Goal: Task Accomplishment & Management: Manage account settings

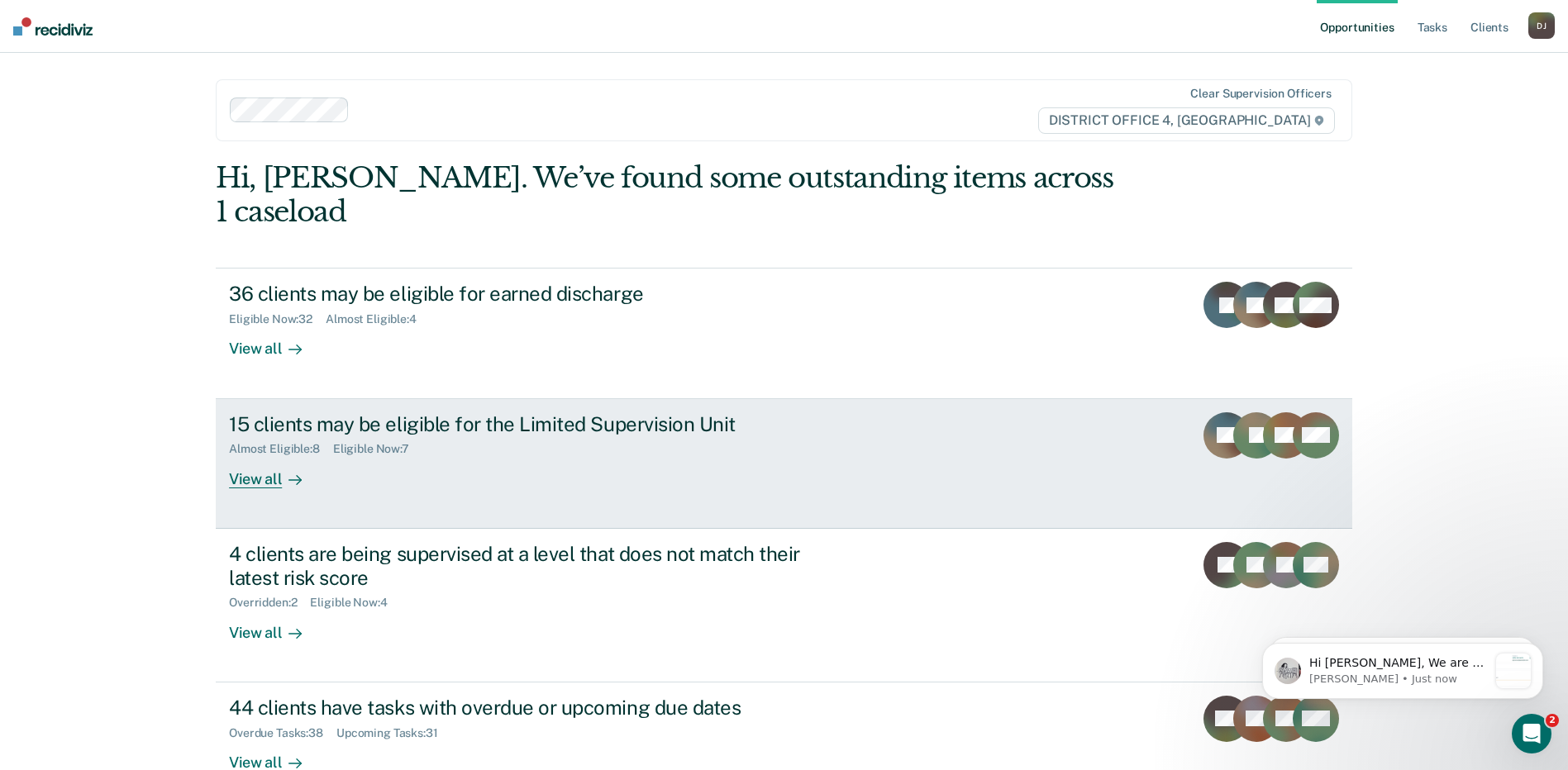
click at [261, 456] on div "View all" at bounding box center [275, 472] width 92 height 32
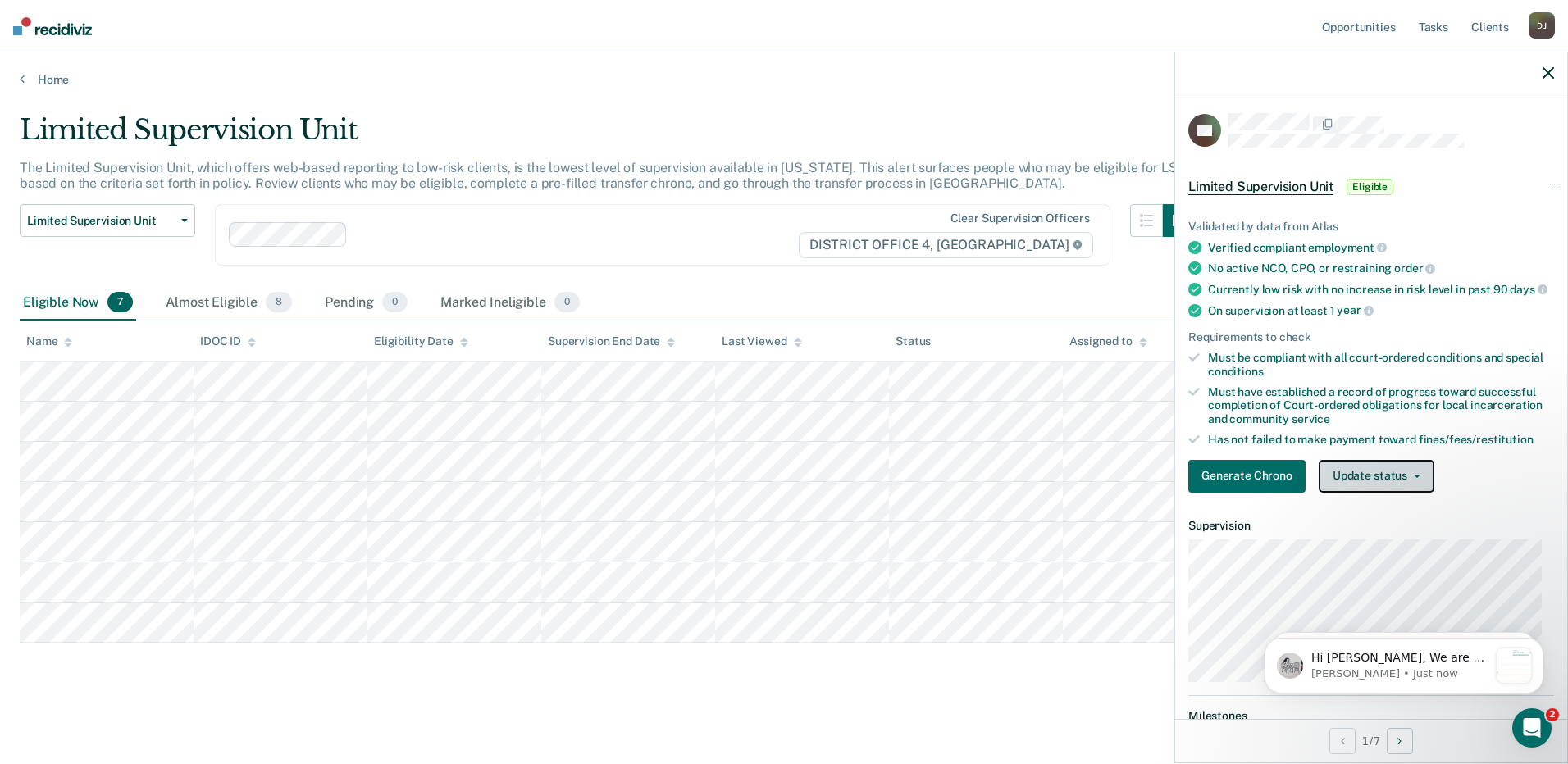
click at [1398, 487] on button "Update status" at bounding box center [1376, 476] width 115 height 33
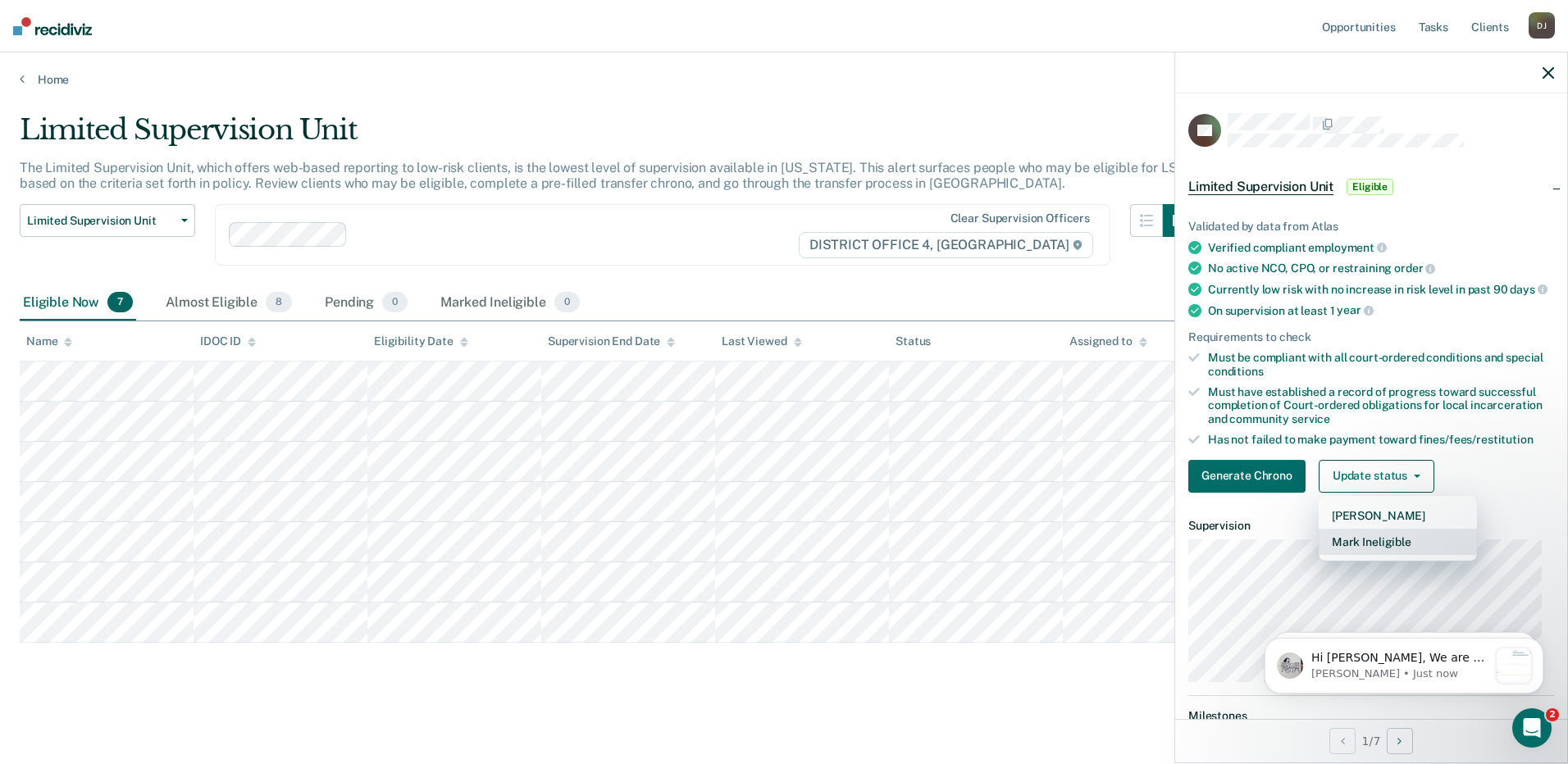
click at [1373, 551] on button "Mark Ineligible" at bounding box center [1398, 542] width 158 height 26
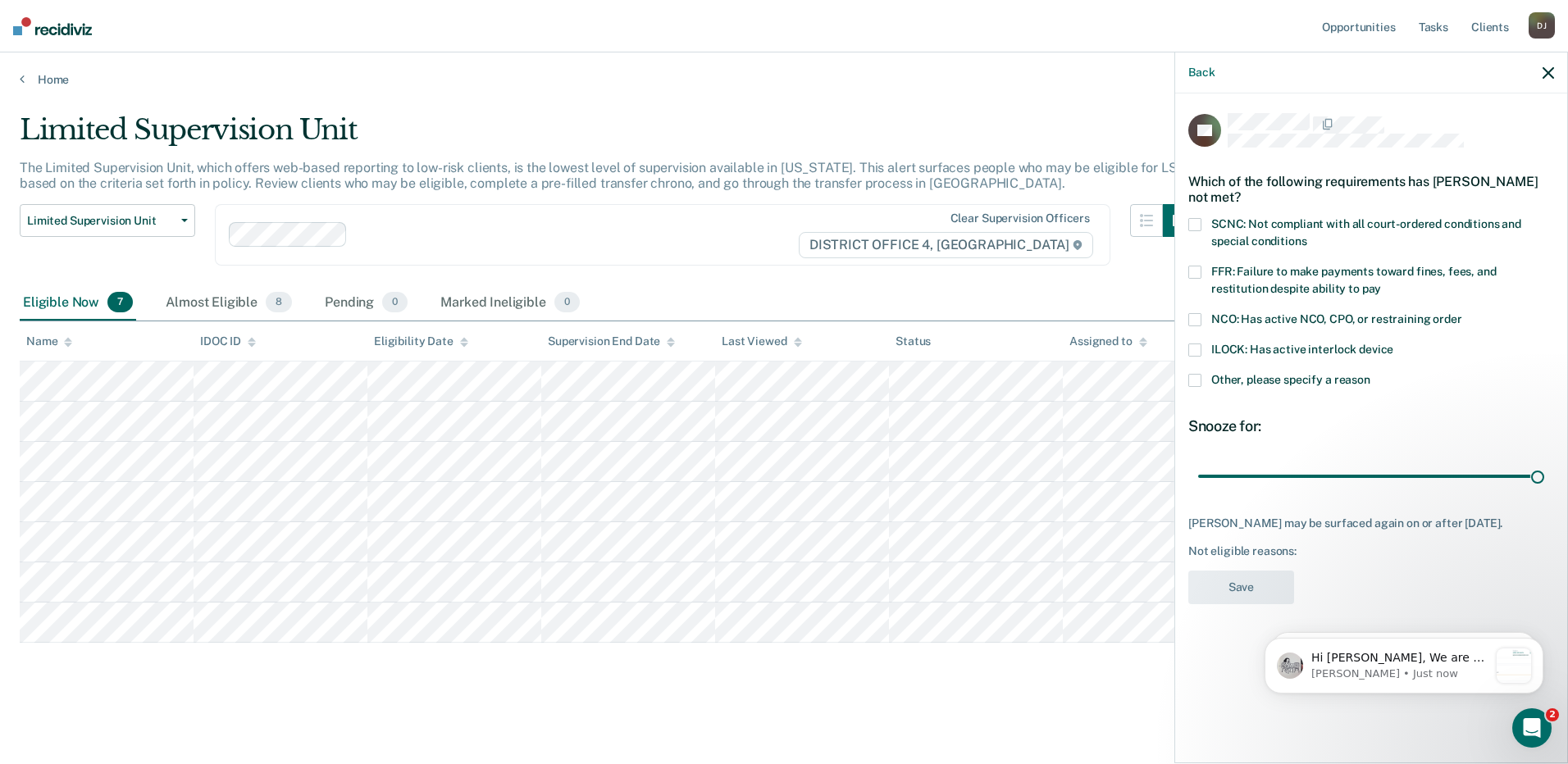
drag, startPoint x: 1313, startPoint y: 478, endPoint x: 1376, endPoint y: 451, distance: 68.5
type input "90"
click at [1544, 474] on input "range" at bounding box center [1371, 476] width 346 height 29
click at [1243, 318] on span "NCO: Has active NCO, CPO, or restraining order" at bounding box center [1336, 319] width 251 height 13
click at [1462, 313] on input "NCO: Has active NCO, CPO, or restraining order" at bounding box center [1462, 313] width 0 height 0
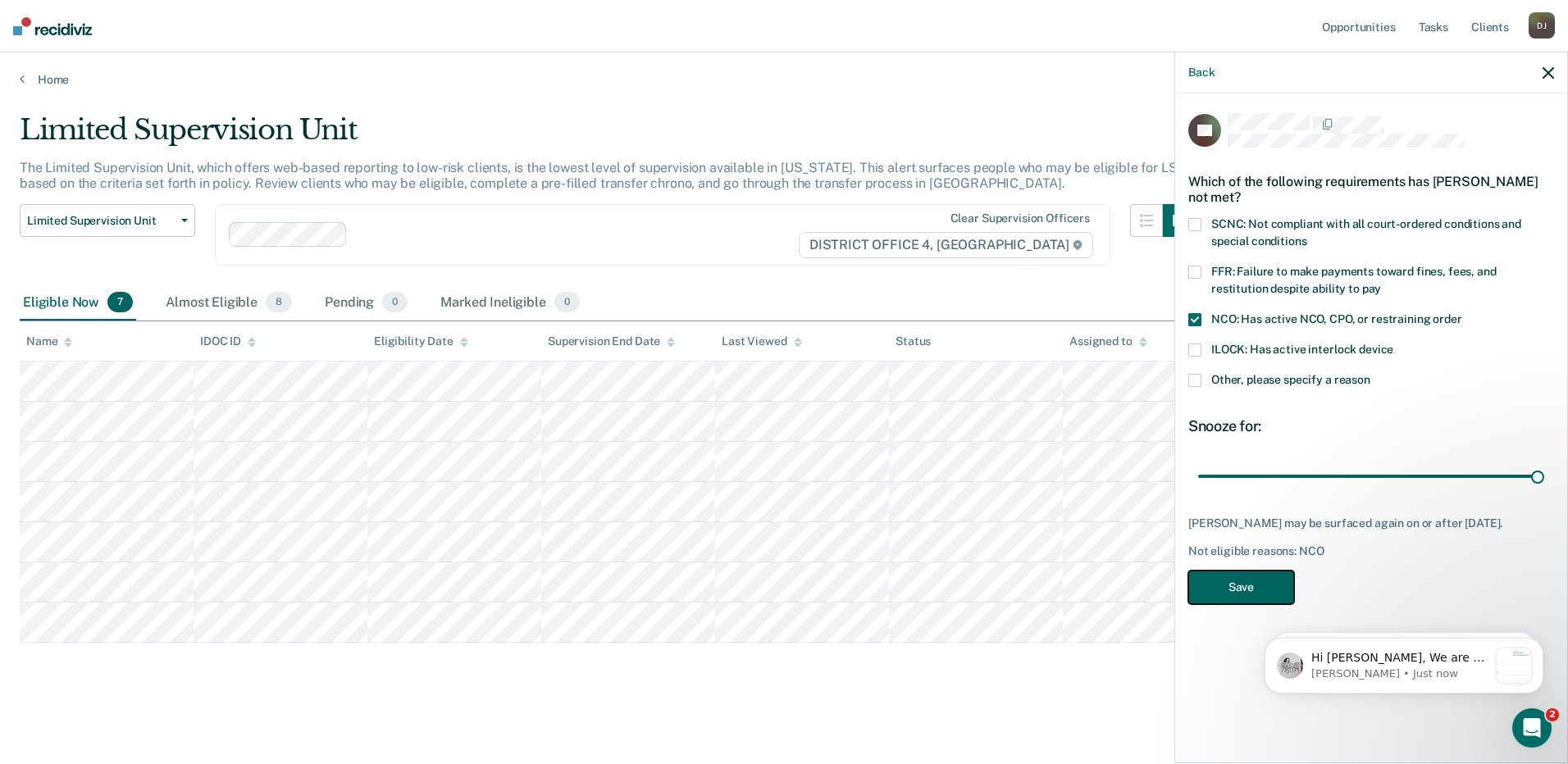
click at [1250, 585] on button "Save" at bounding box center [1241, 587] width 106 height 33
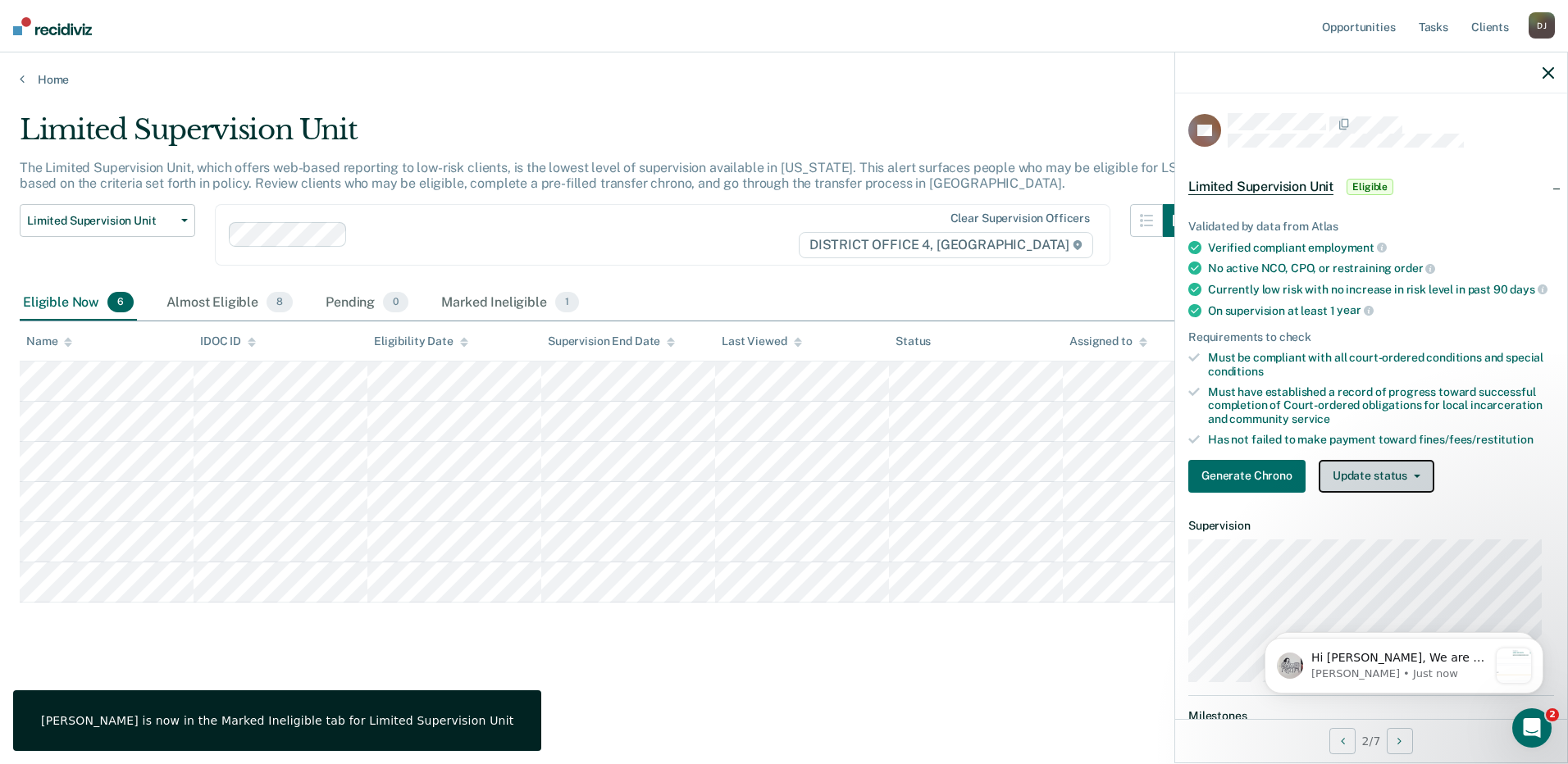
click at [1375, 485] on button "Update status" at bounding box center [1376, 476] width 115 height 33
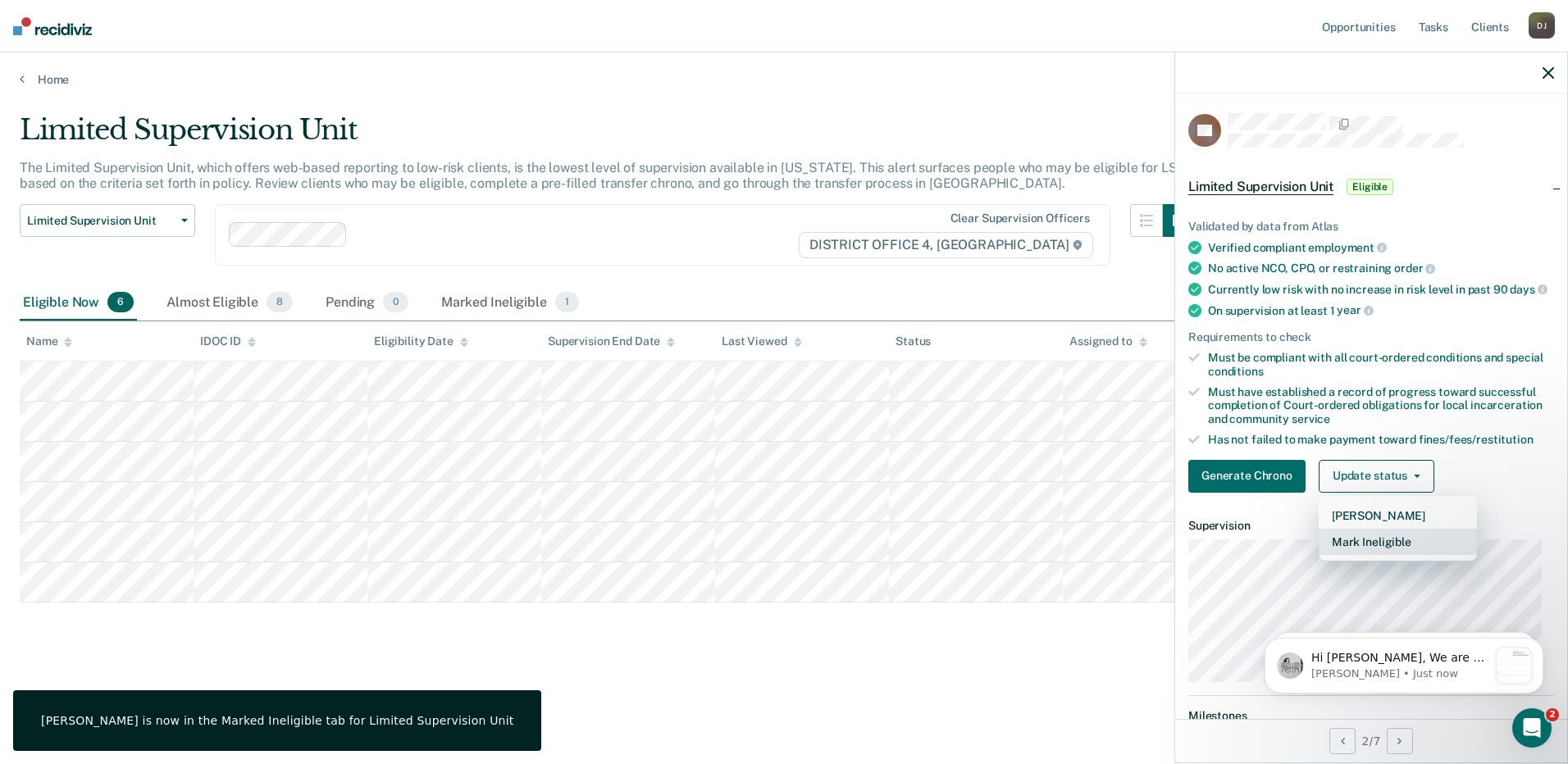
click at [1383, 555] on button "Mark Ineligible" at bounding box center [1398, 542] width 158 height 26
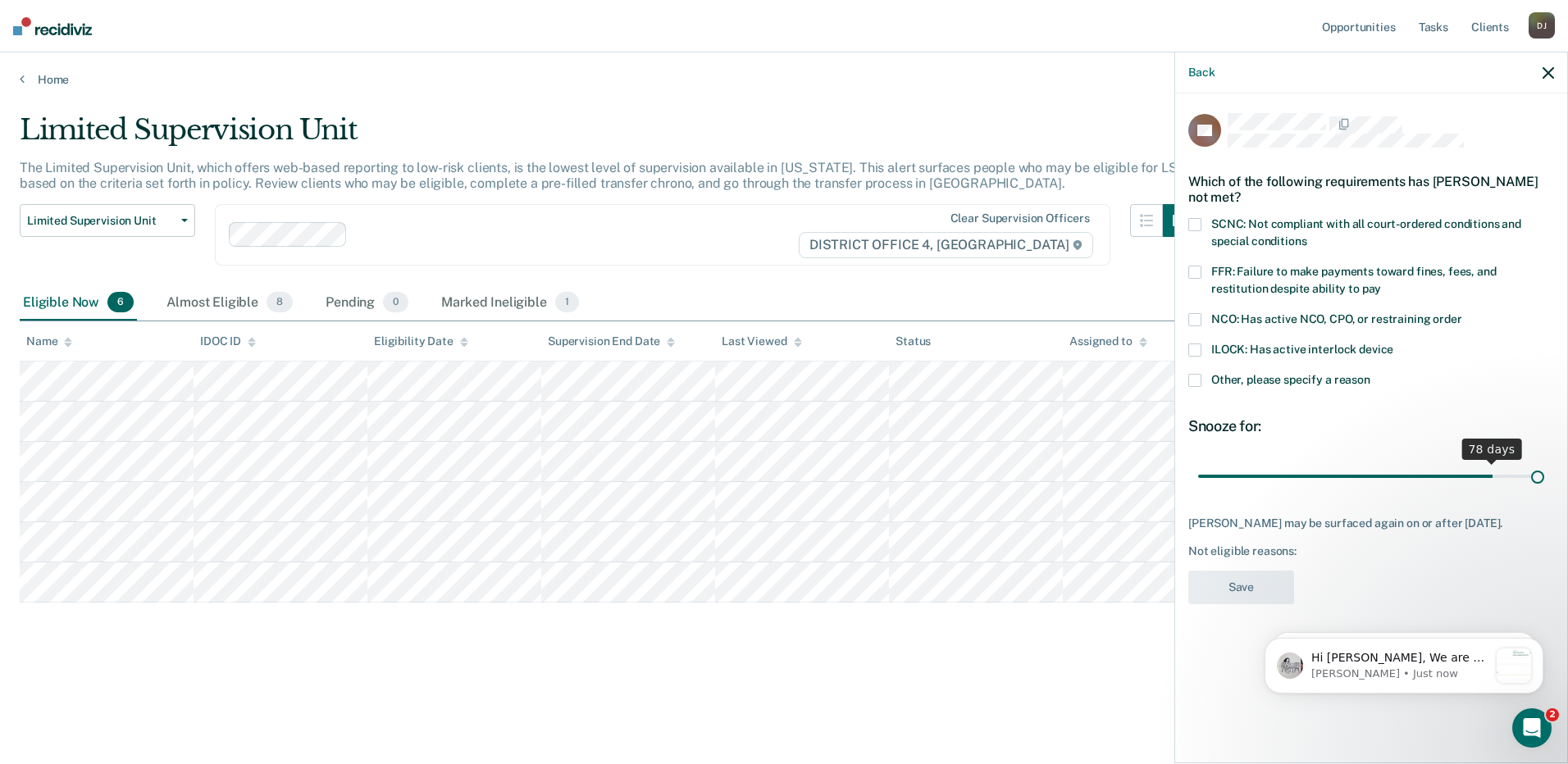
drag, startPoint x: 1314, startPoint y: 475, endPoint x: 1554, endPoint y: 480, distance: 240.1
type input "90"
click at [1544, 480] on input "range" at bounding box center [1371, 476] width 346 height 29
click at [1330, 224] on span "SCNC: Not compliant with all court-ordered conditions and special conditions" at bounding box center [1366, 232] width 310 height 30
click at [1307, 235] on input "SCNC: Not compliant with all court-ordered conditions and special conditions" at bounding box center [1307, 235] width 0 height 0
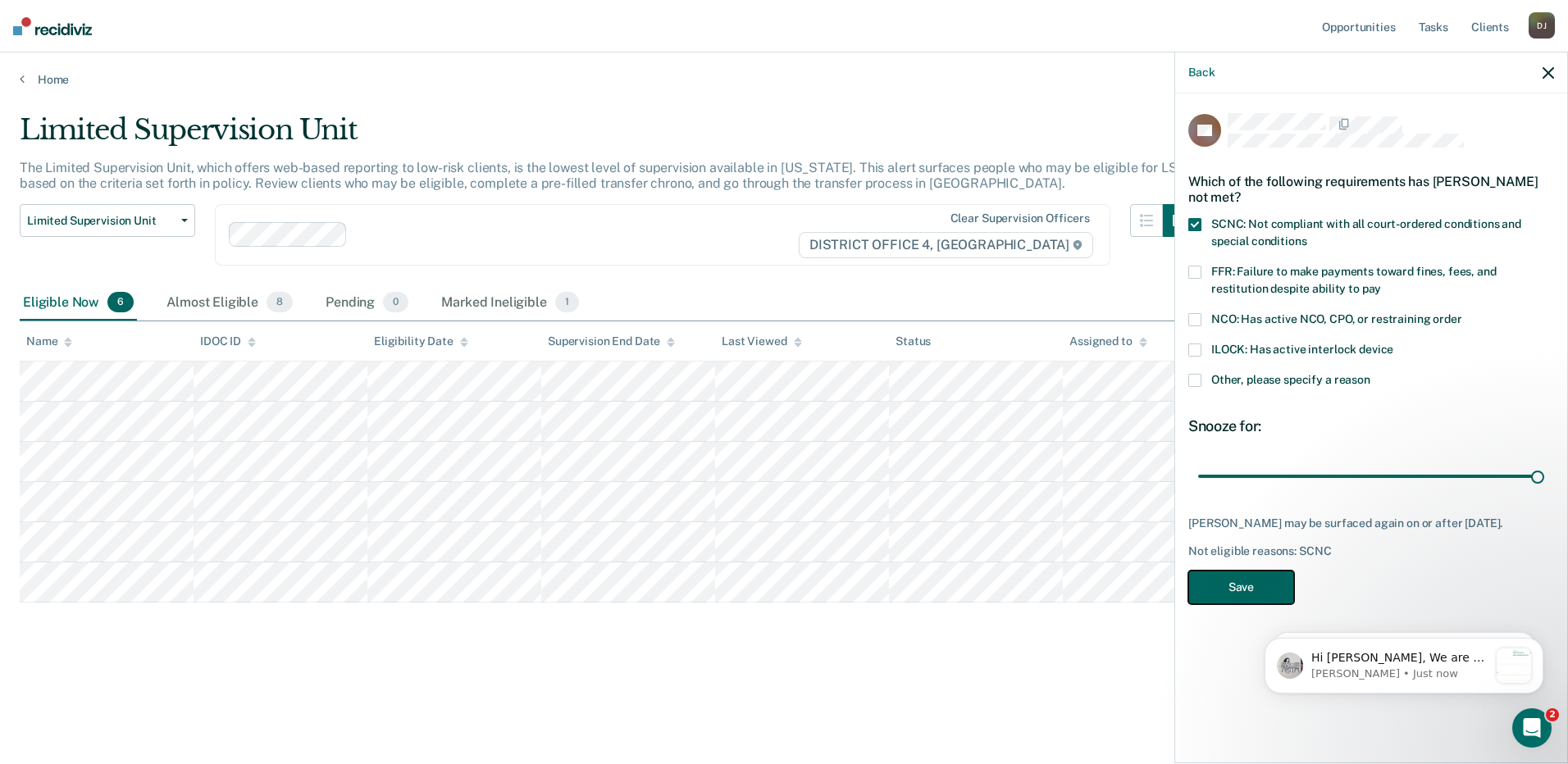
click at [1255, 587] on button "Save" at bounding box center [1241, 587] width 106 height 33
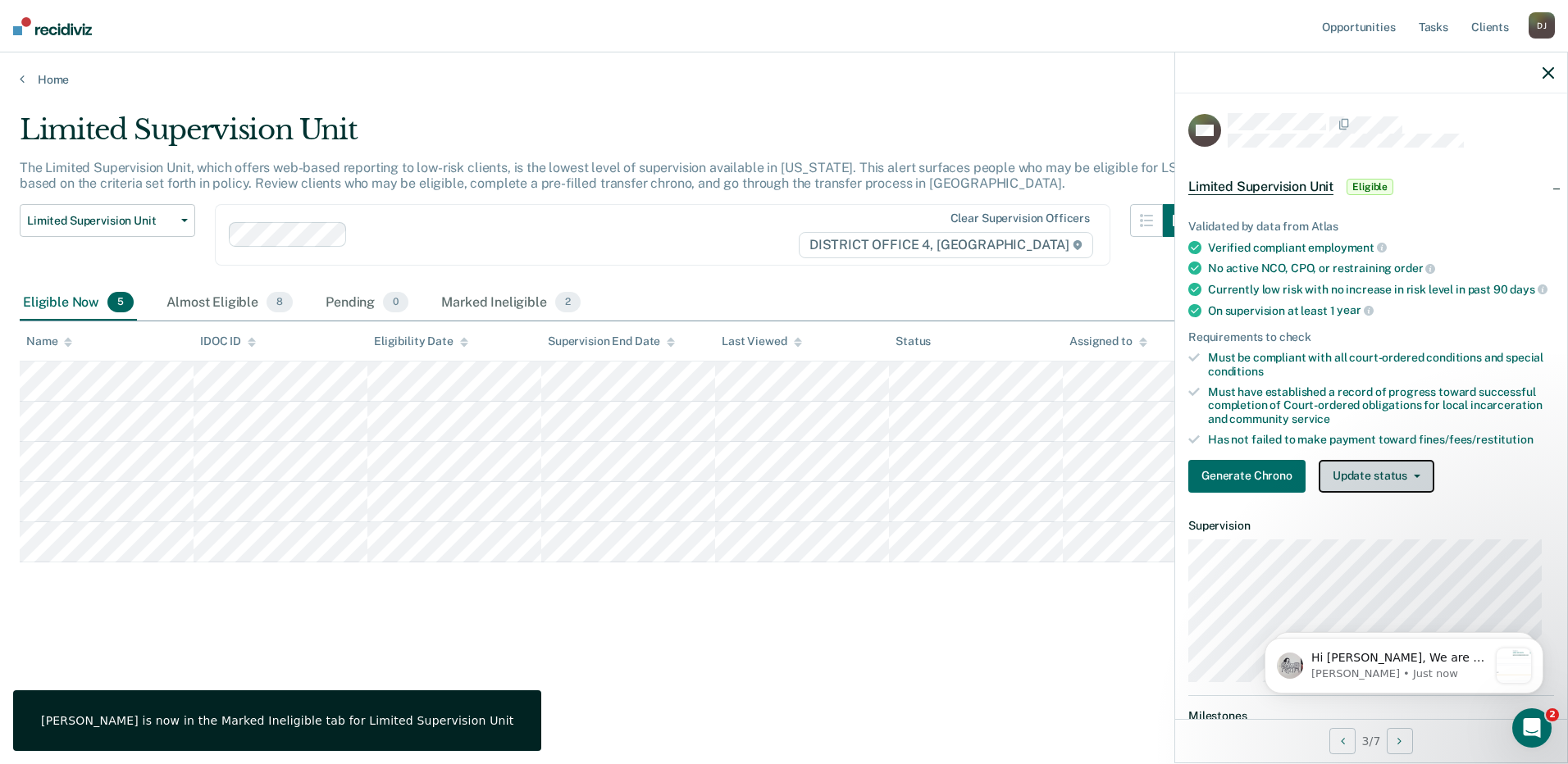
click at [1400, 484] on button "Update status" at bounding box center [1376, 476] width 115 height 33
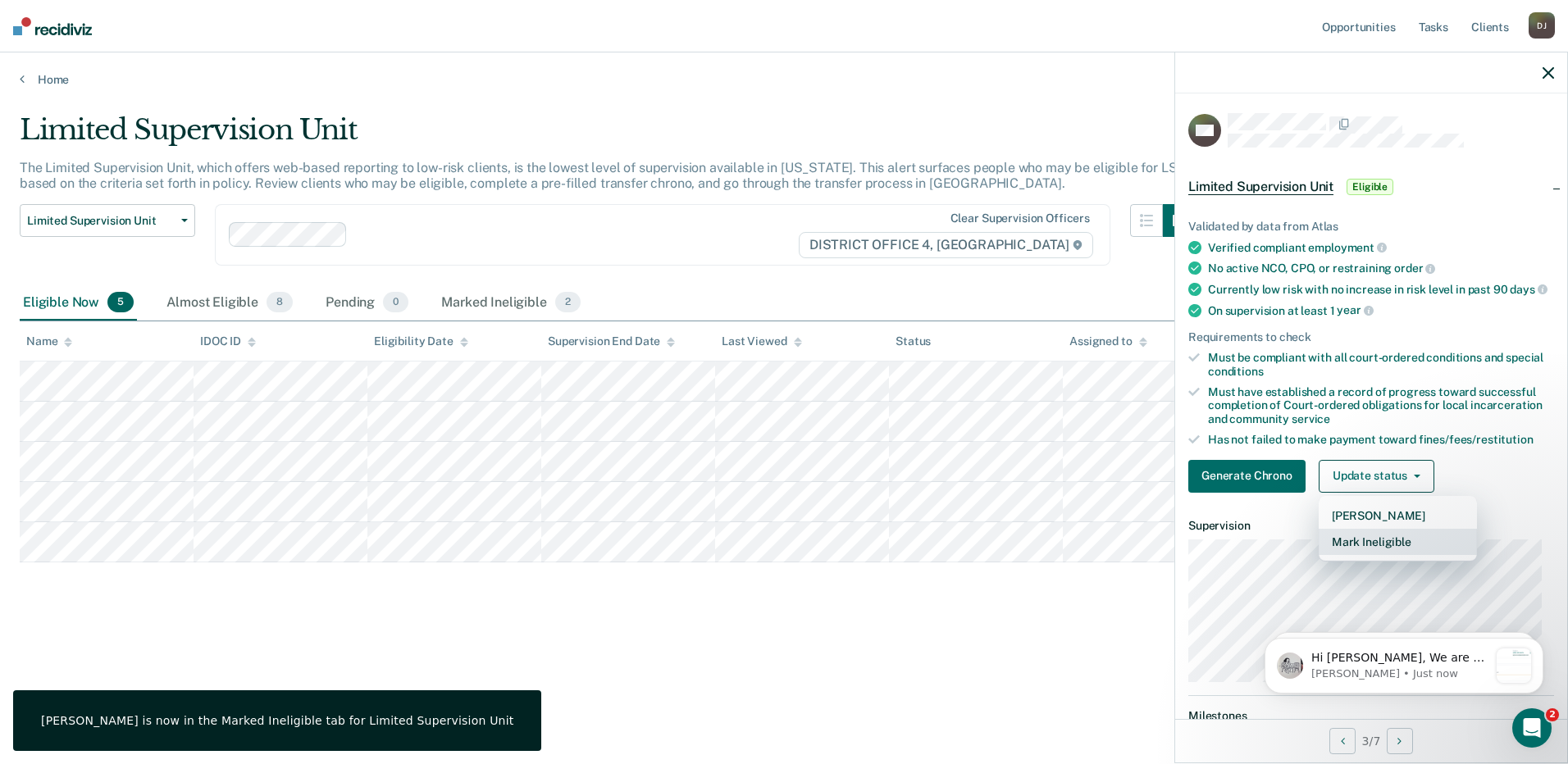
click at [1395, 552] on button "Mark Ineligible" at bounding box center [1398, 542] width 158 height 26
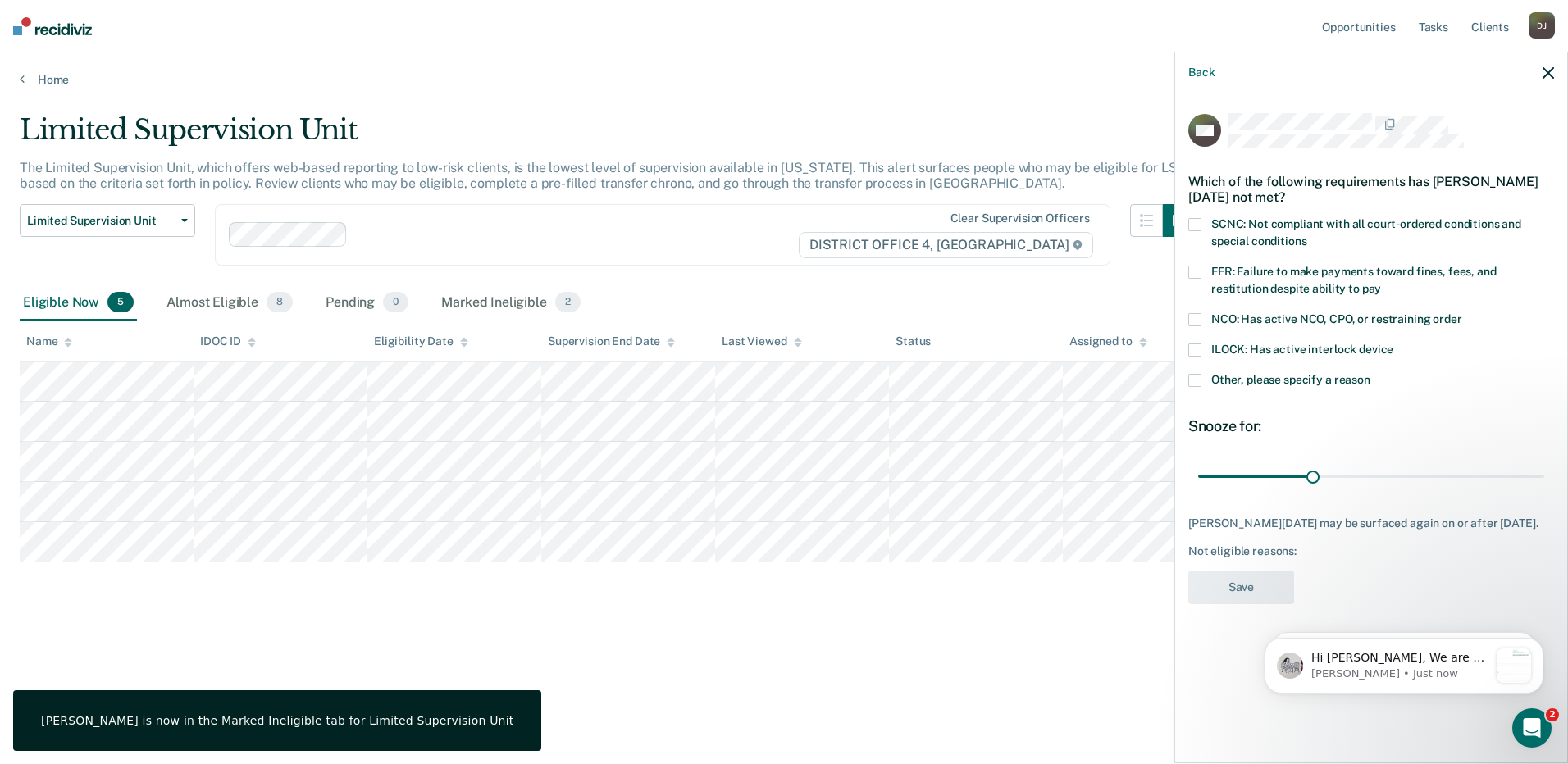
click at [1236, 318] on span "NCO: Has active NCO, CPO, or restraining order" at bounding box center [1336, 319] width 251 height 13
click at [1462, 313] on input "NCO: Has active NCO, CPO, or restraining order" at bounding box center [1462, 313] width 0 height 0
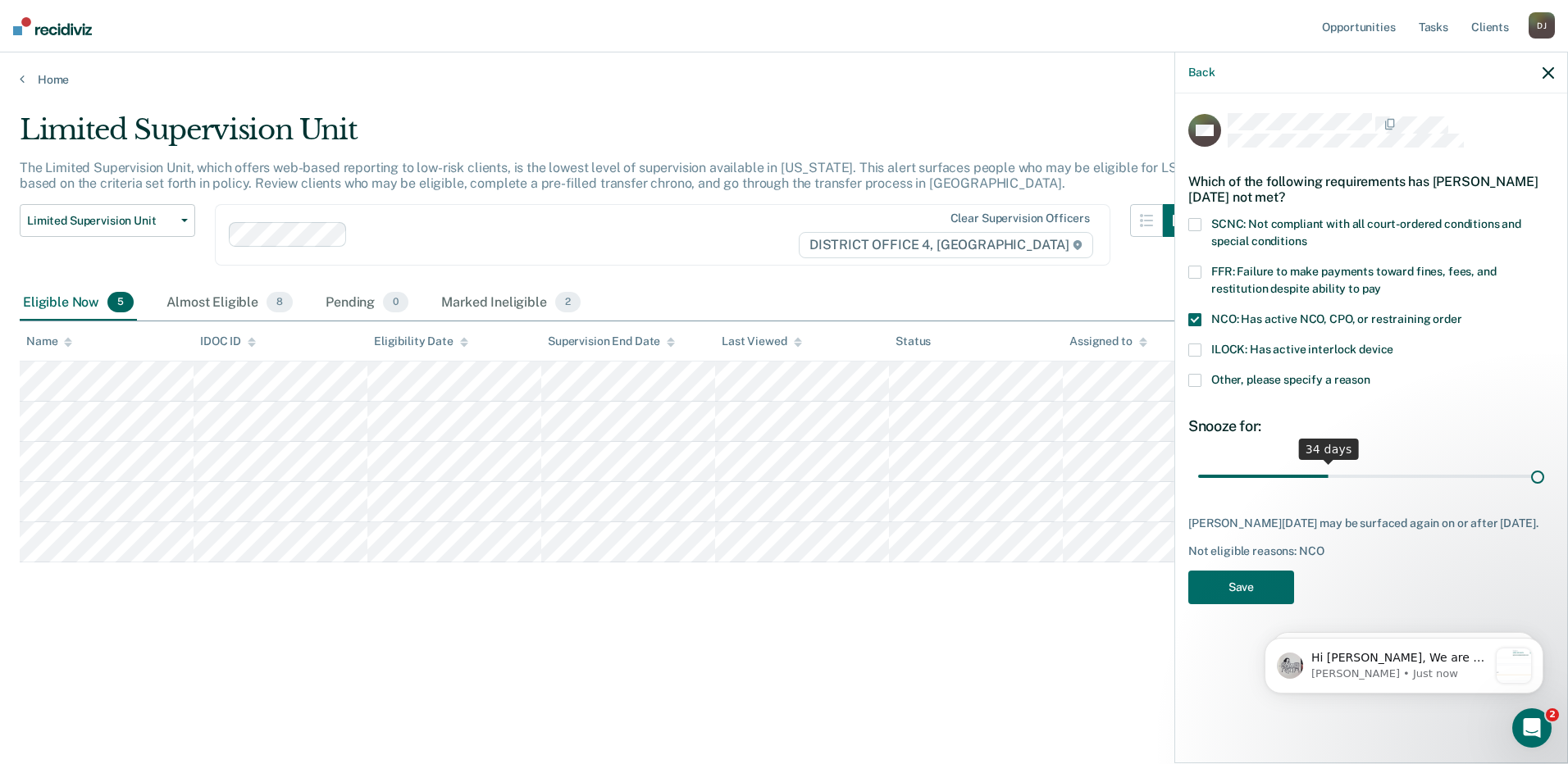
drag, startPoint x: 1311, startPoint y: 475, endPoint x: 1579, endPoint y: 483, distance: 268.1
type input "90"
click at [1544, 483] on input "range" at bounding box center [1371, 476] width 346 height 29
click at [1249, 592] on button "Save" at bounding box center [1241, 587] width 106 height 33
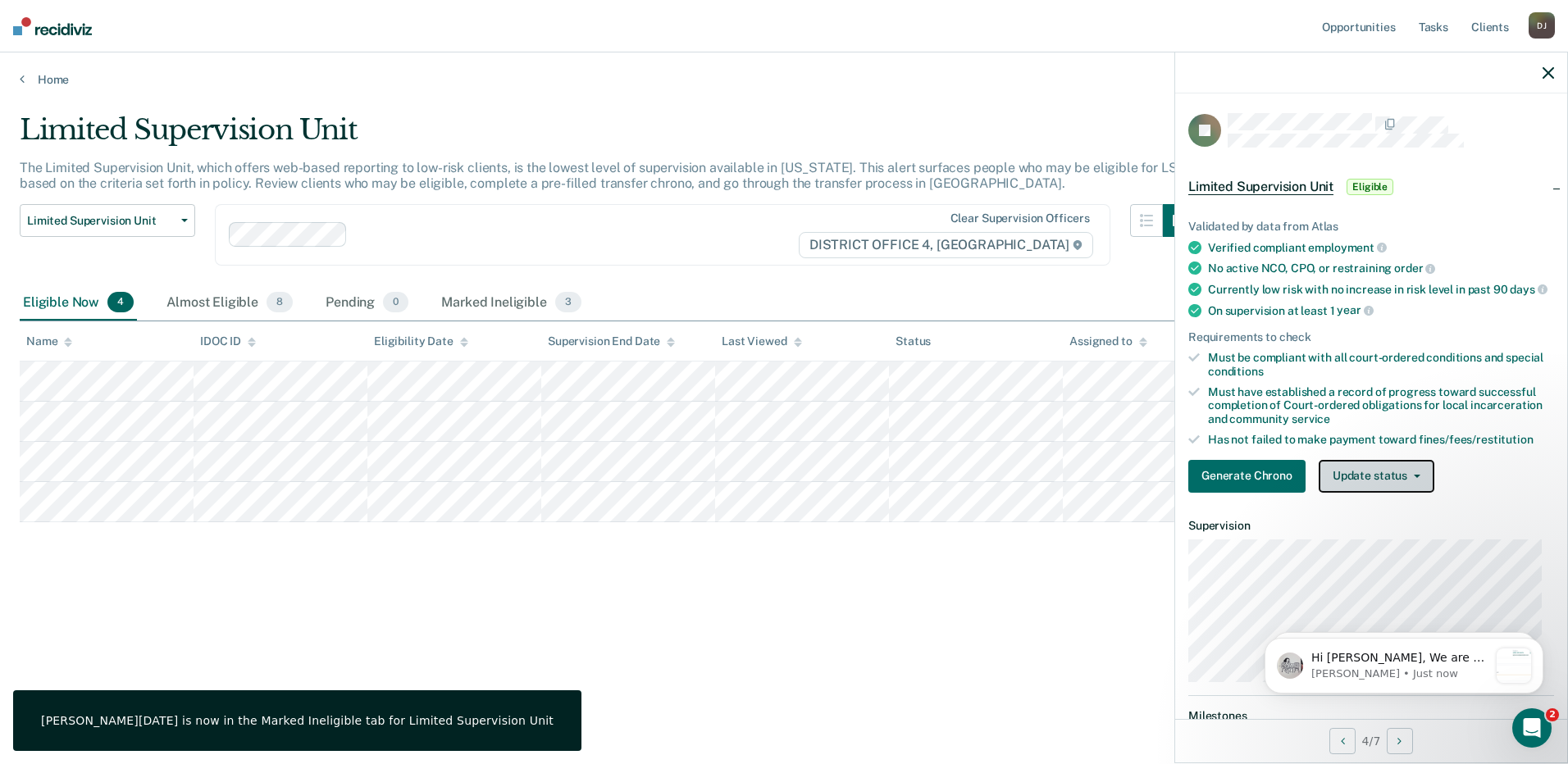
click at [1390, 488] on button "Update status" at bounding box center [1376, 476] width 115 height 33
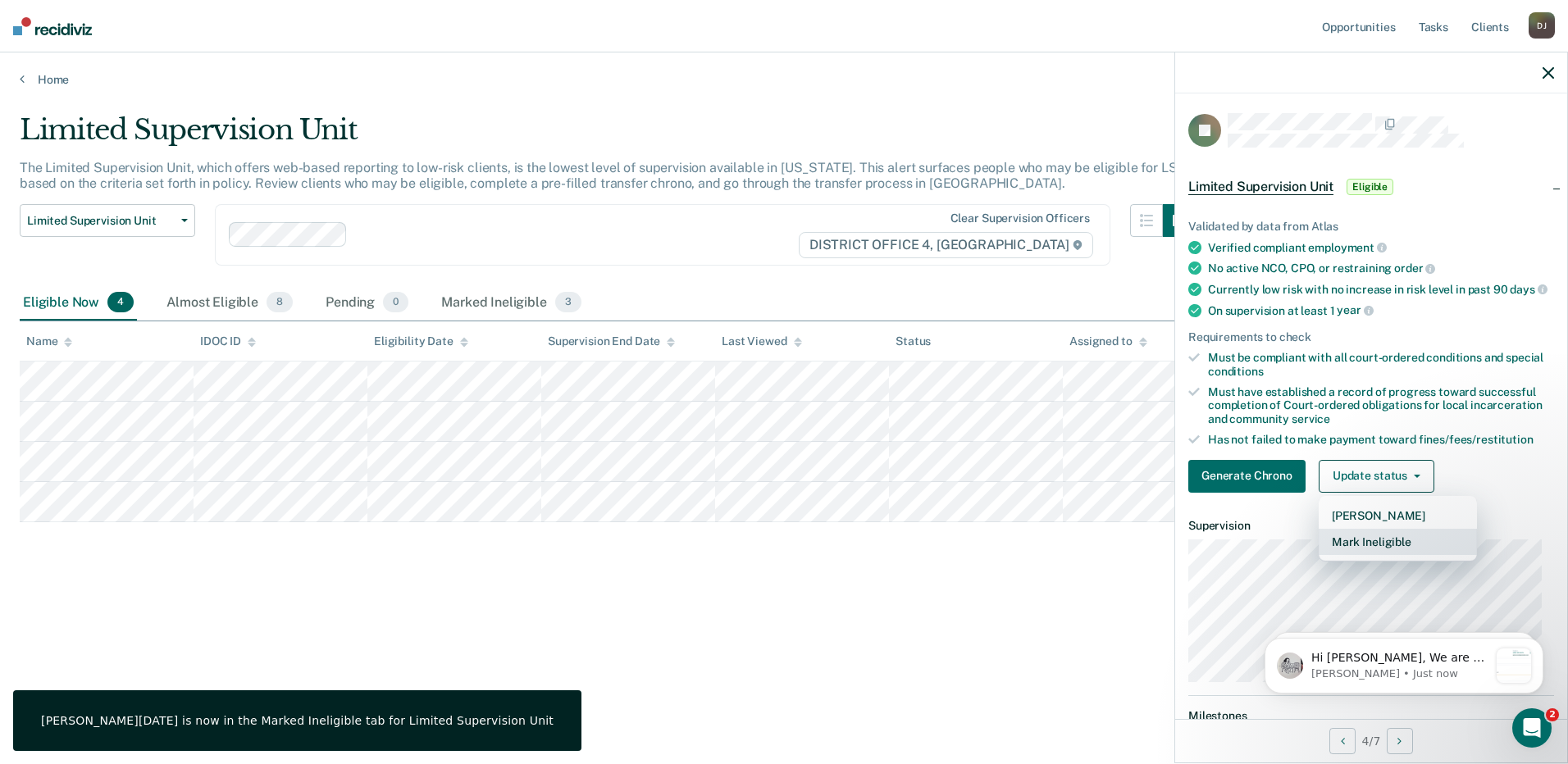
click at [1382, 551] on button "Mark Ineligible" at bounding box center [1398, 542] width 158 height 26
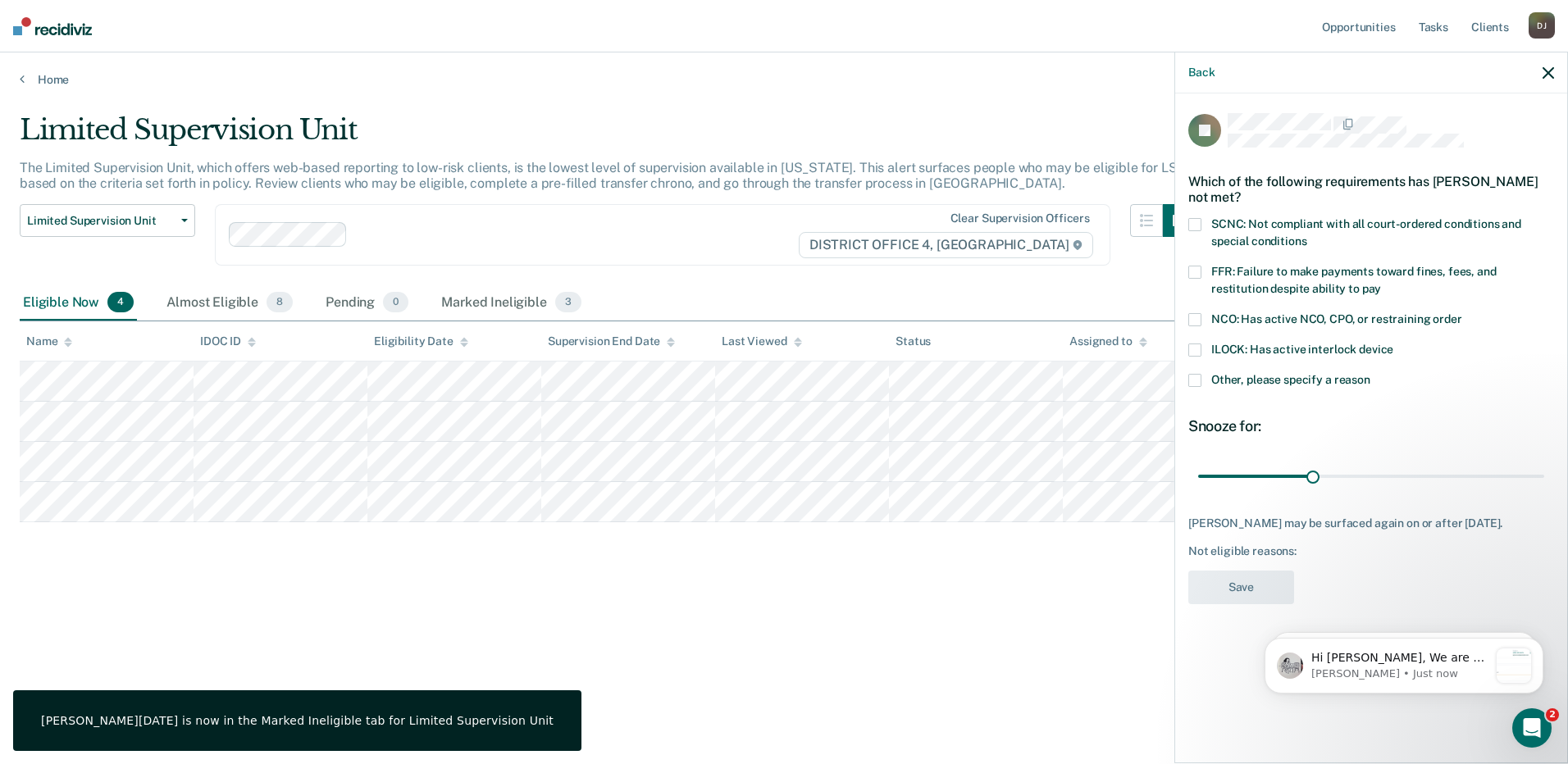
click at [1200, 224] on span at bounding box center [1195, 224] width 13 height 13
click at [1307, 235] on input "SCNC: Not compliant with all court-ordered conditions and special conditions" at bounding box center [1307, 235] width 0 height 0
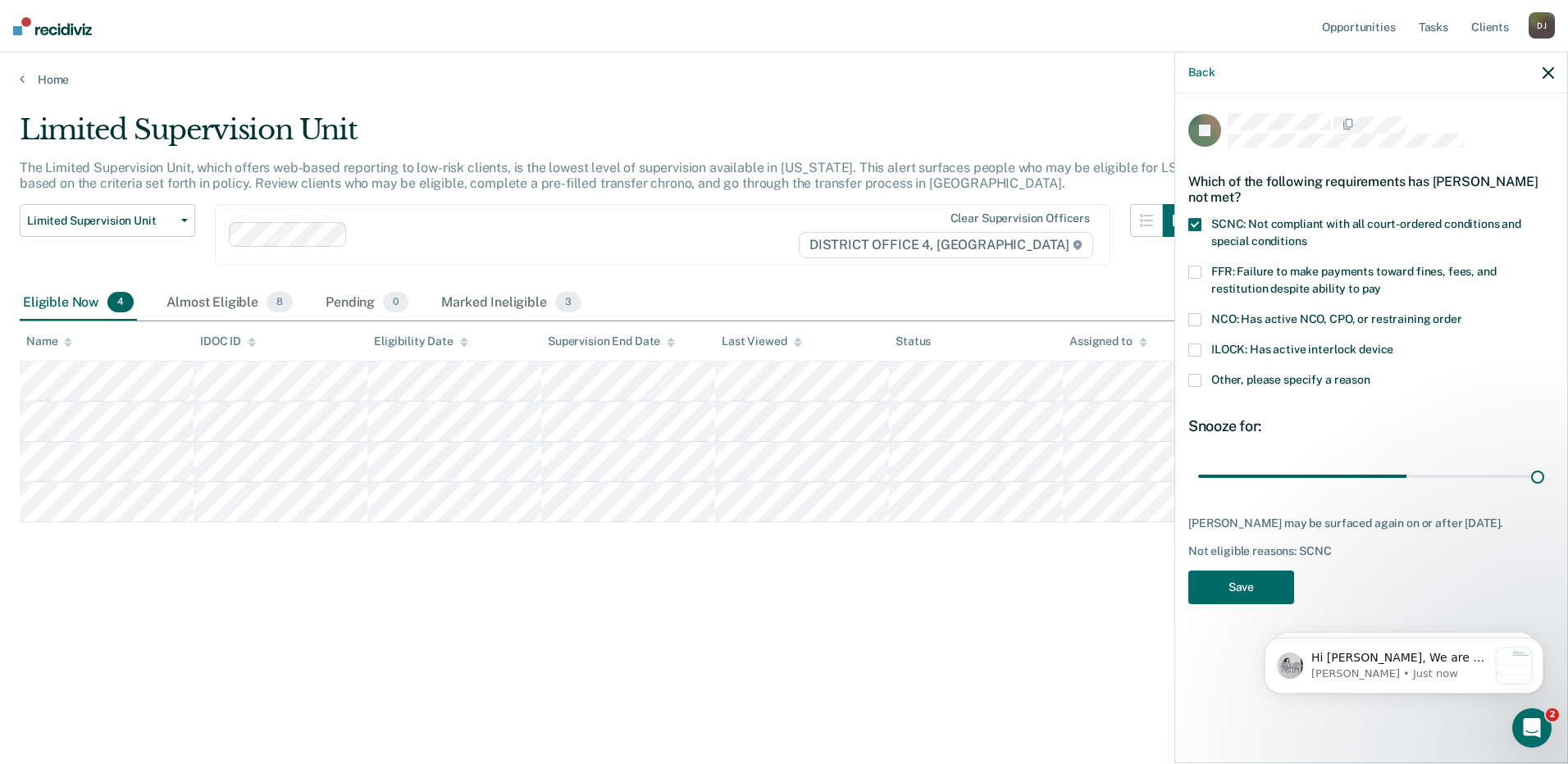
drag, startPoint x: 1308, startPoint y: 475, endPoint x: 1544, endPoint y: 475, distance: 236.0
type input "90"
click at [1543, 475] on input "range" at bounding box center [1371, 476] width 346 height 29
drag, startPoint x: 1255, startPoint y: 599, endPoint x: 1198, endPoint y: 572, distance: 63.1
click at [1255, 598] on button "Save" at bounding box center [1241, 587] width 106 height 33
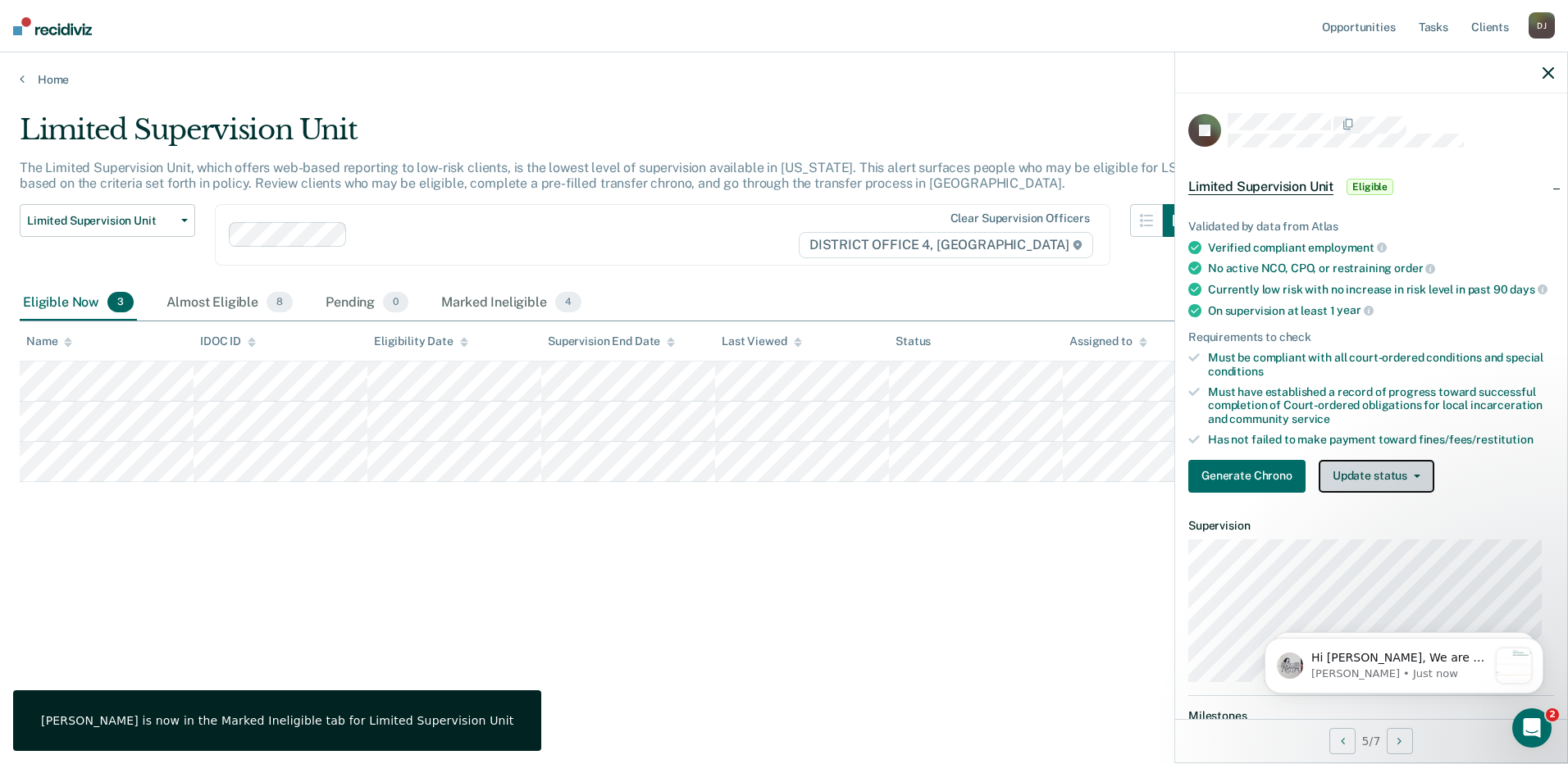
click at [1375, 481] on button "Update status" at bounding box center [1376, 476] width 115 height 33
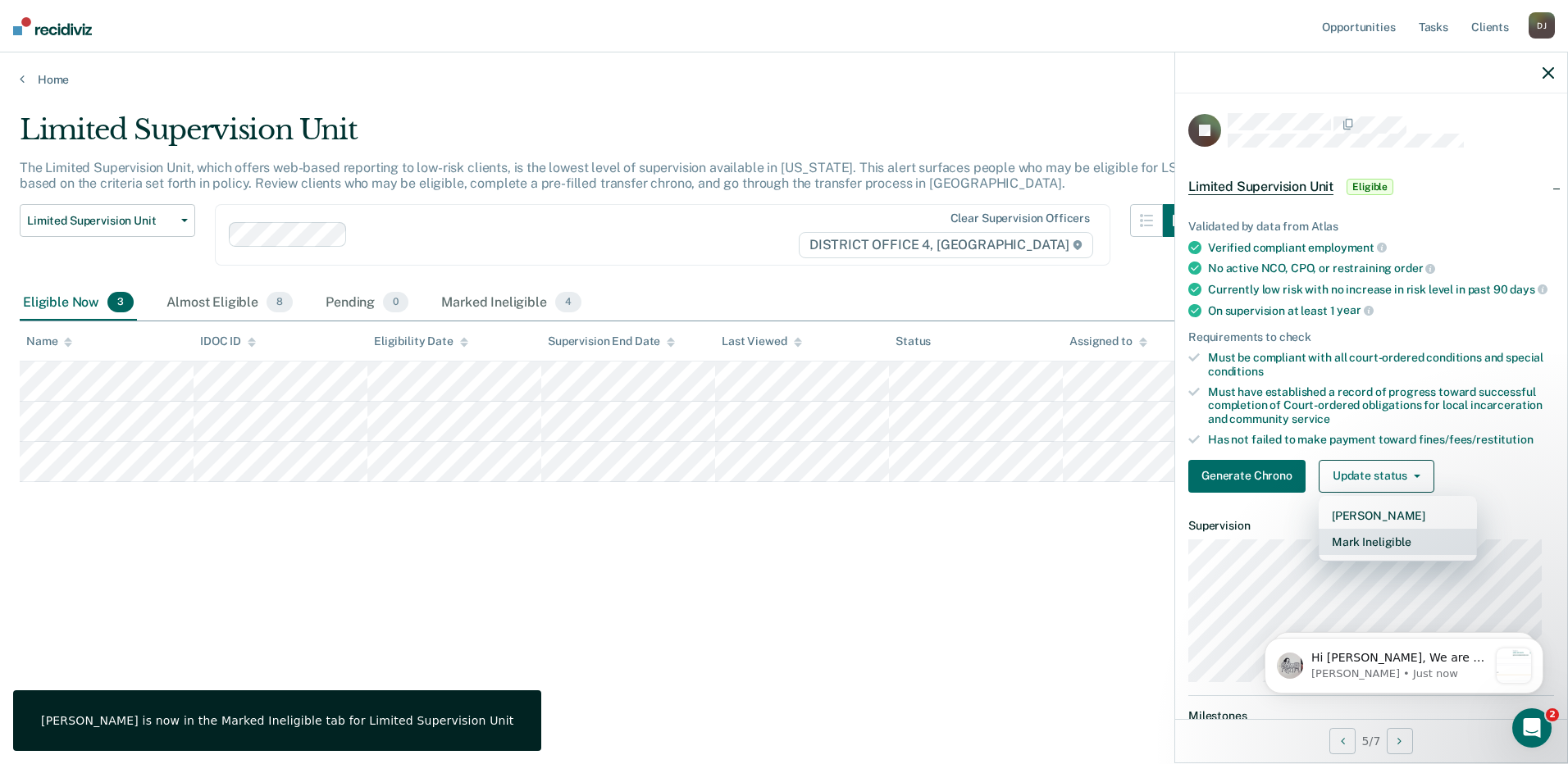
click at [1383, 555] on button "Mark Ineligible" at bounding box center [1398, 542] width 158 height 26
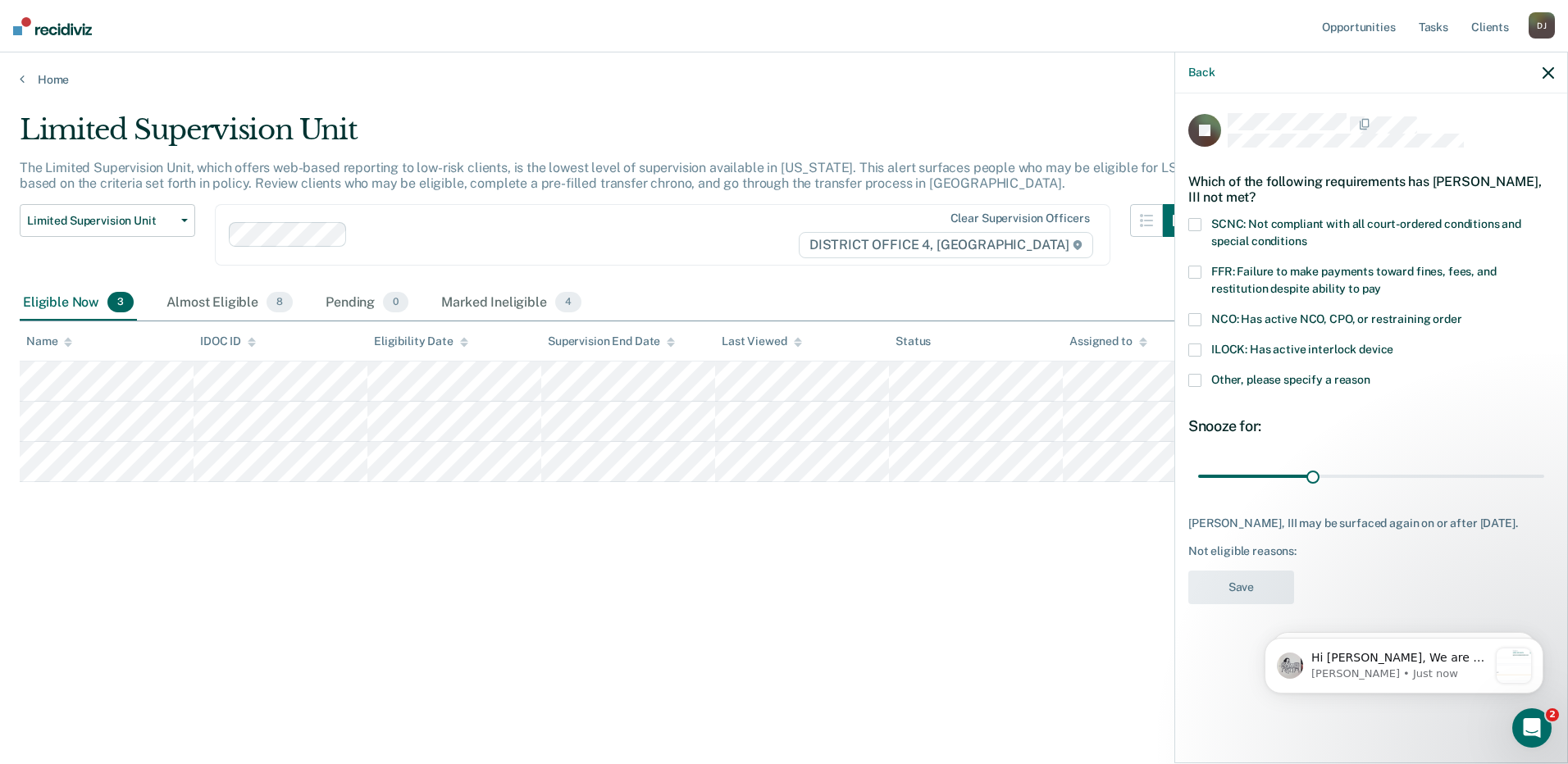
click at [1237, 320] on span "NCO: Has active NCO, CPO, or restraining order" at bounding box center [1336, 319] width 251 height 13
click at [1462, 313] on input "NCO: Has active NCO, CPO, or restraining order" at bounding box center [1462, 313] width 0 height 0
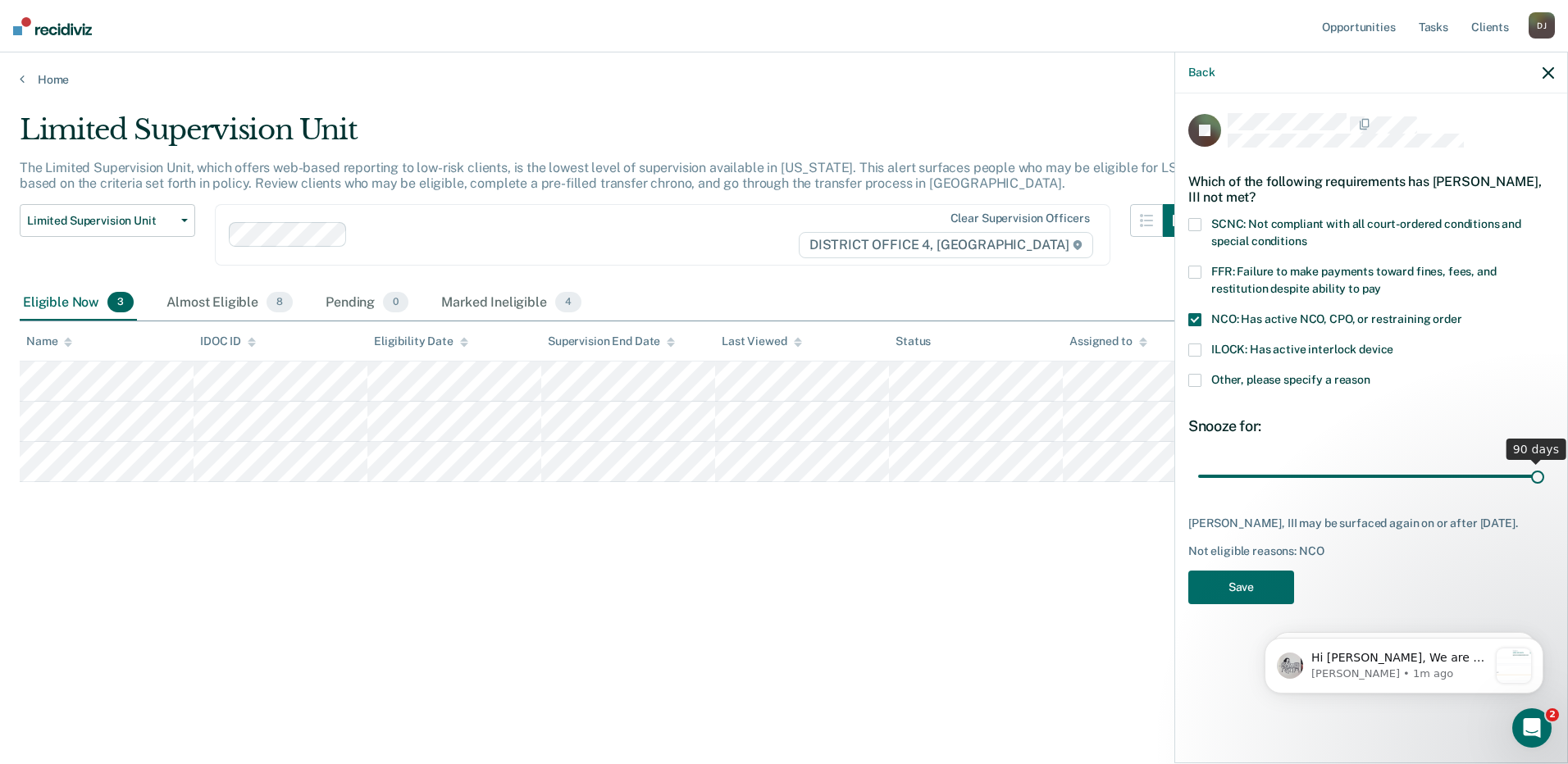
drag, startPoint x: 1310, startPoint y: 479, endPoint x: 1642, endPoint y: 474, distance: 332.0
type input "90"
click at [1544, 474] on input "range" at bounding box center [1371, 476] width 346 height 29
click at [1259, 598] on button "Save" at bounding box center [1241, 587] width 106 height 33
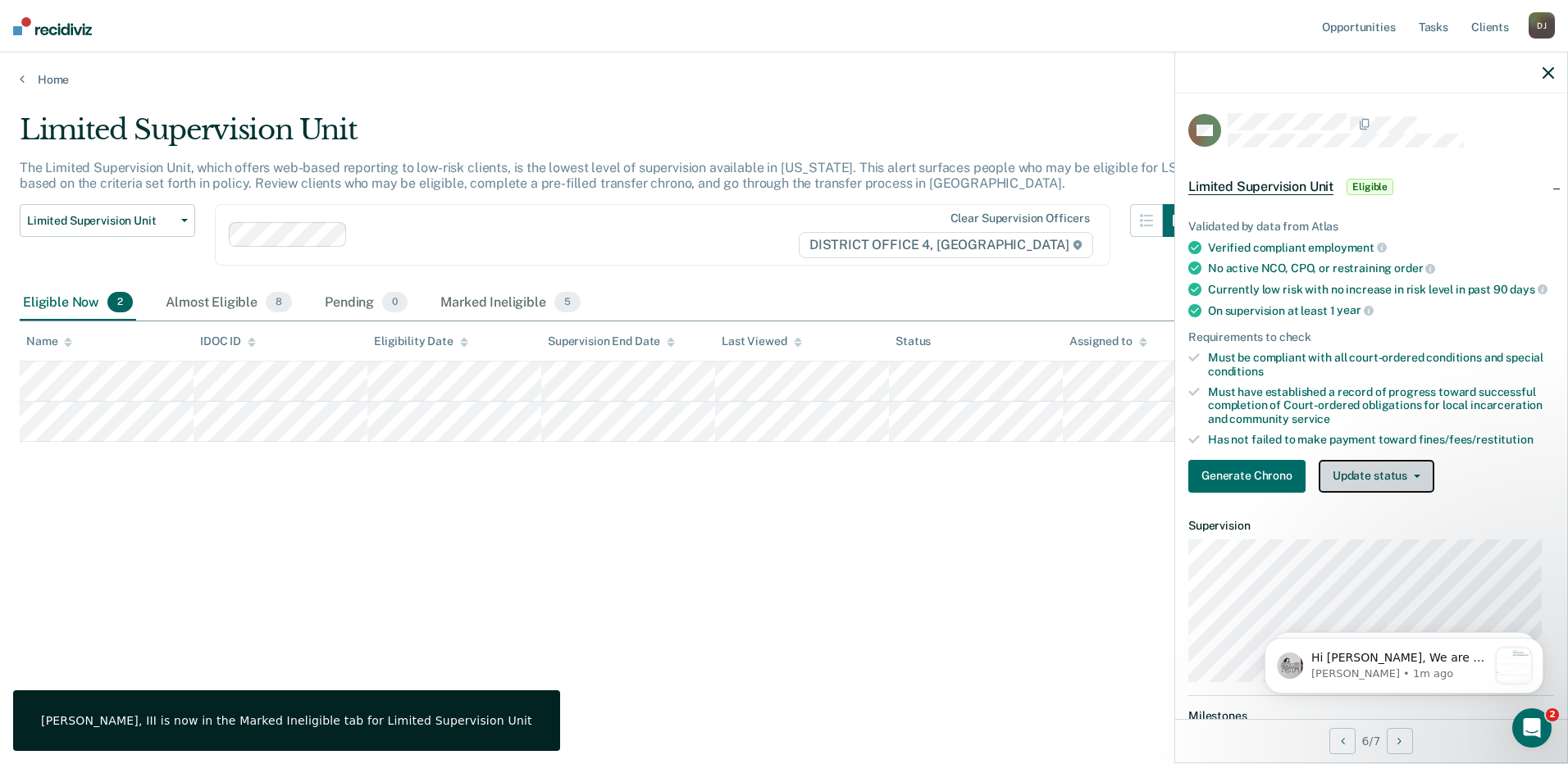
click at [1347, 478] on button "Update status" at bounding box center [1376, 476] width 115 height 33
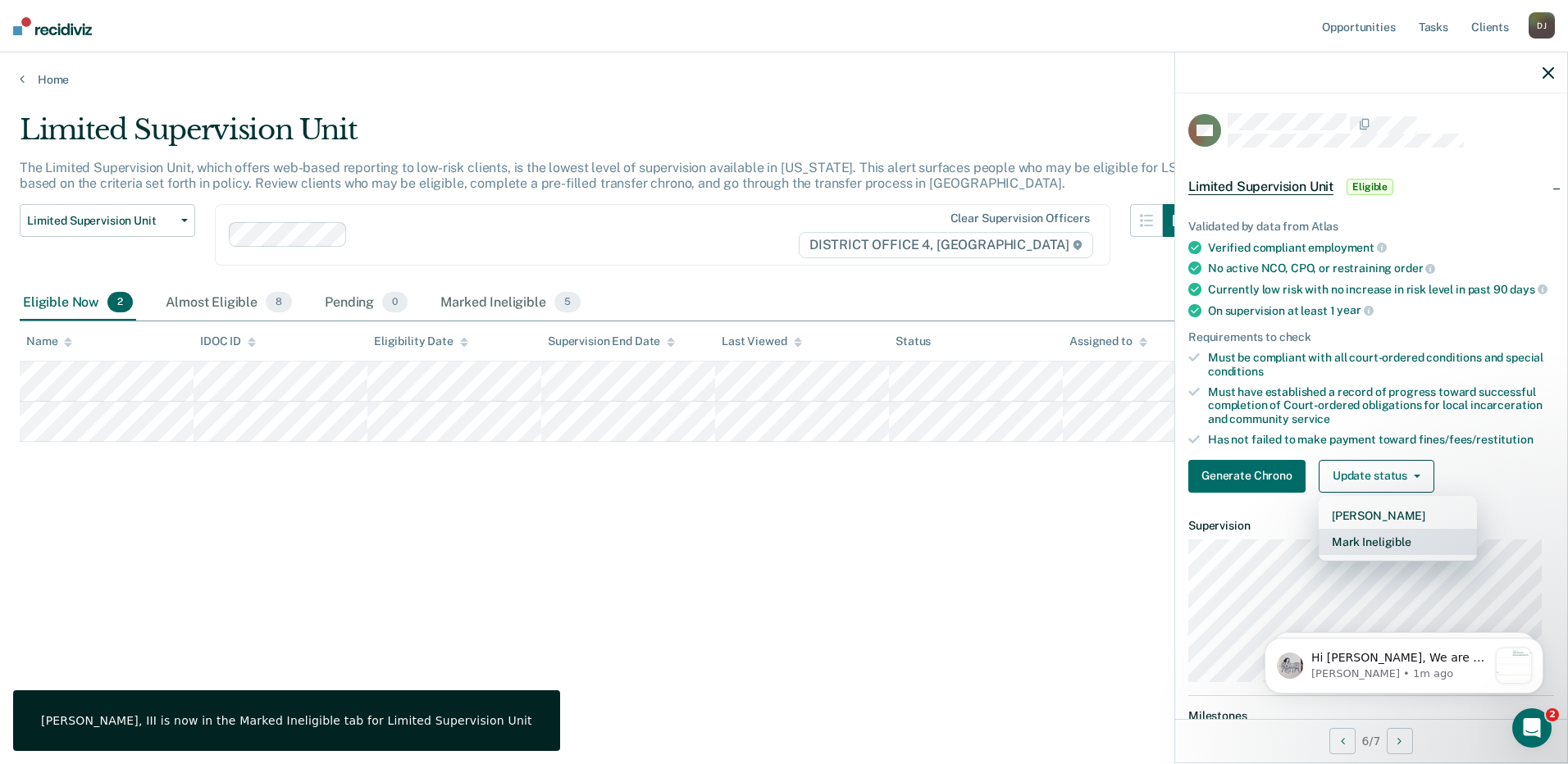
click at [1368, 554] on button "Mark Ineligible" at bounding box center [1398, 542] width 158 height 26
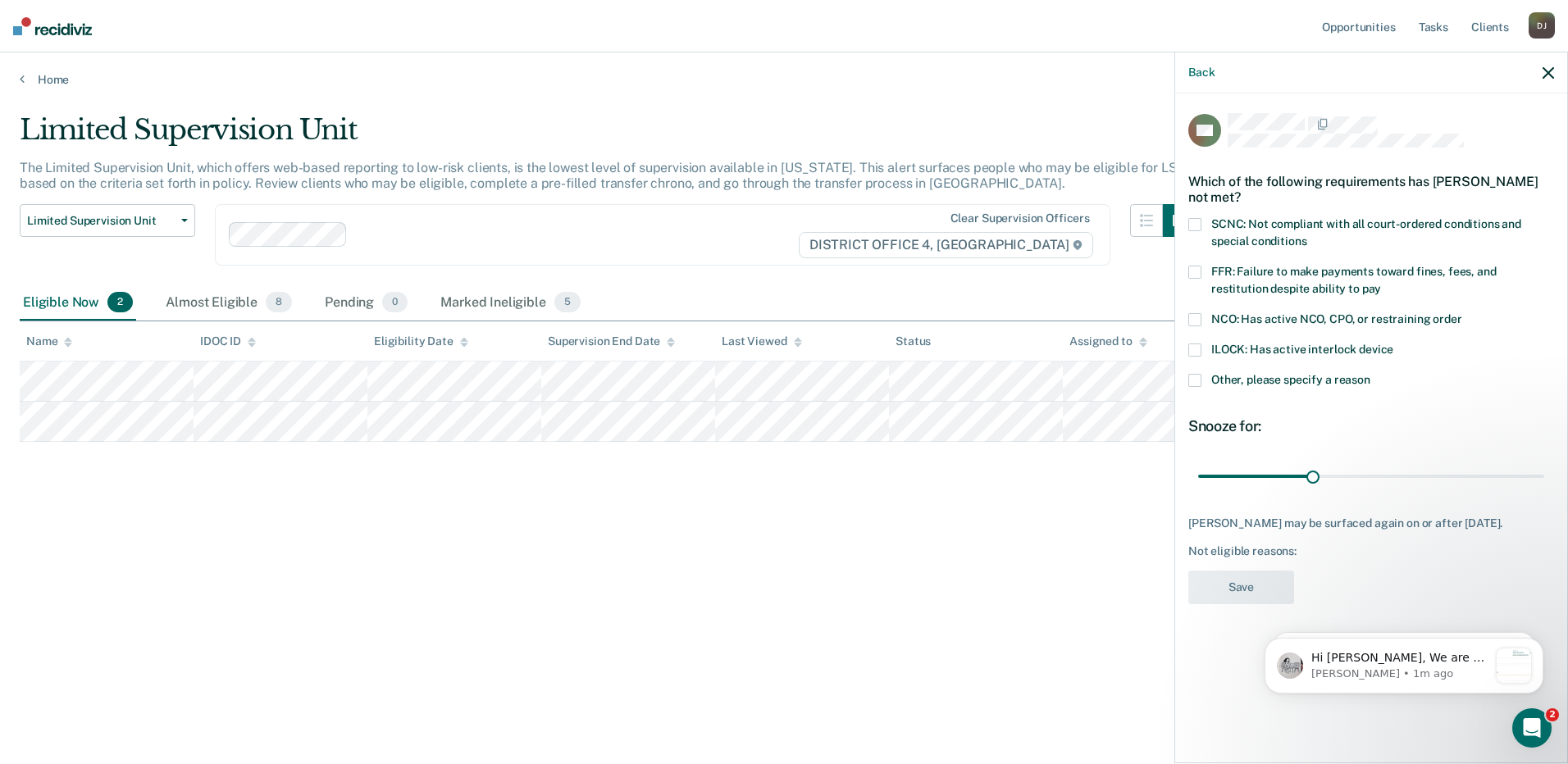
click at [1235, 224] on span "SCNC: Not compliant with all court-ordered conditions and special conditions" at bounding box center [1366, 232] width 310 height 30
click at [1307, 235] on input "SCNC: Not compliant with all court-ordered conditions and special conditions" at bounding box center [1307, 235] width 0 height 0
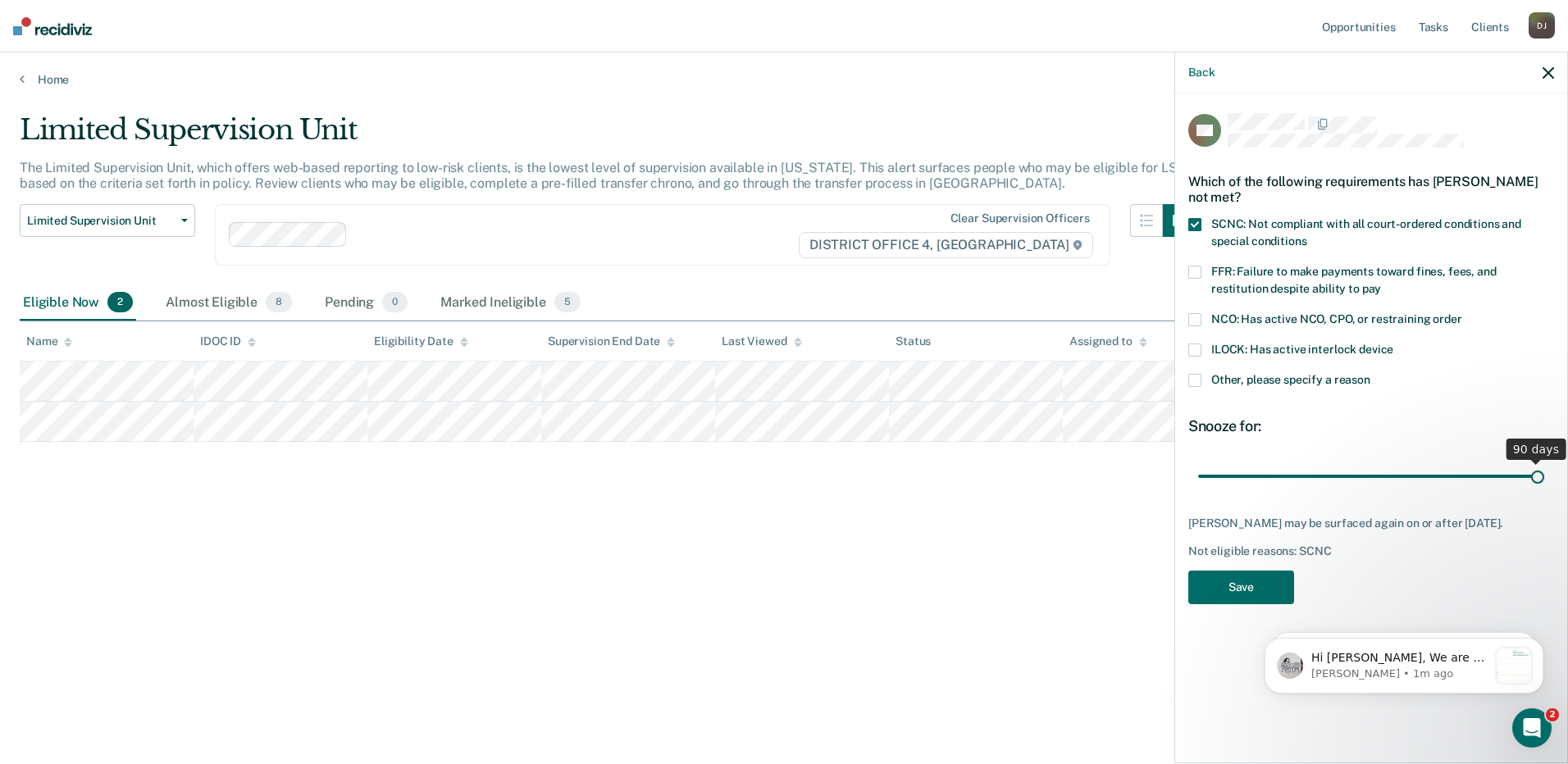
drag, startPoint x: 1313, startPoint y: 473, endPoint x: 1548, endPoint y: 474, distance: 235.0
type input "90"
click at [1544, 474] on input "range" at bounding box center [1371, 476] width 346 height 29
click at [1253, 583] on button "Save" at bounding box center [1241, 587] width 106 height 33
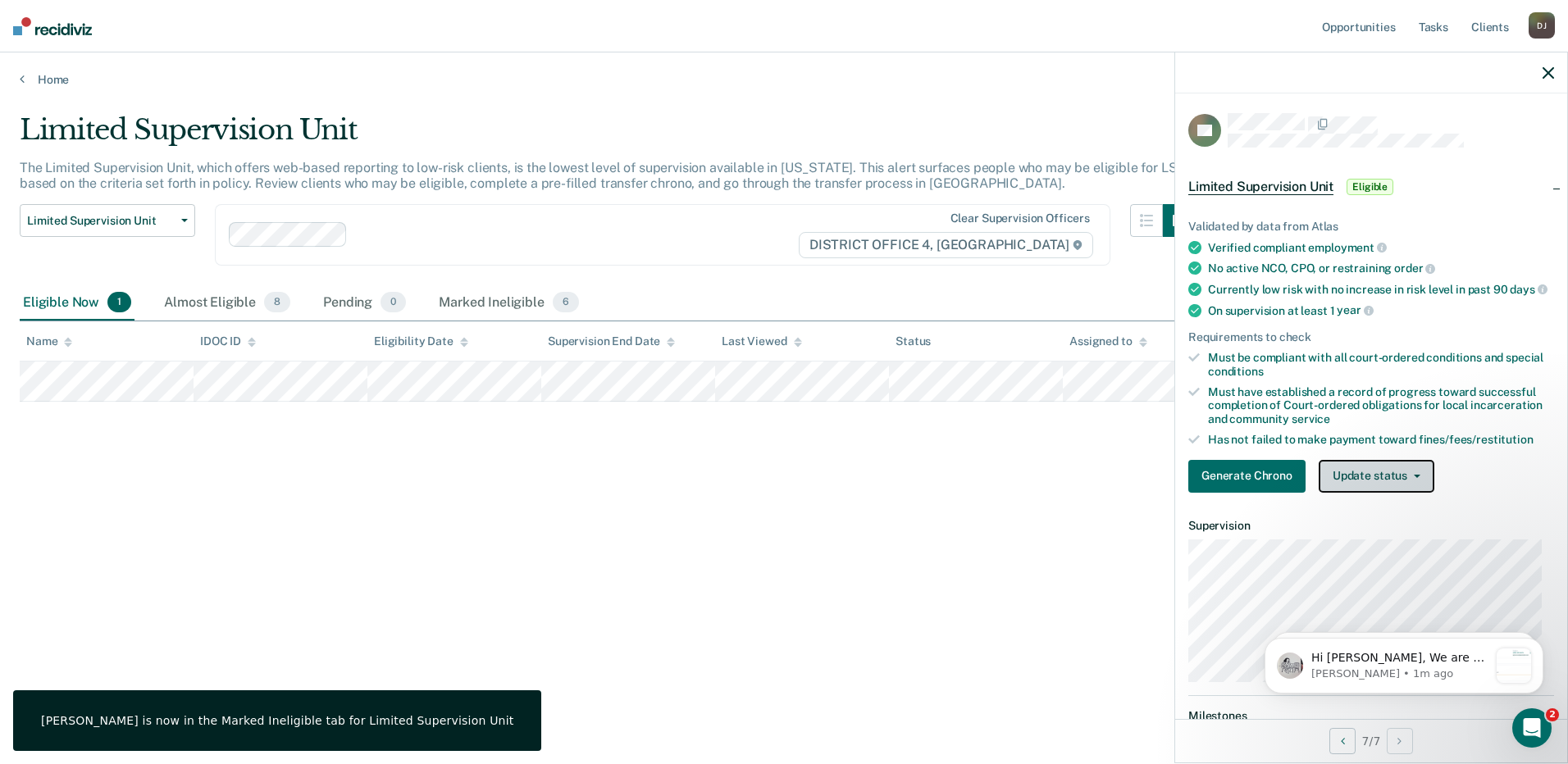
click at [1391, 493] on button "Update status" at bounding box center [1376, 476] width 115 height 33
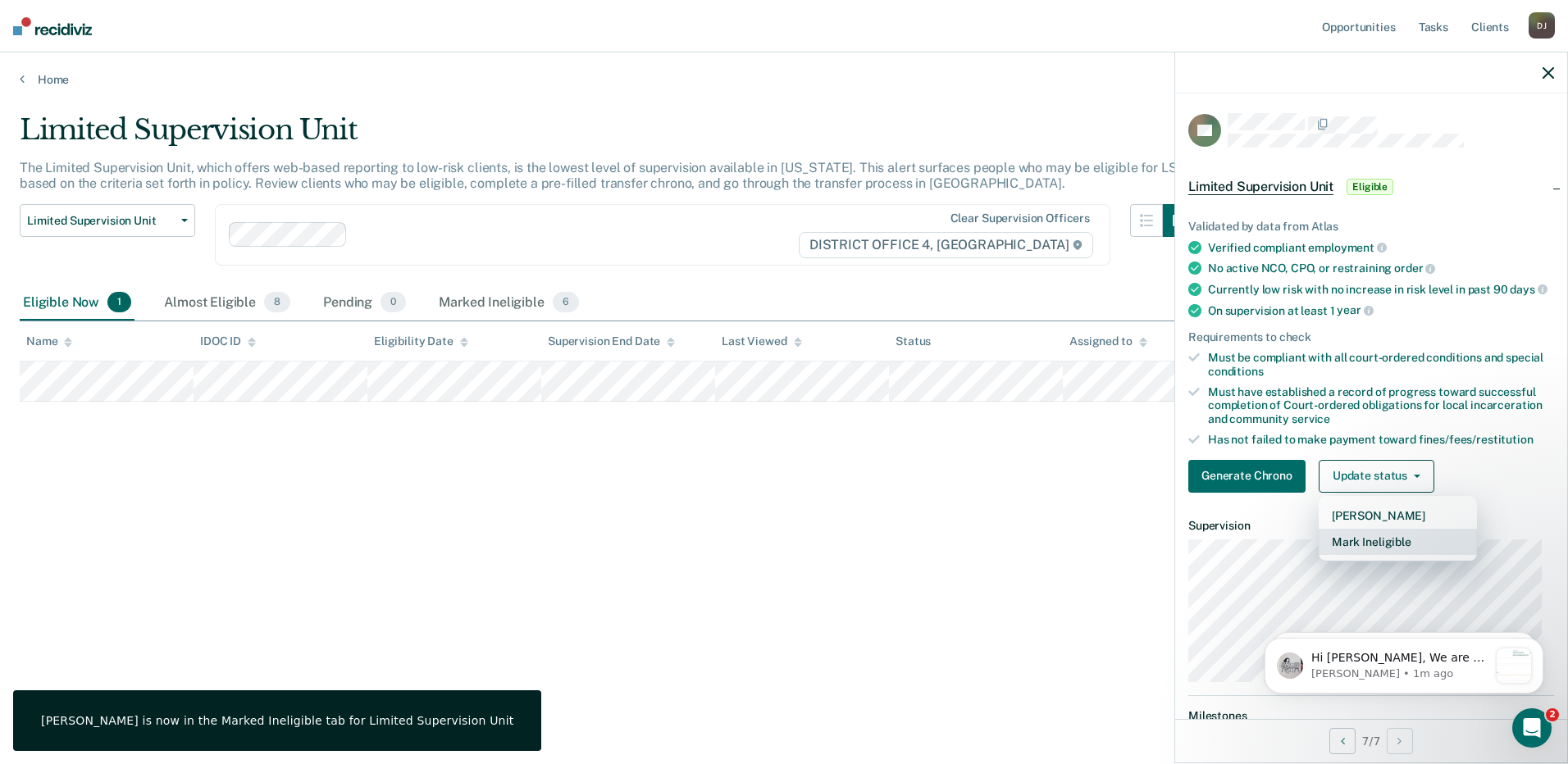
click at [1383, 544] on button "Mark Ineligible" at bounding box center [1398, 542] width 158 height 26
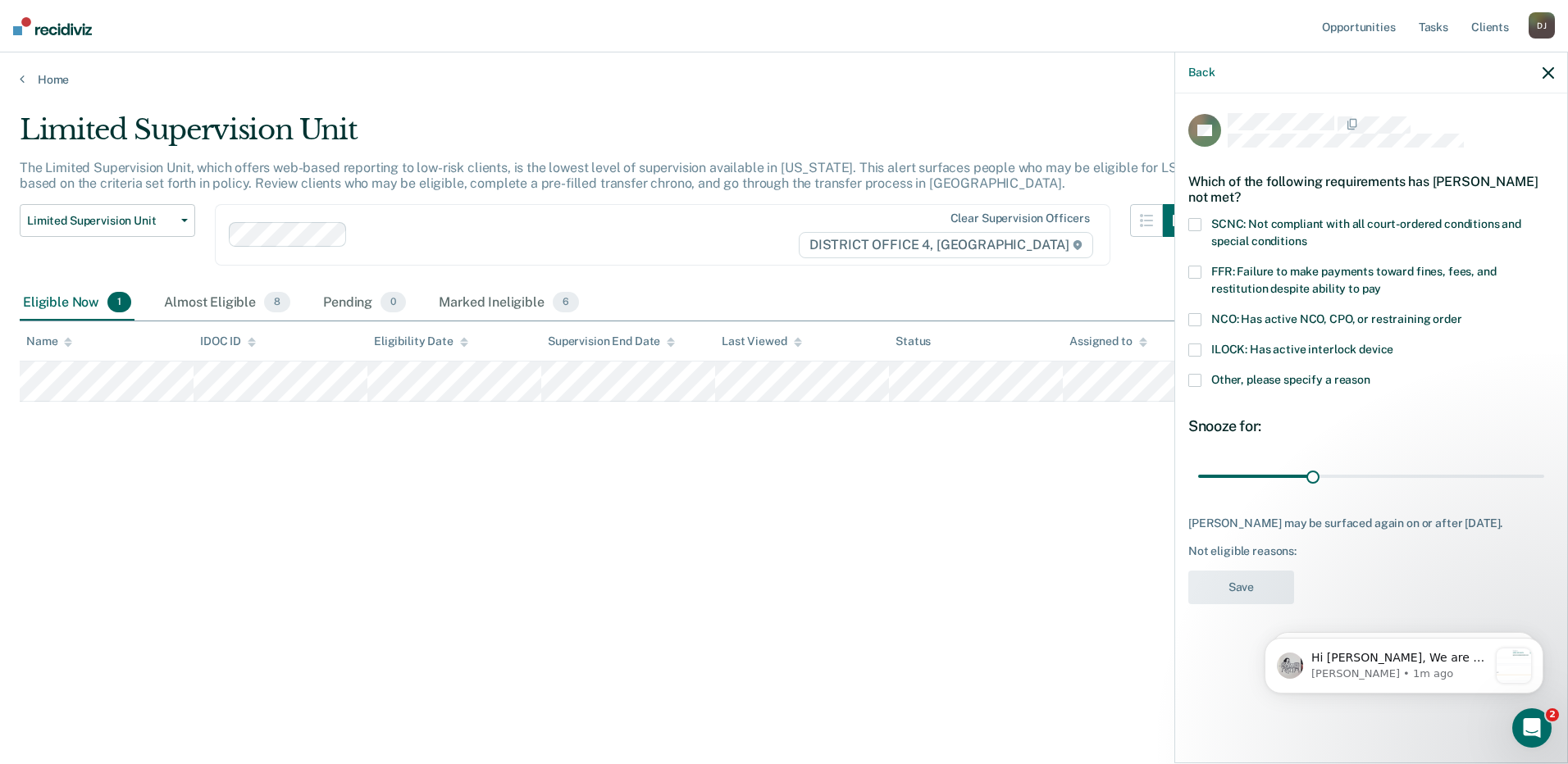
click at [1252, 315] on span "NCO: Has active NCO, CPO, or restraining order" at bounding box center [1336, 319] width 251 height 13
click at [1462, 313] on input "NCO: Has active NCO, CPO, or restraining order" at bounding box center [1462, 313] width 0 height 0
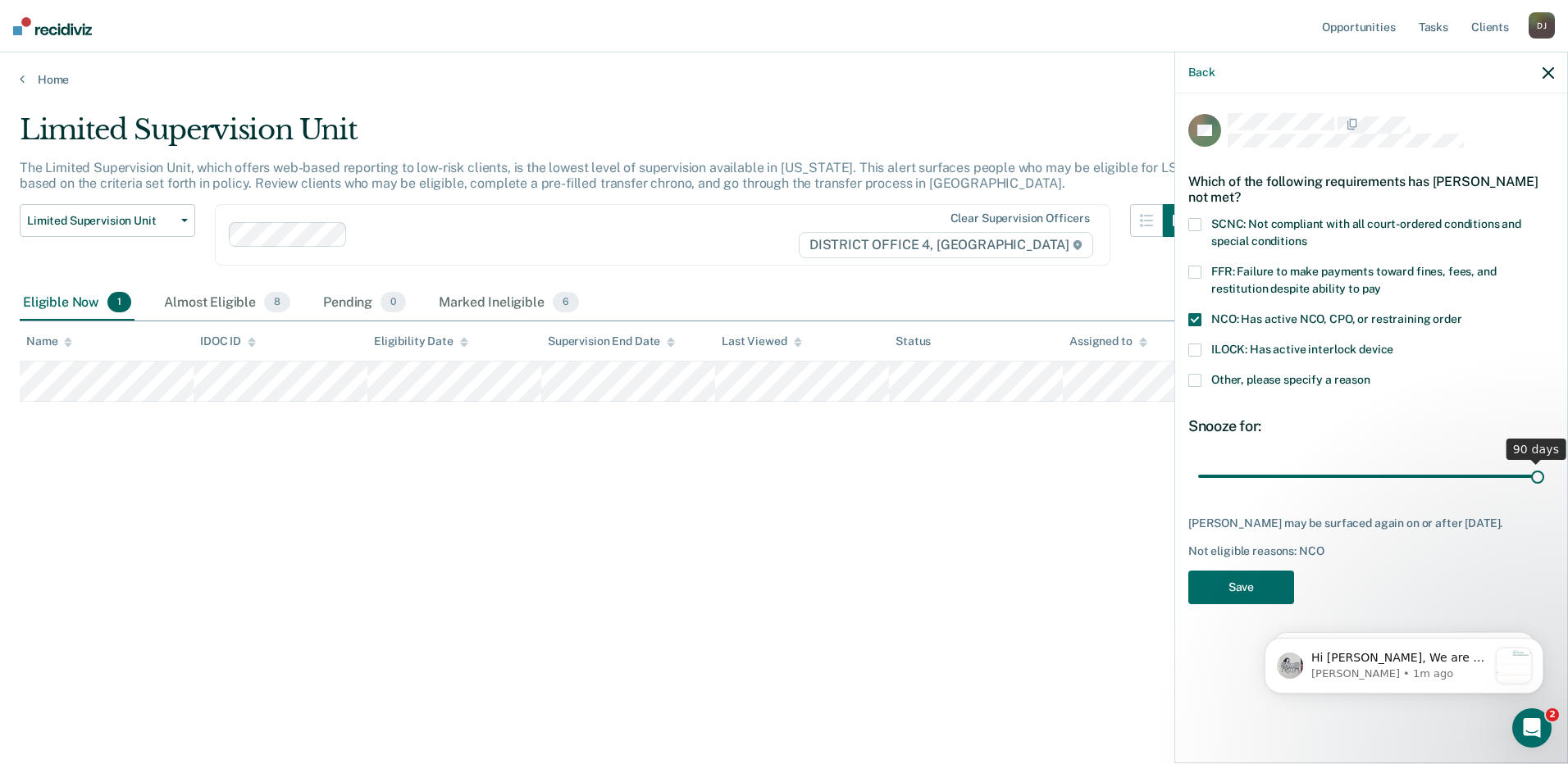
drag, startPoint x: 1325, startPoint y: 476, endPoint x: 1543, endPoint y: 486, distance: 218.2
type input "90"
click at [1543, 486] on input "range" at bounding box center [1371, 476] width 346 height 29
click at [1247, 605] on button "Save" at bounding box center [1241, 587] width 106 height 33
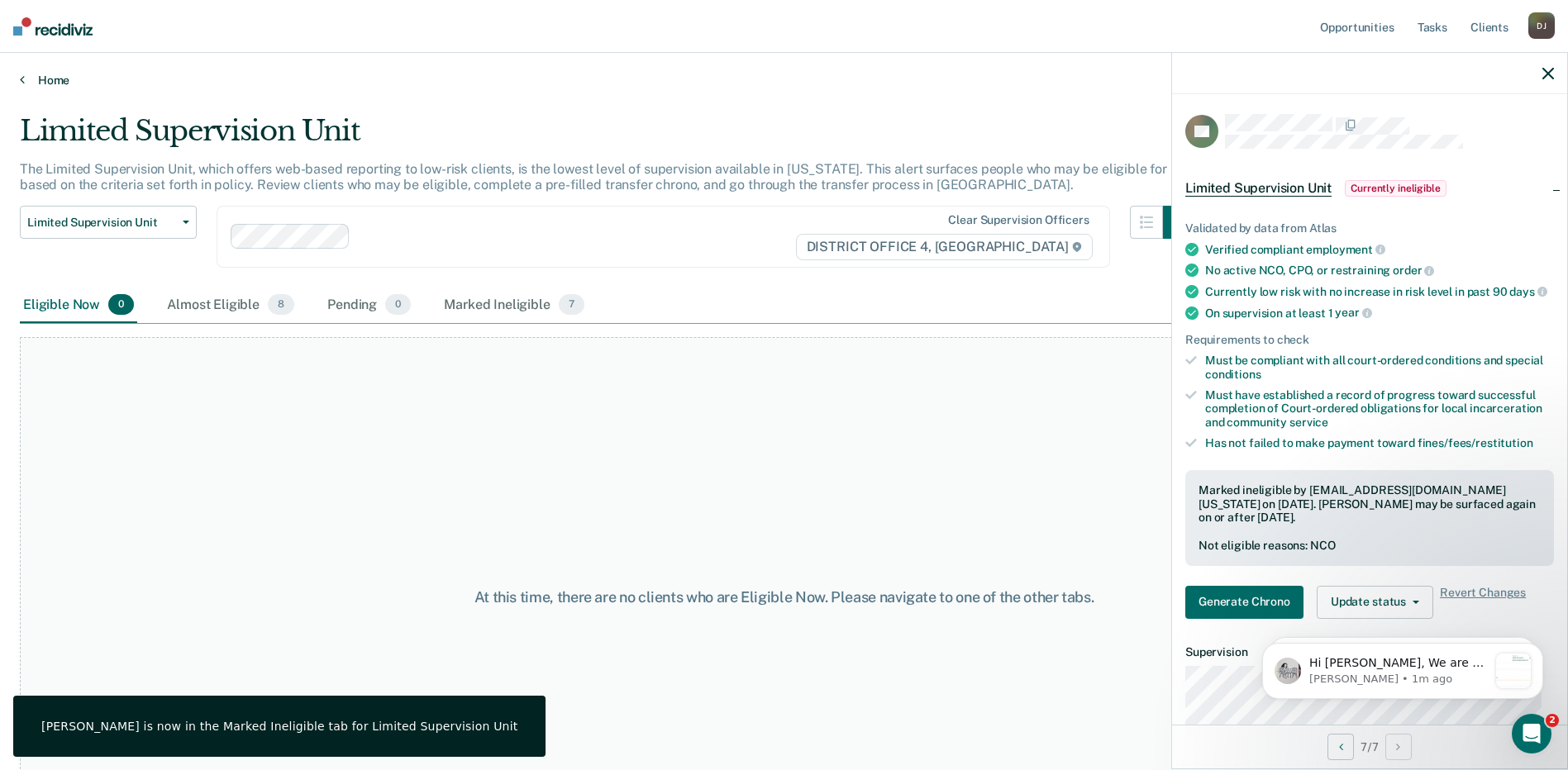
click at [48, 77] on link "Home" at bounding box center [784, 80] width 1529 height 15
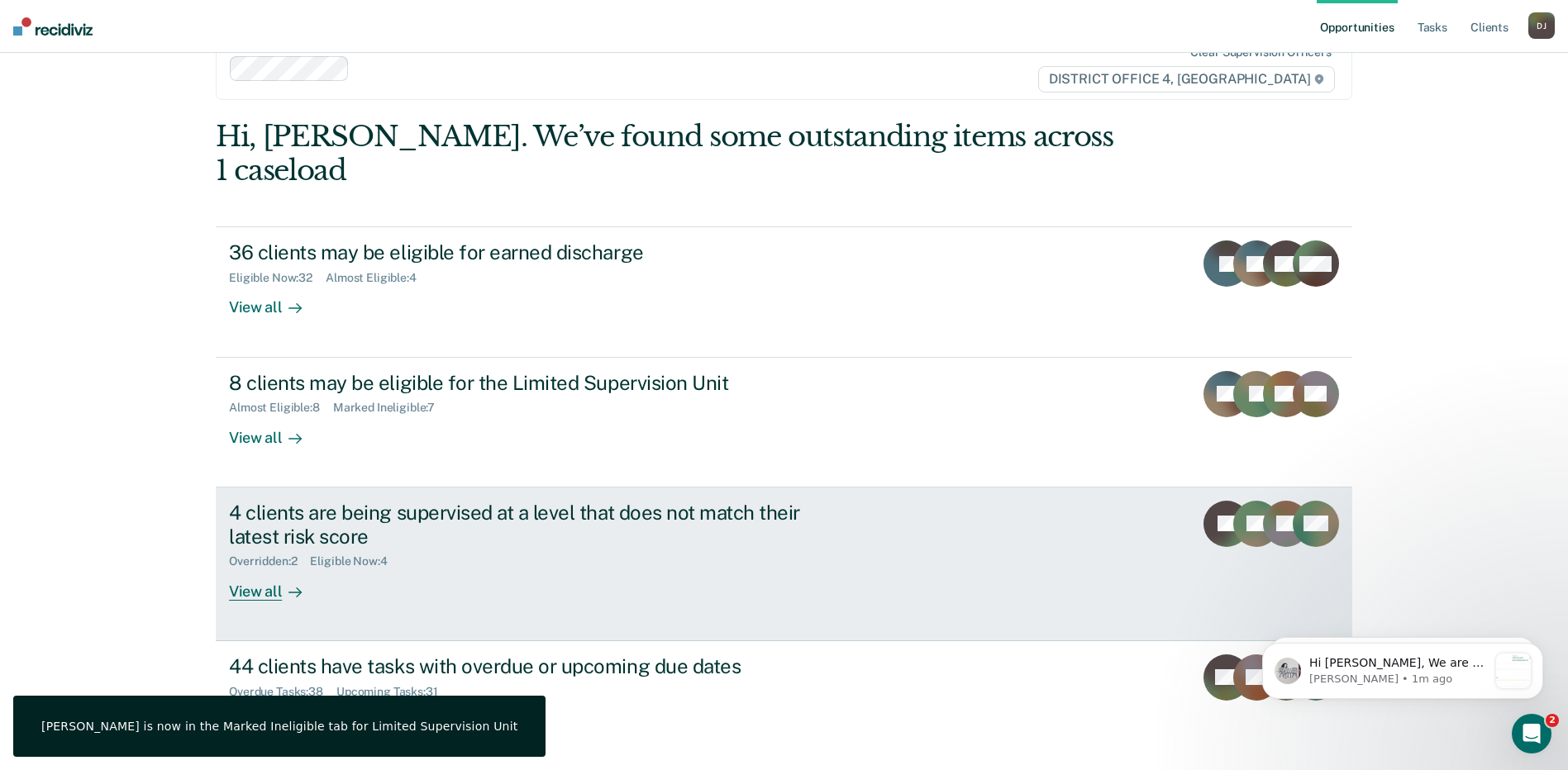
scroll to position [75, 0]
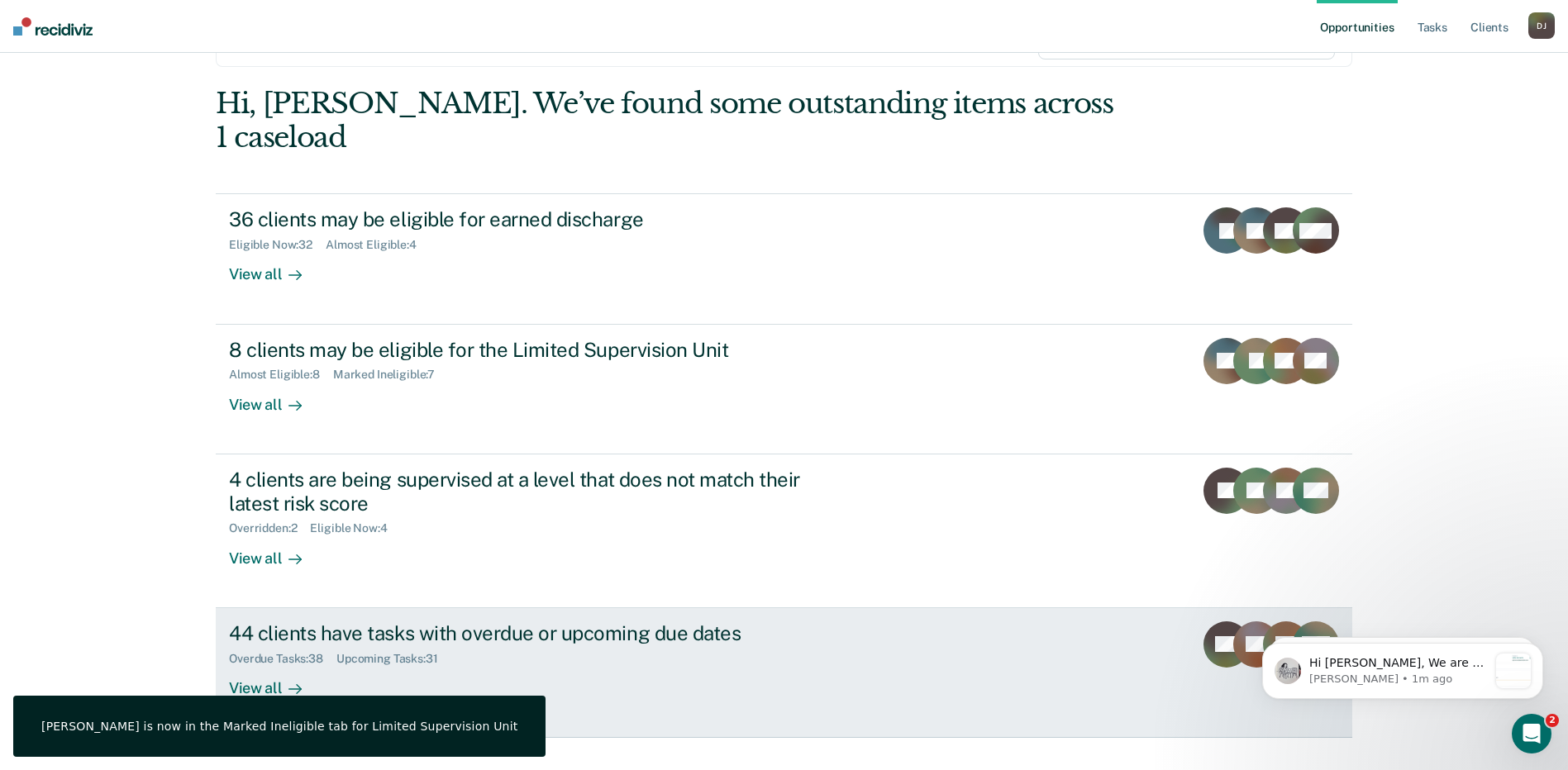
click at [605, 622] on div "44 clients have tasks with overdue or upcoming due dates" at bounding box center [519, 633] width 580 height 24
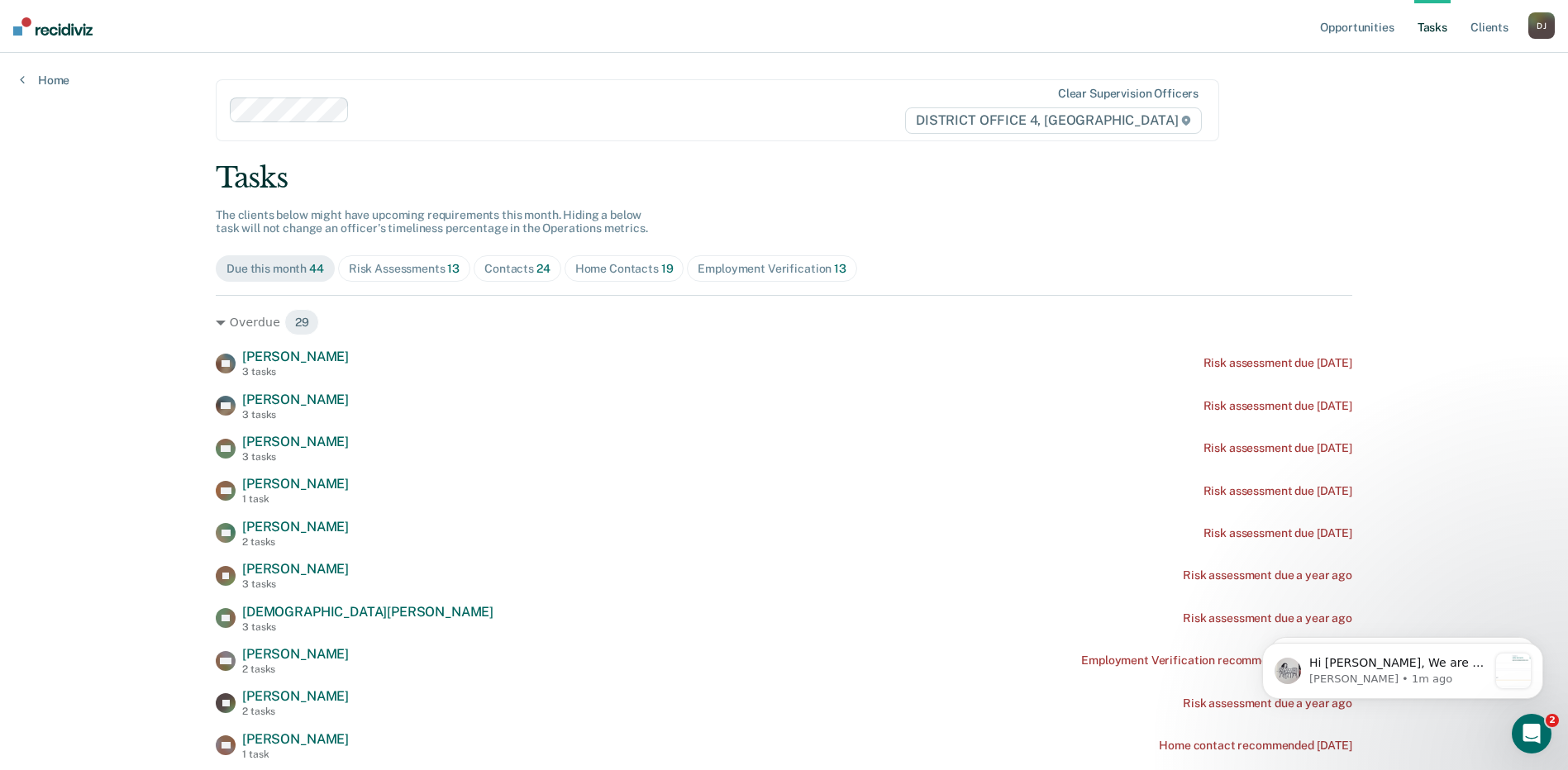
drag, startPoint x: 635, startPoint y: 266, endPoint x: 704, endPoint y: 259, distance: 69.4
click at [636, 263] on div "Home Contacts 19" at bounding box center [624, 269] width 98 height 14
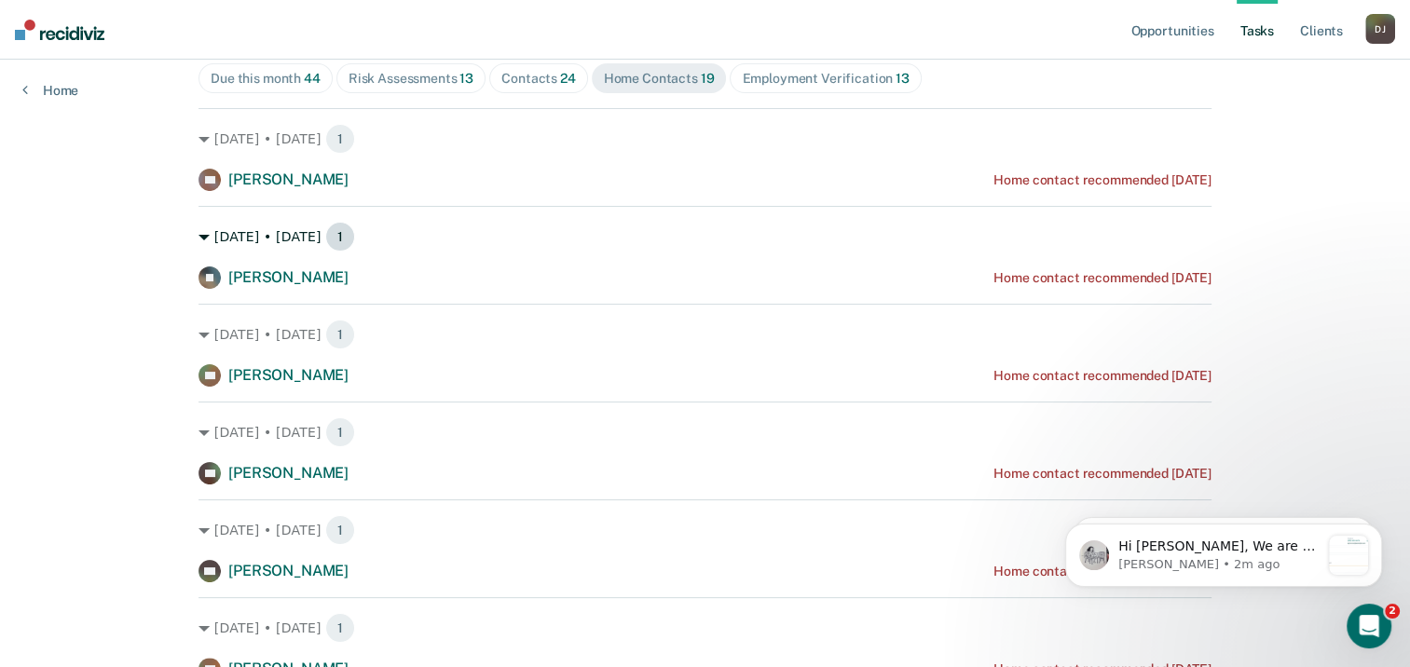
scroll to position [280, 0]
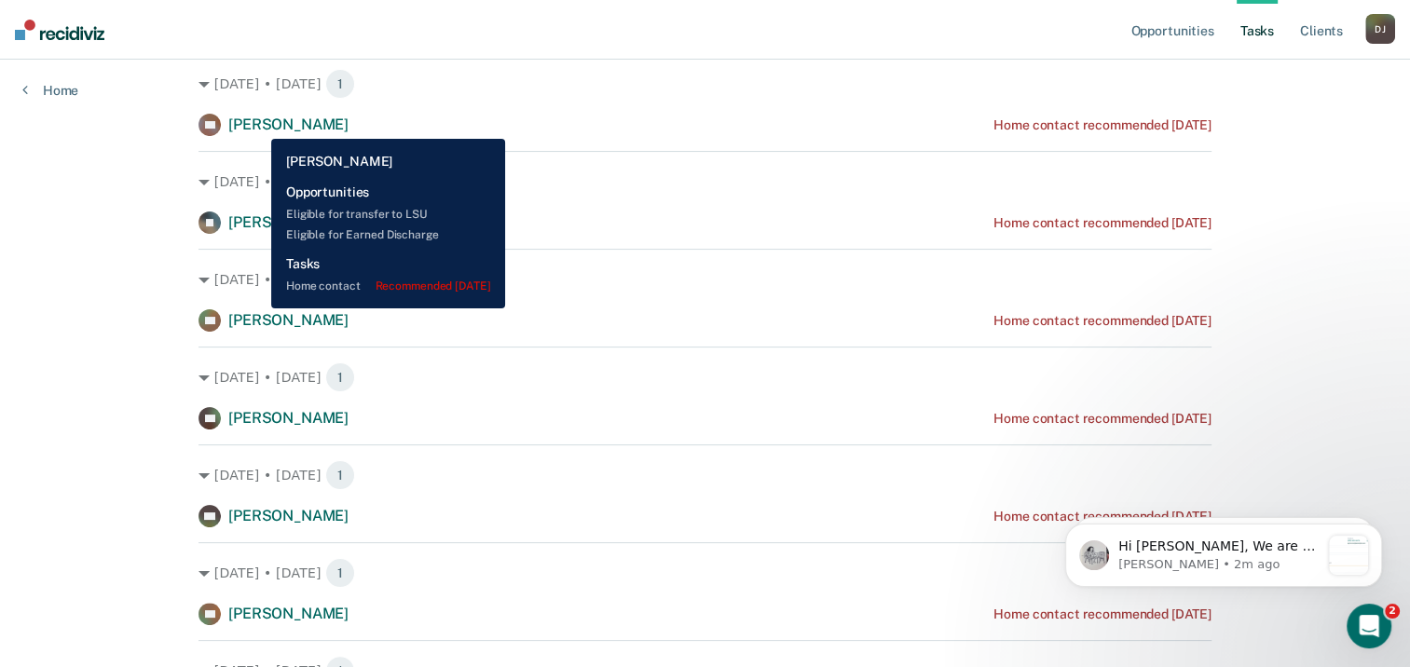
drag, startPoint x: 257, startPoint y: 125, endPoint x: 246, endPoint y: 124, distance: 11.2
click at [257, 125] on span "[PERSON_NAME]" at bounding box center [288, 125] width 120 height 18
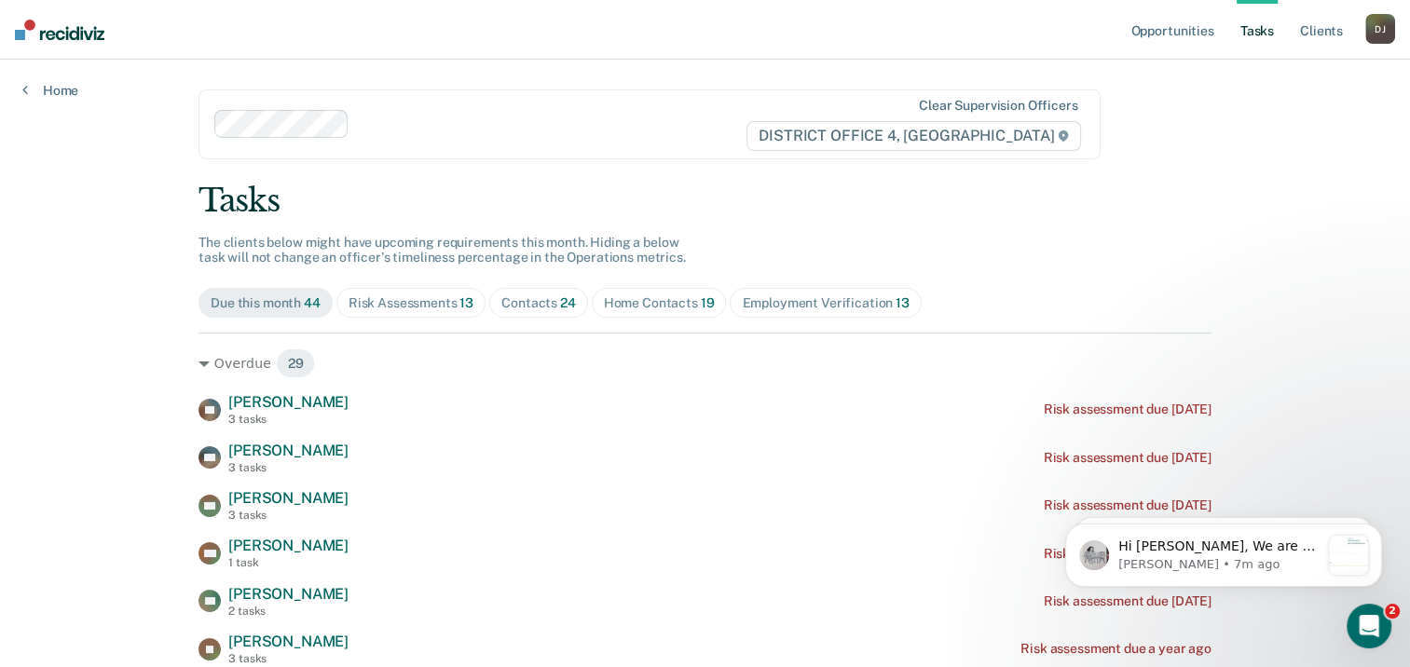
click at [680, 299] on div "Home Contacts 19" at bounding box center [659, 303] width 111 height 16
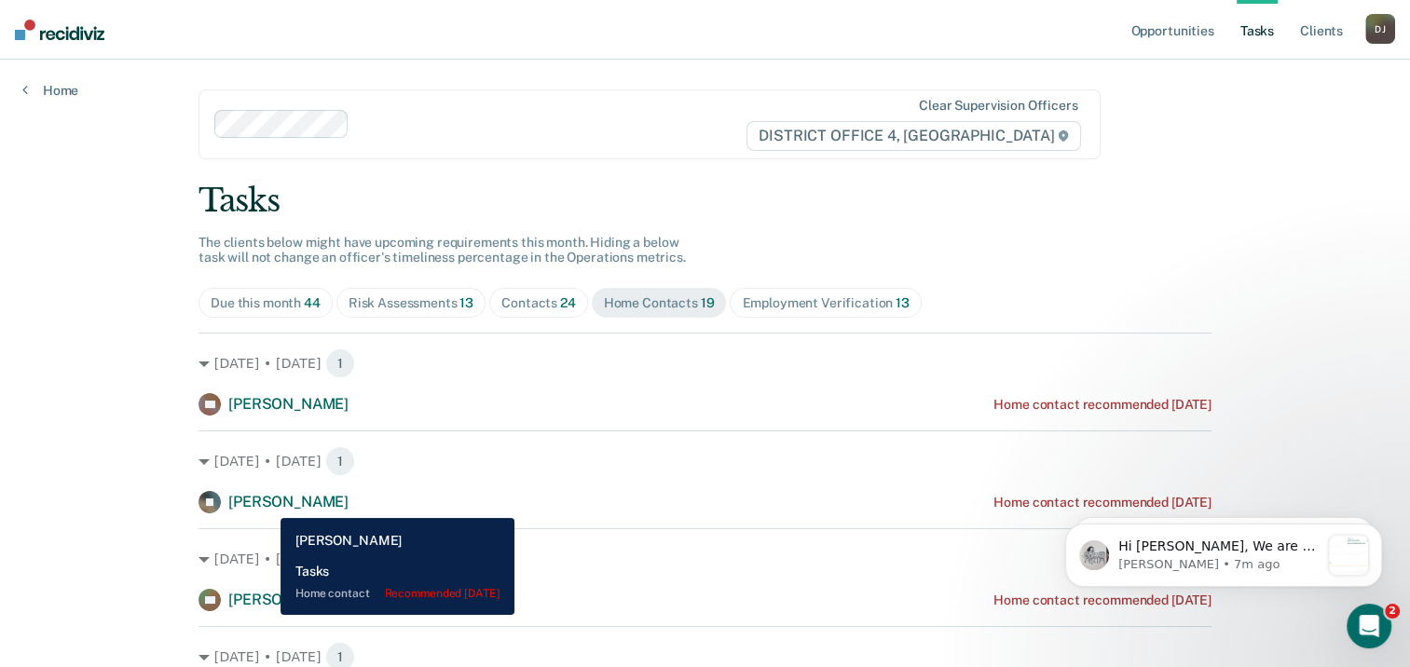
click at [266, 504] on span "[PERSON_NAME]" at bounding box center [288, 502] width 120 height 18
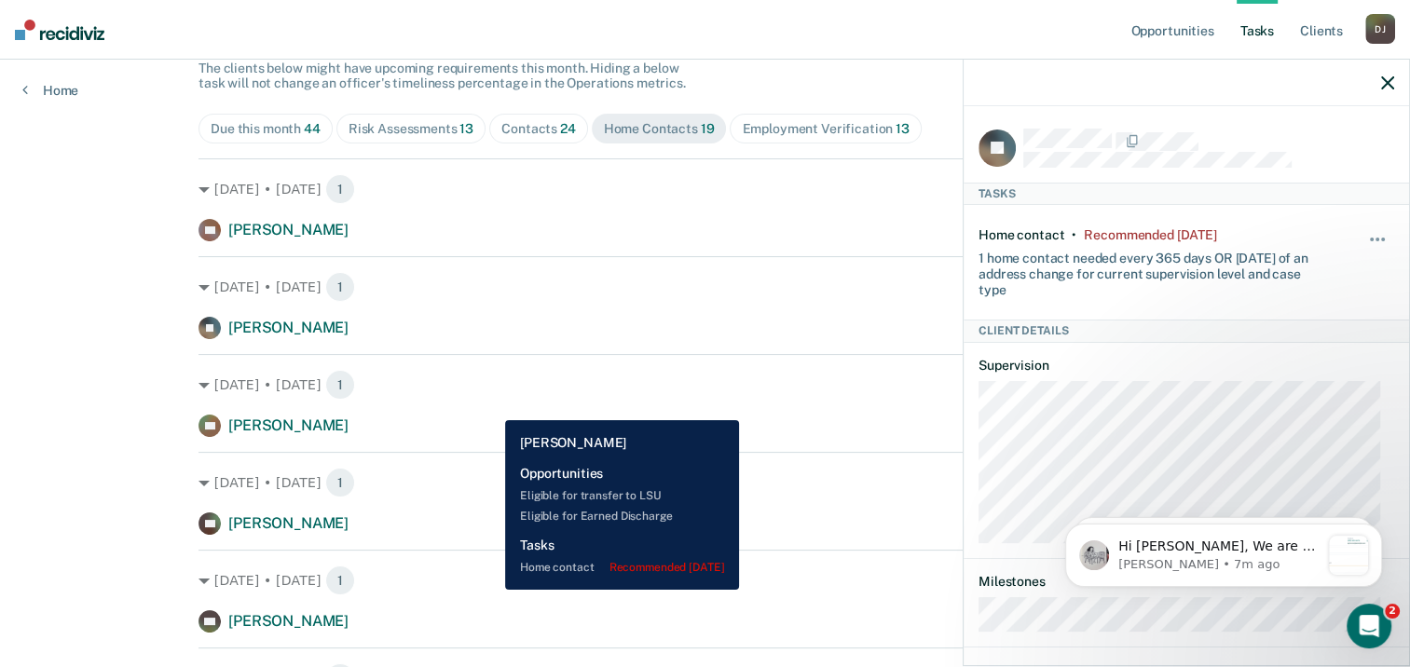
scroll to position [186, 0]
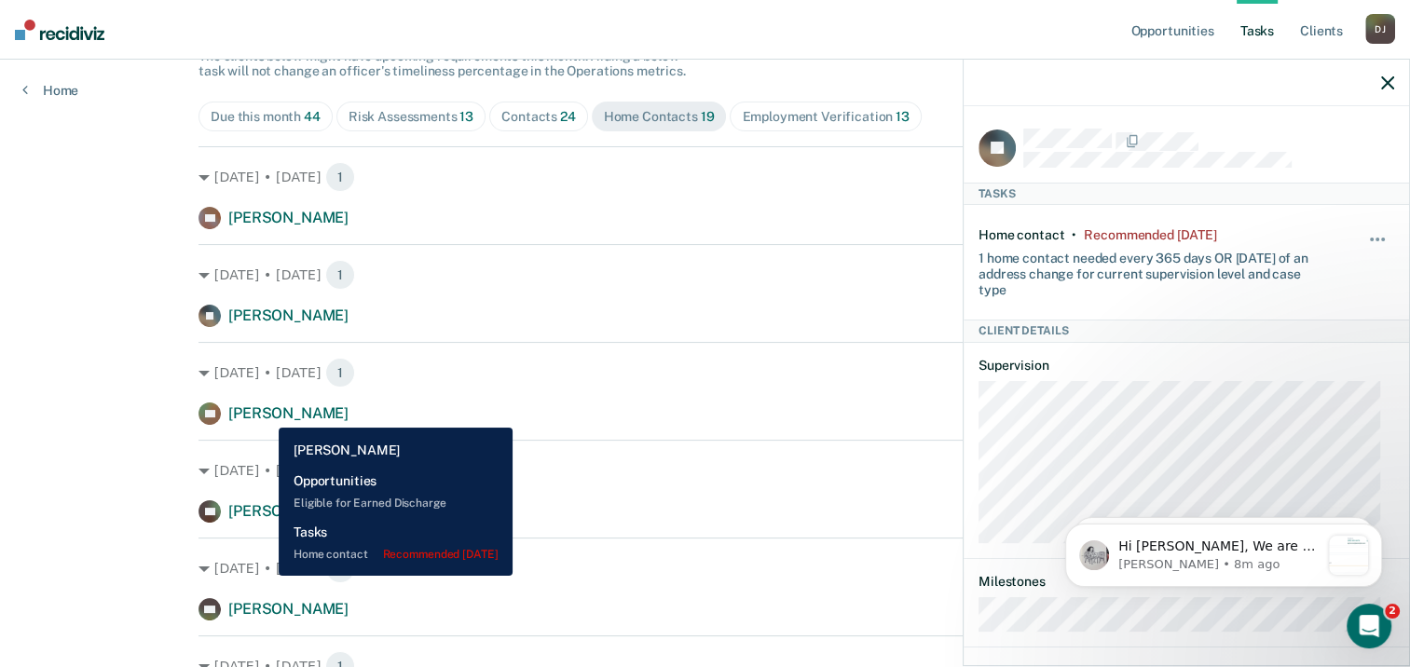
click at [265, 414] on span "[PERSON_NAME]" at bounding box center [288, 413] width 120 height 18
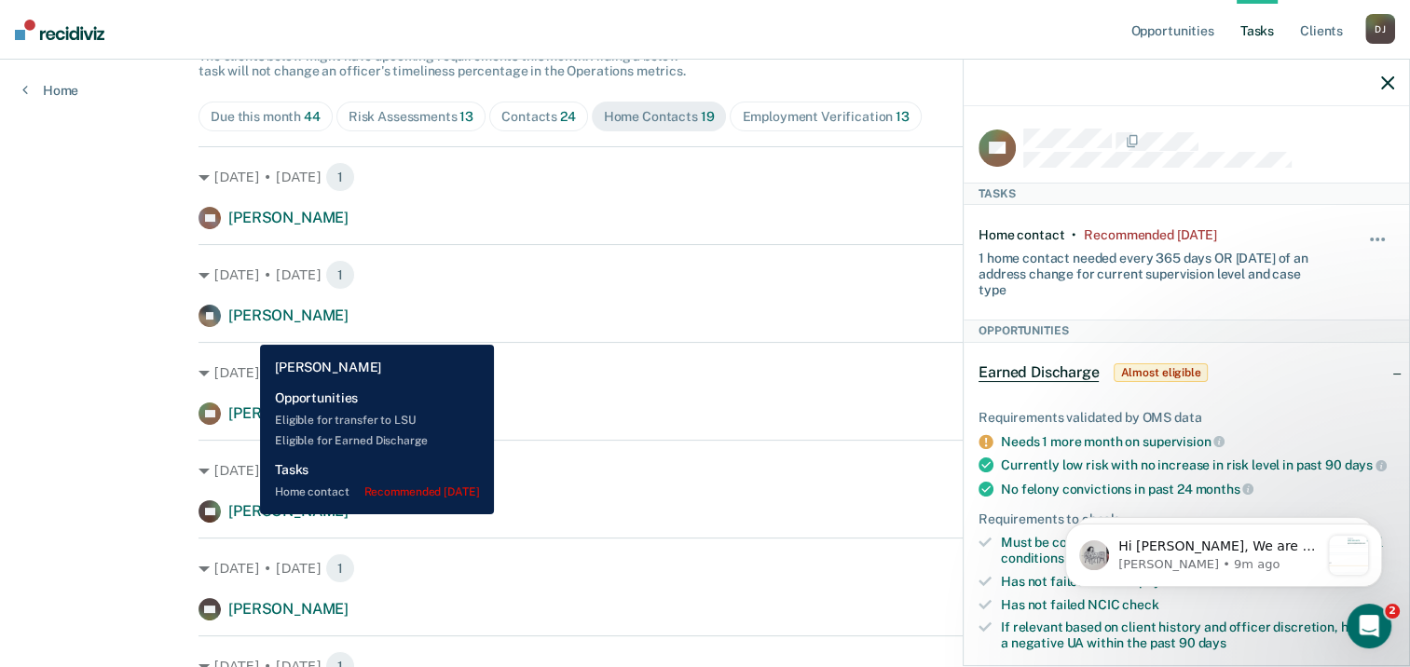
click at [246, 514] on span "[PERSON_NAME]" at bounding box center [288, 511] width 120 height 18
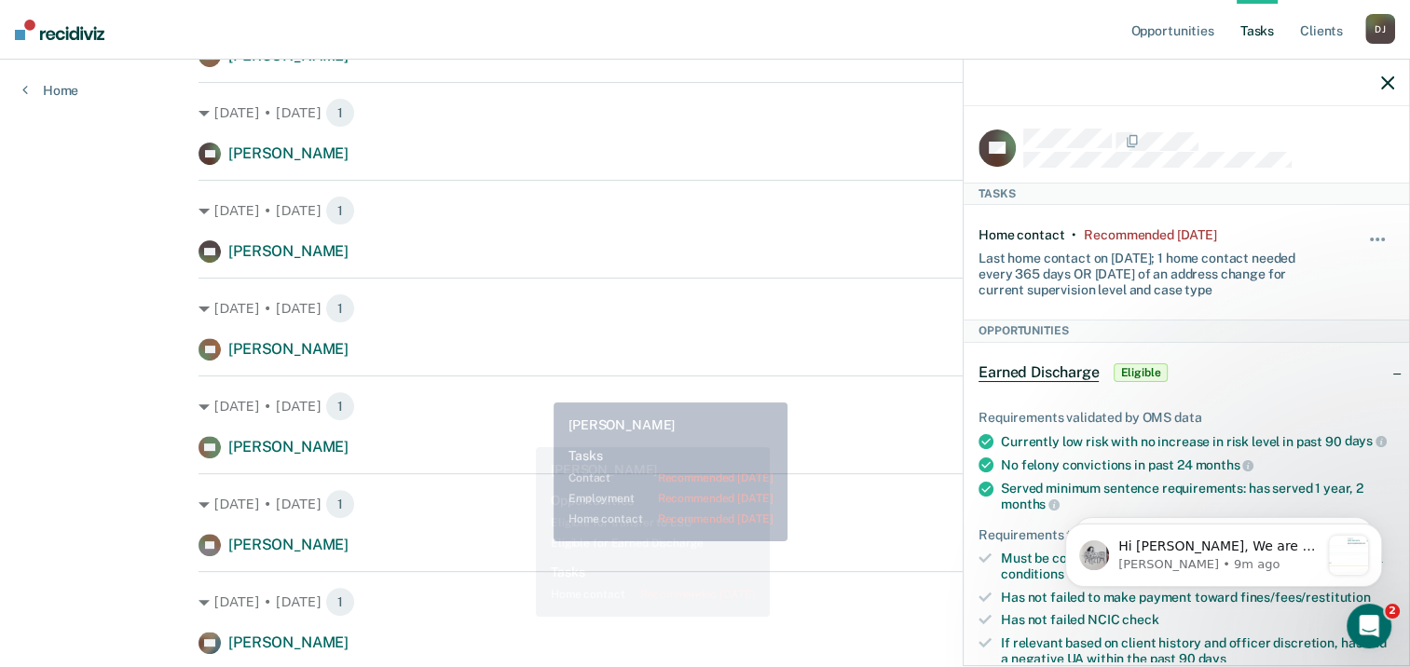
scroll to position [559, 0]
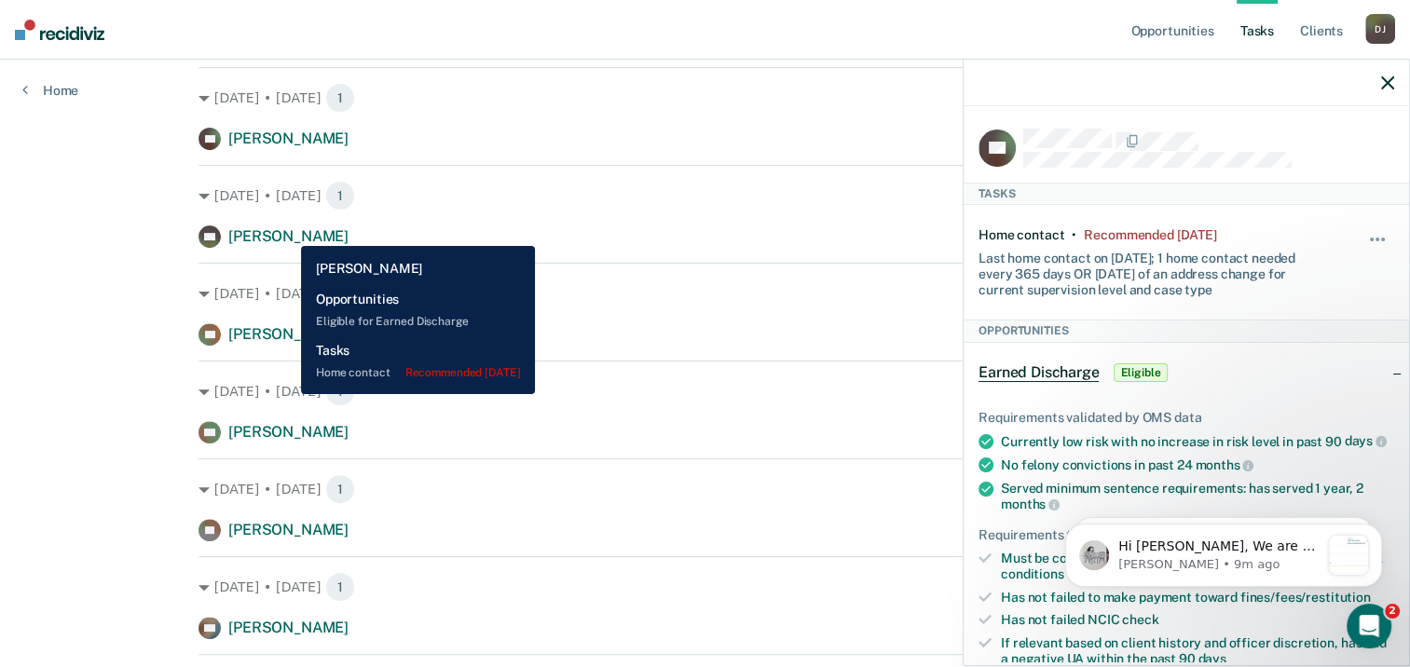
click at [287, 232] on span "[PERSON_NAME]" at bounding box center [288, 236] width 120 height 18
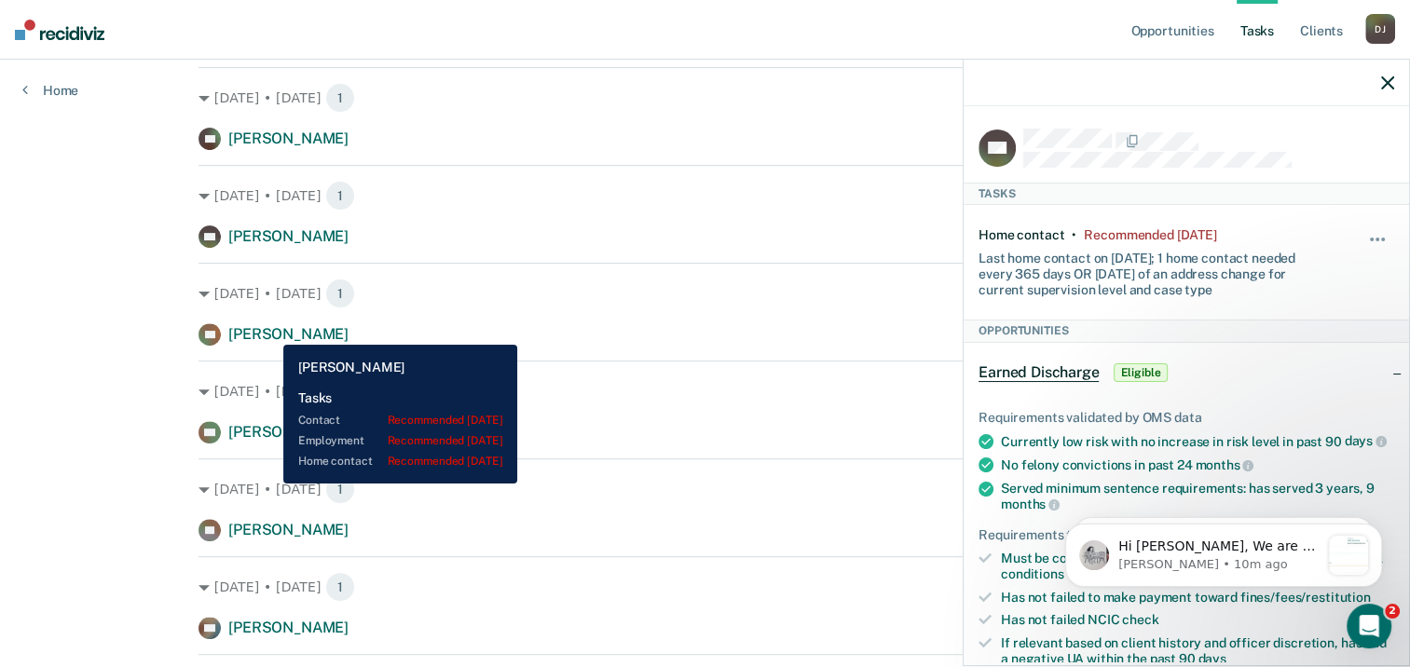
drag, startPoint x: 269, startPoint y: 331, endPoint x: 280, endPoint y: 347, distance: 18.9
click at [269, 331] on span "[PERSON_NAME]" at bounding box center [288, 334] width 120 height 18
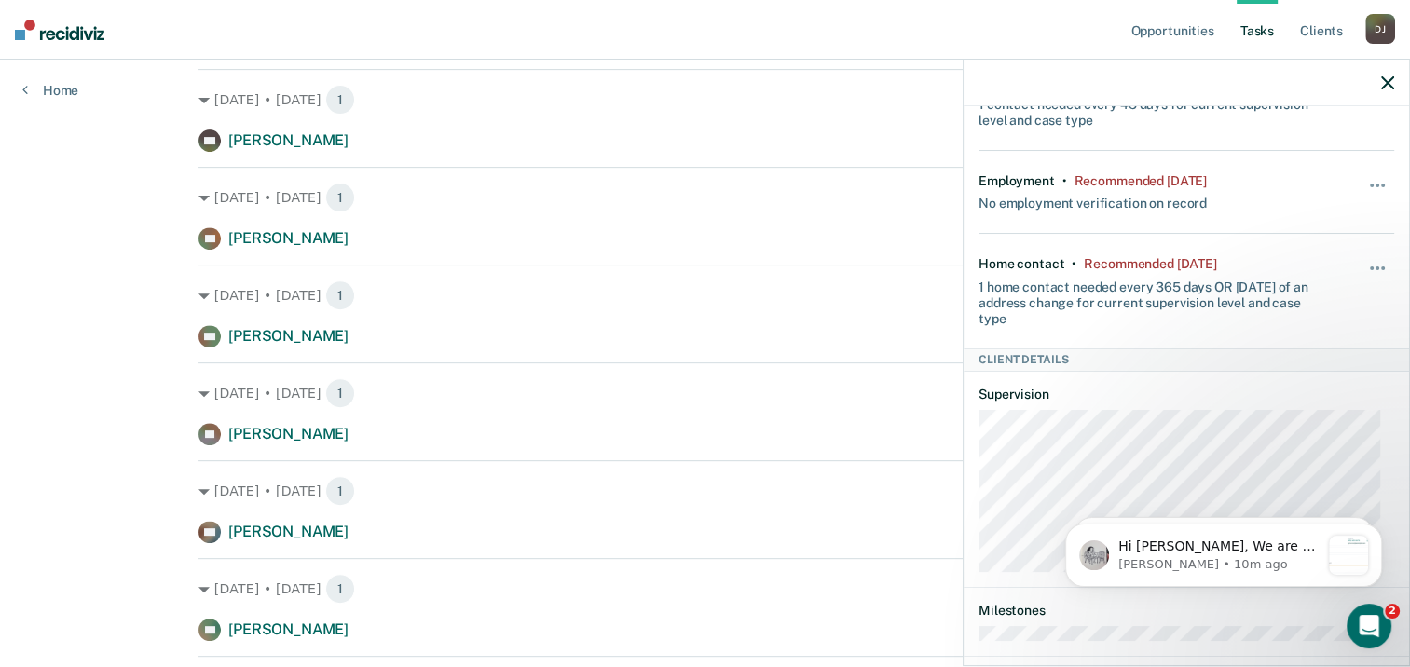
scroll to position [652, 0]
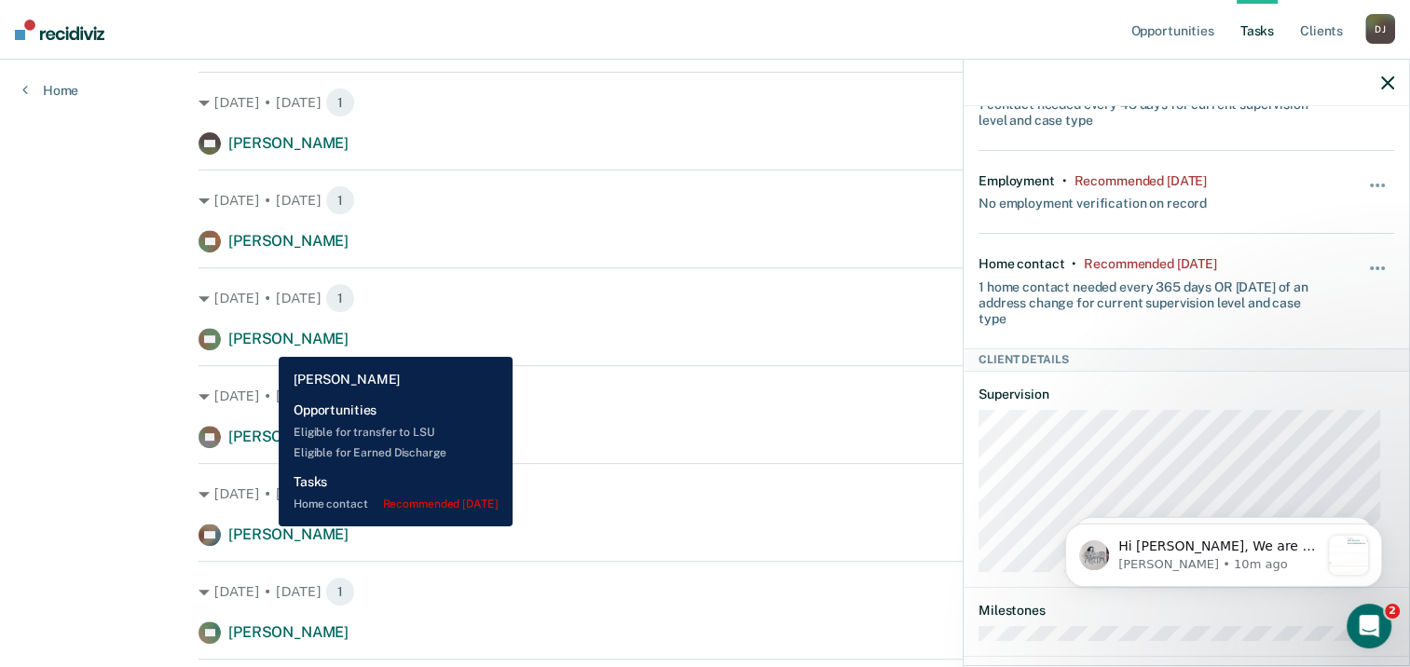
drag, startPoint x: 265, startPoint y: 343, endPoint x: 265, endPoint y: 354, distance: 11.2
click at [266, 333] on span "[PERSON_NAME]" at bounding box center [288, 339] width 120 height 18
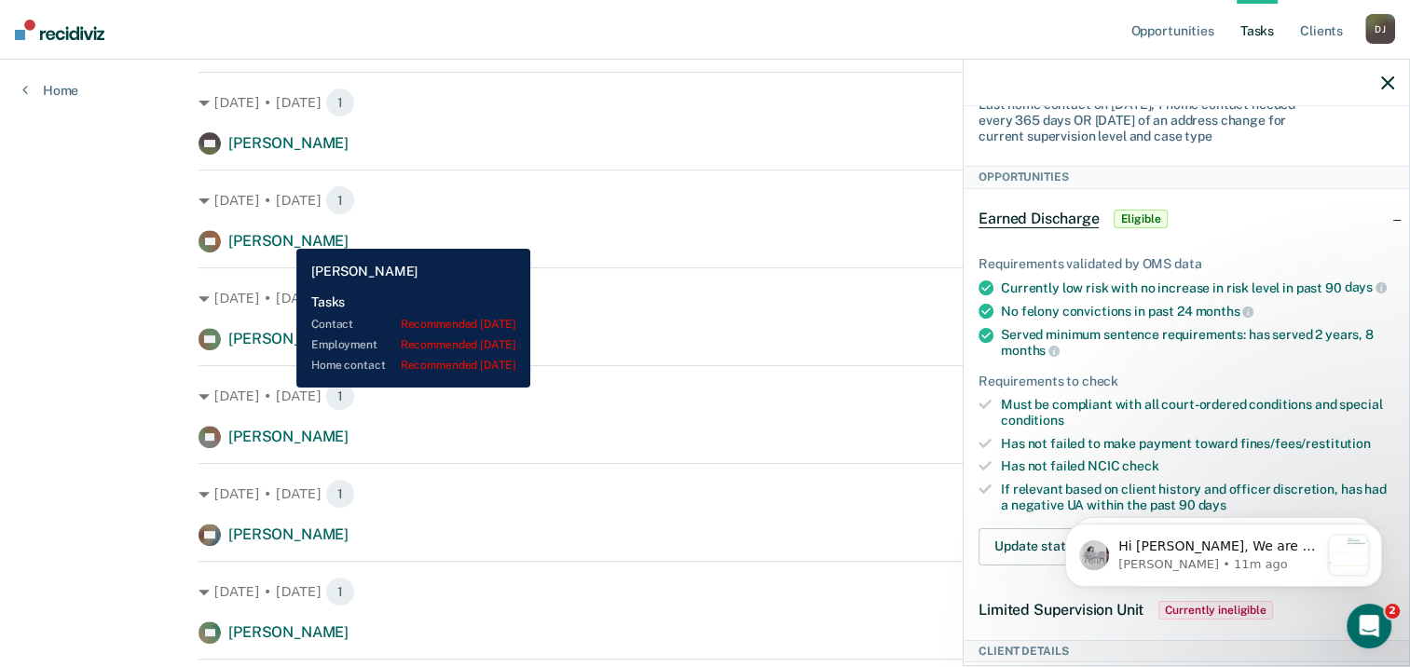
click at [282, 235] on span "[PERSON_NAME]" at bounding box center [288, 241] width 120 height 18
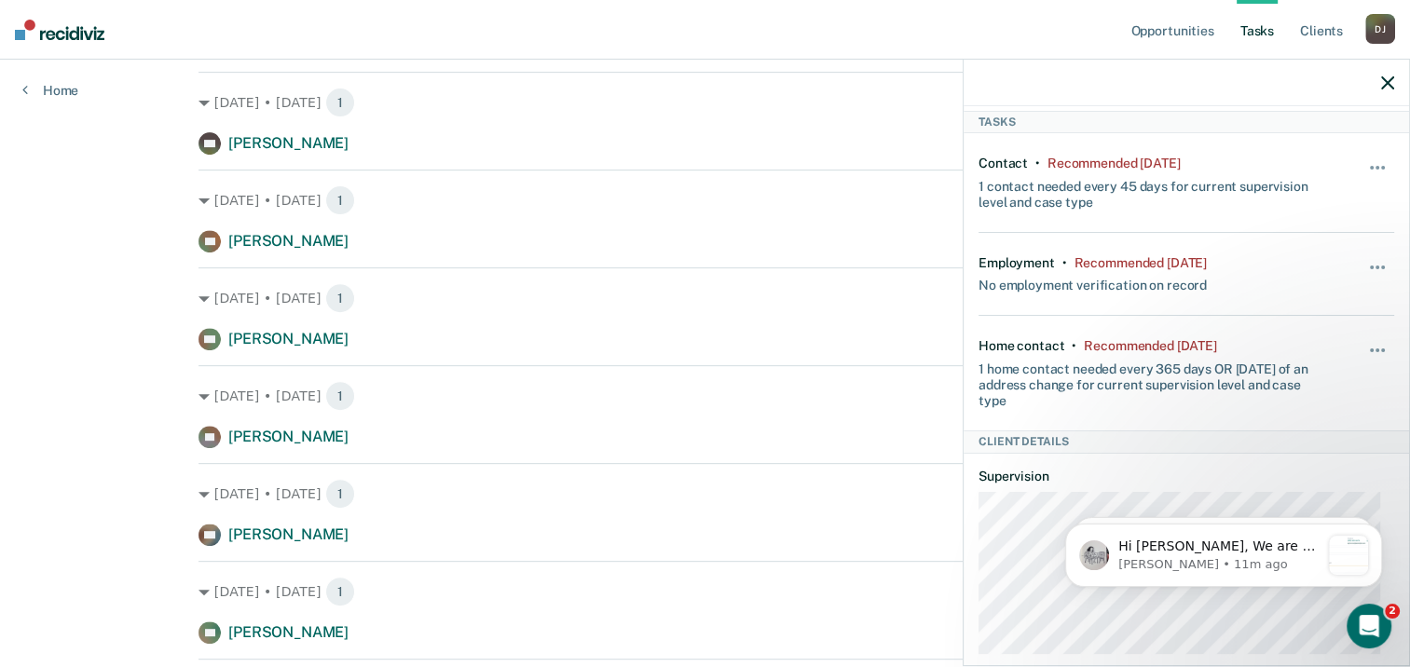
scroll to position [0, 0]
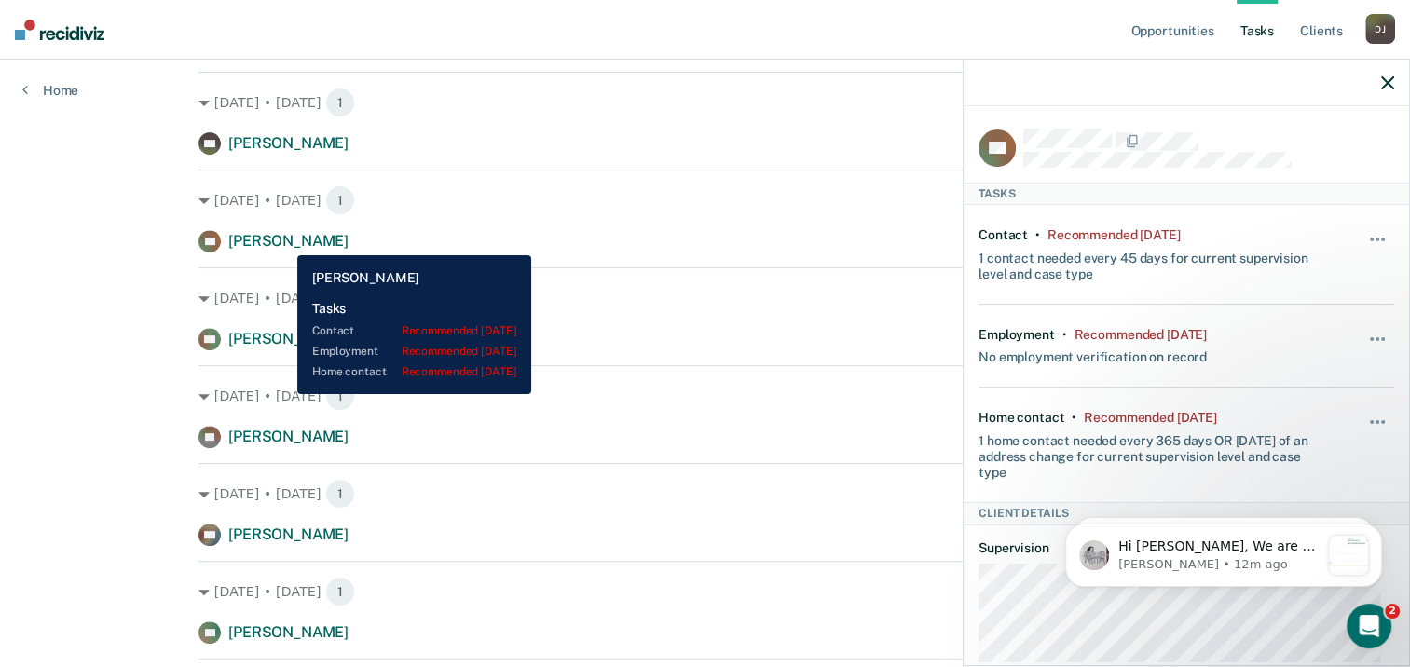
click at [283, 241] on span "[PERSON_NAME]" at bounding box center [288, 241] width 120 height 18
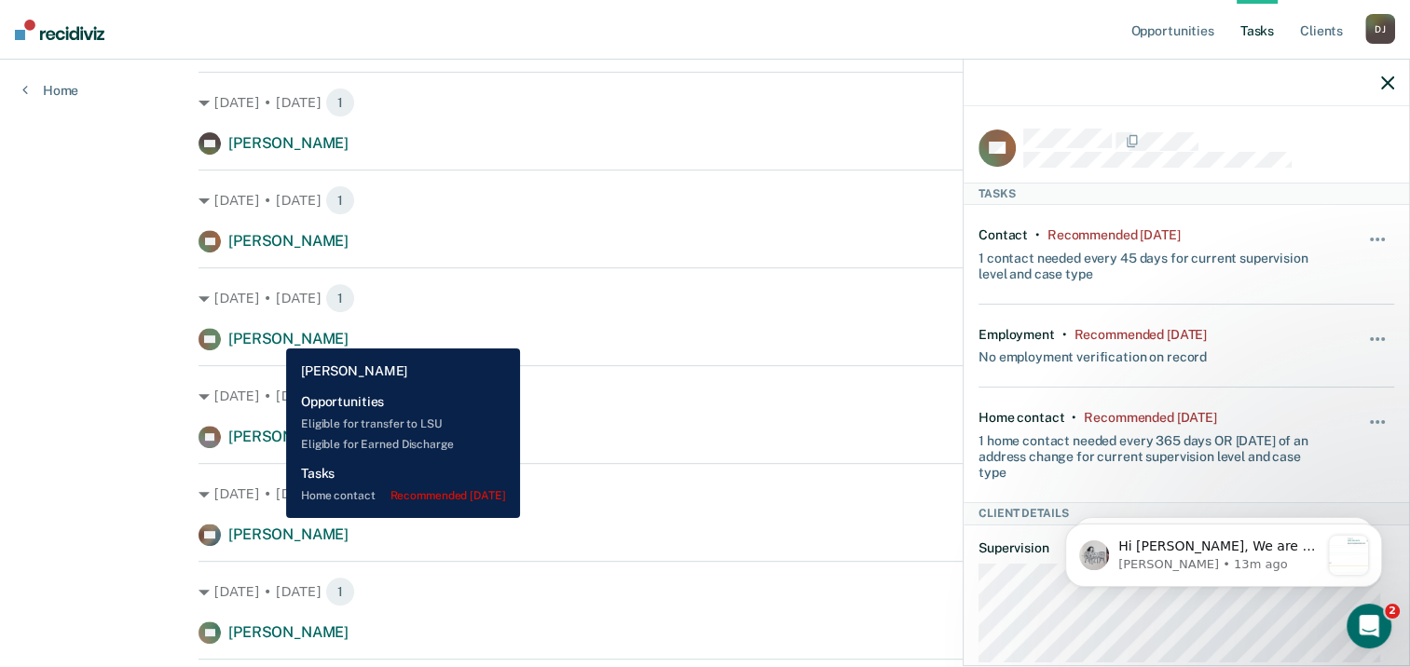
drag, startPoint x: 273, startPoint y: 334, endPoint x: 283, endPoint y: 334, distance: 10.2
click at [273, 334] on span "[PERSON_NAME]" at bounding box center [288, 339] width 120 height 18
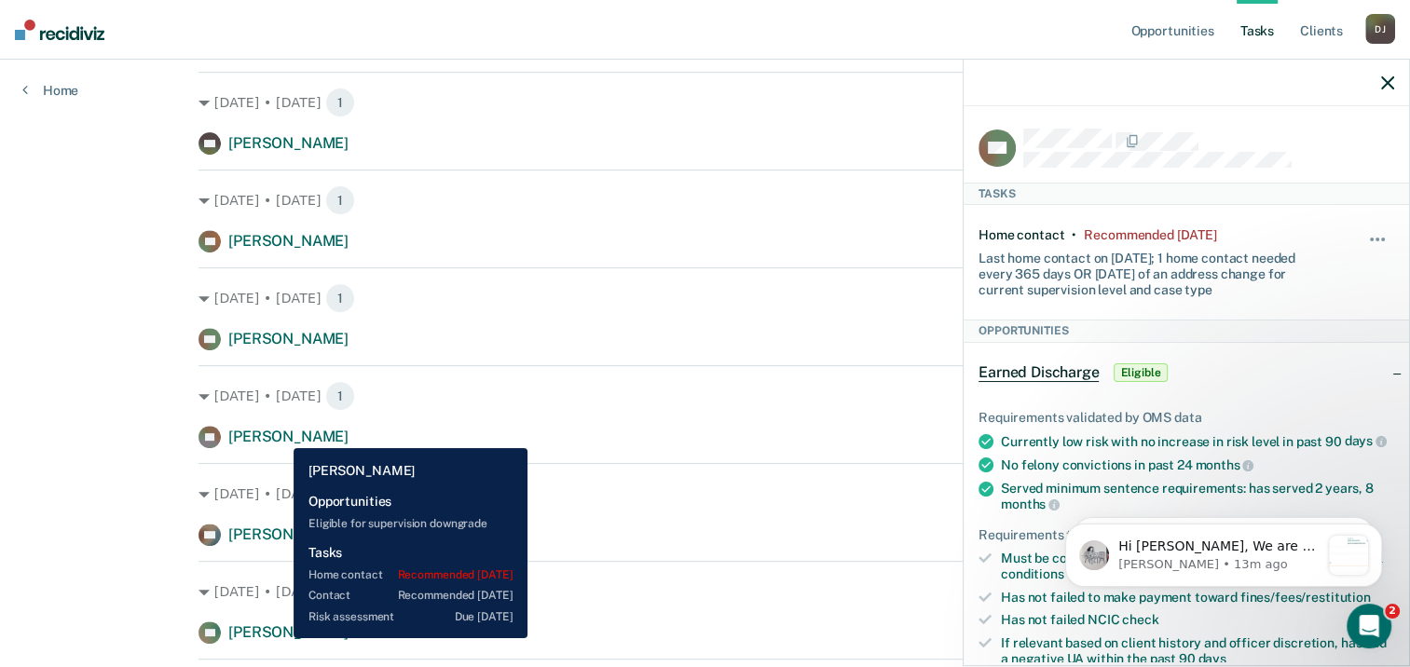
drag, startPoint x: 280, startPoint y: 434, endPoint x: 294, endPoint y: 429, distance: 15.9
click at [280, 432] on span "[PERSON_NAME]" at bounding box center [288, 437] width 120 height 18
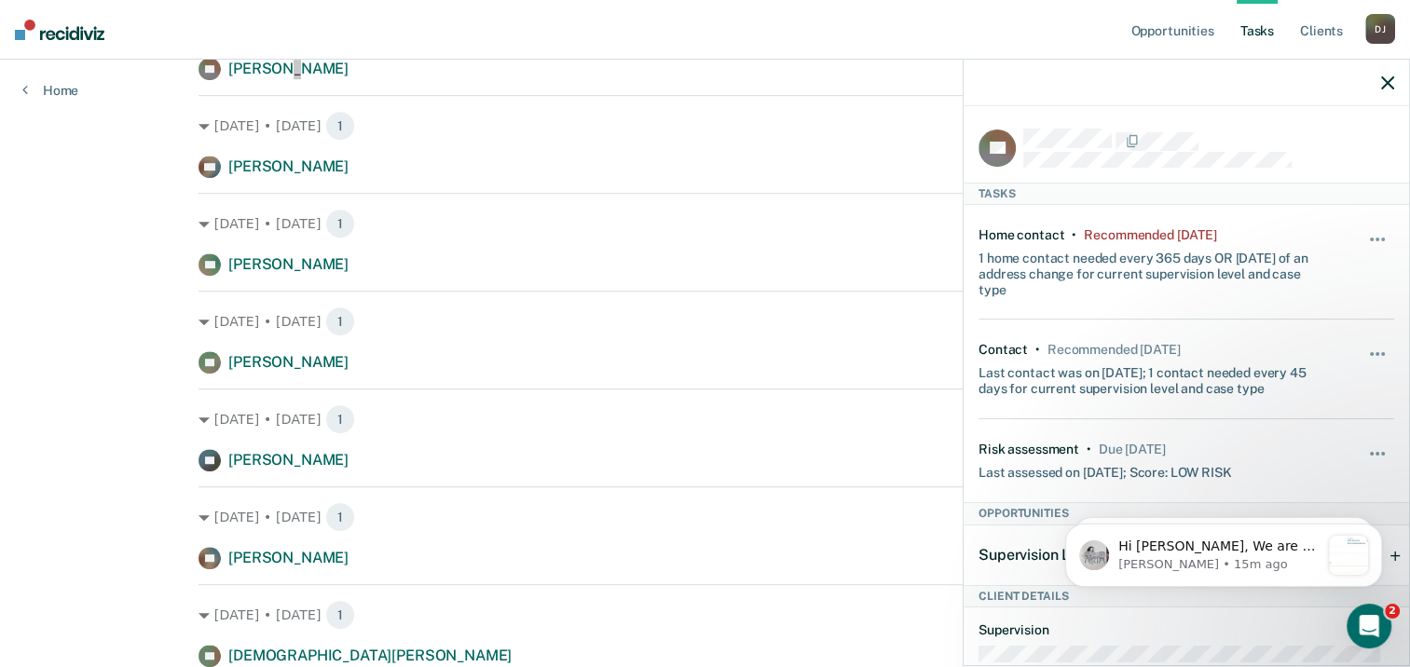
scroll to position [1025, 0]
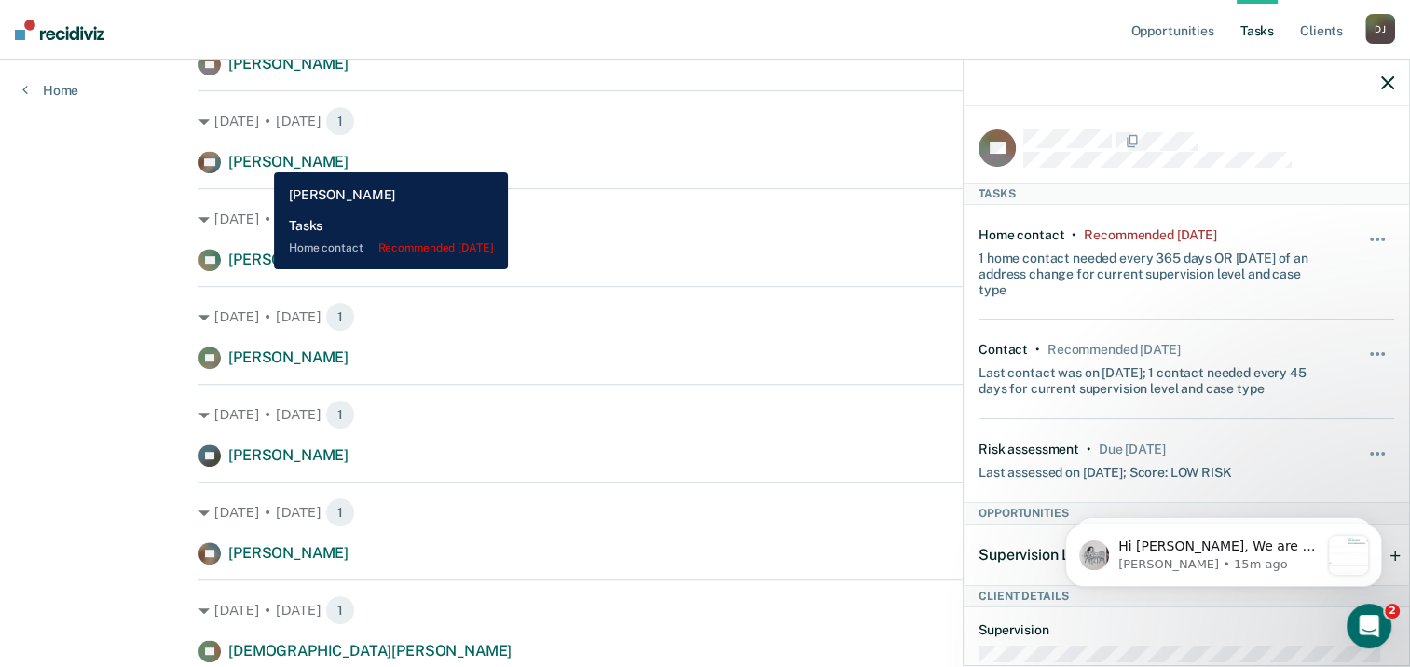
click at [260, 158] on span "[PERSON_NAME]" at bounding box center [288, 162] width 120 height 18
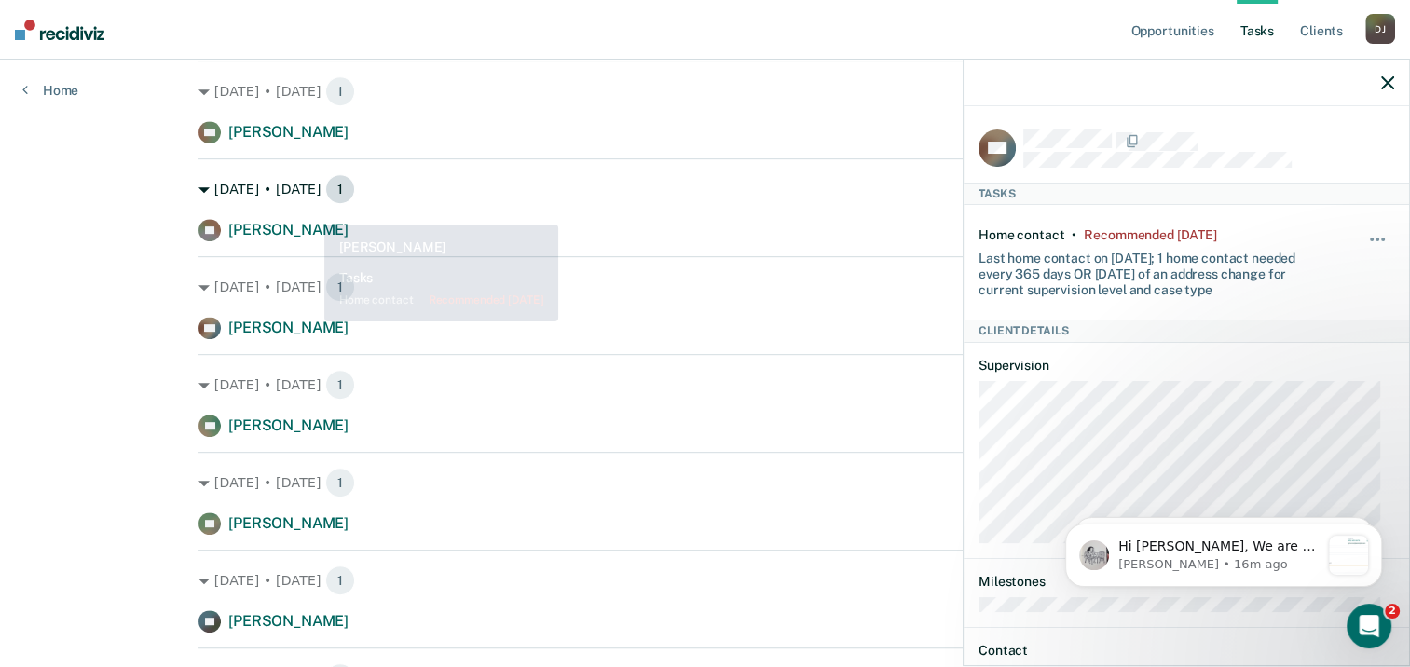
scroll to position [839, 0]
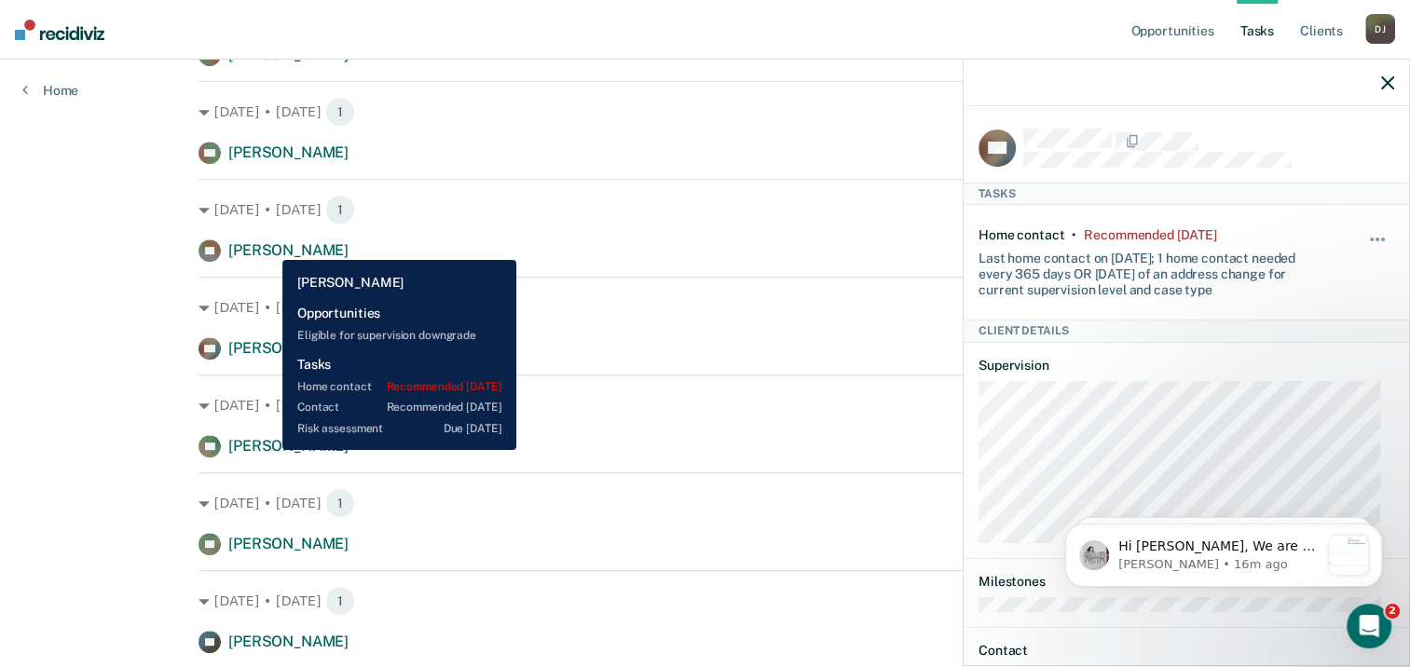
click at [268, 246] on span "[PERSON_NAME]" at bounding box center [288, 250] width 120 height 18
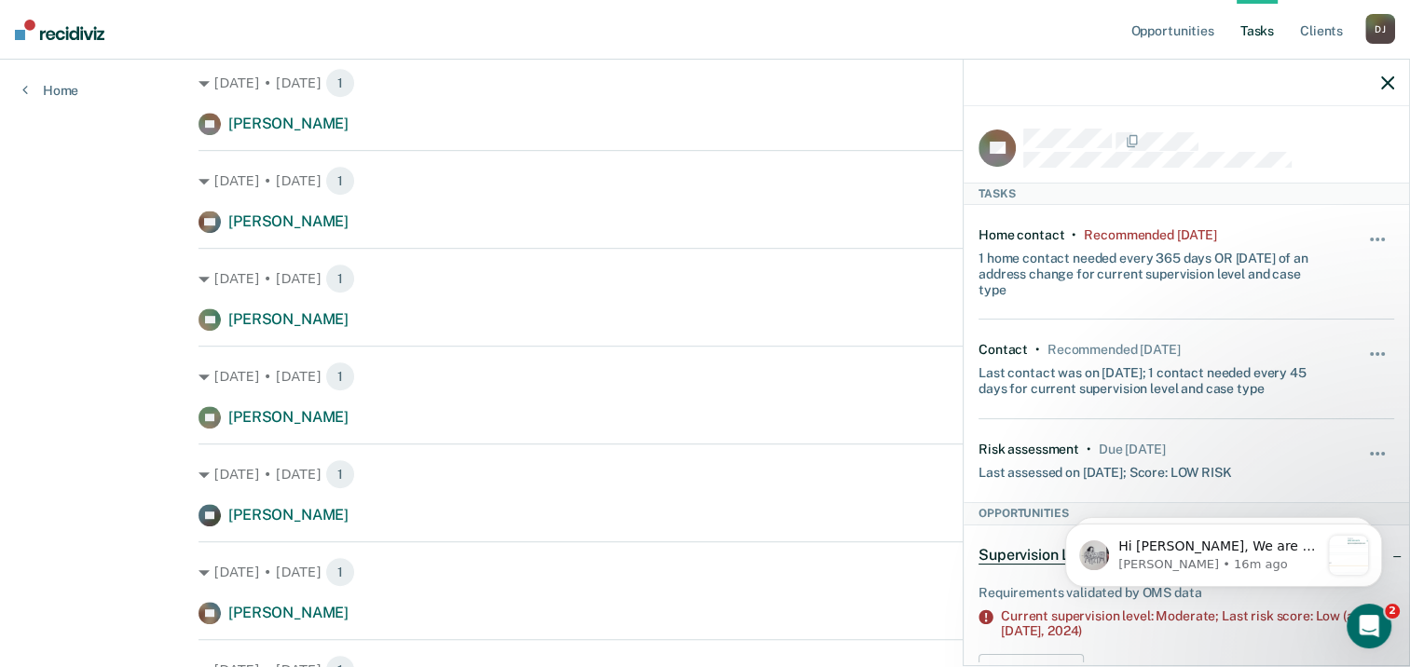
scroll to position [1118, 0]
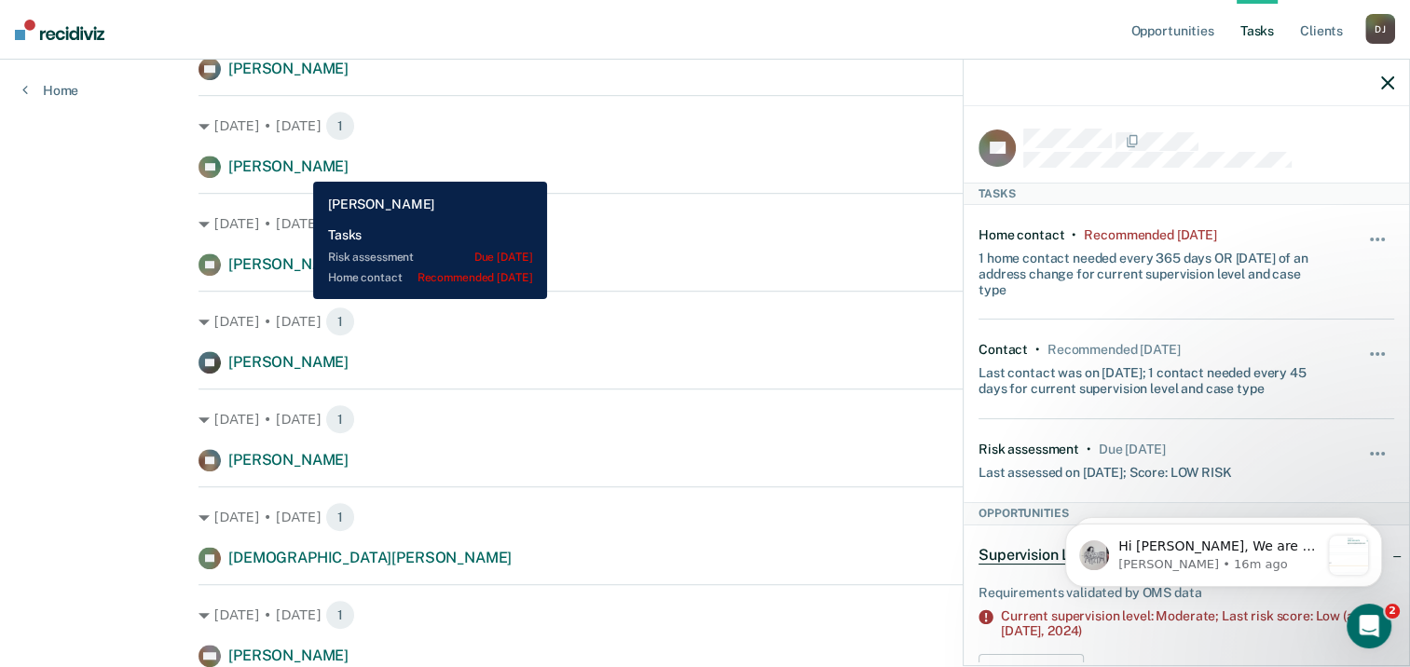
click at [299, 168] on span "[PERSON_NAME]" at bounding box center [288, 166] width 120 height 18
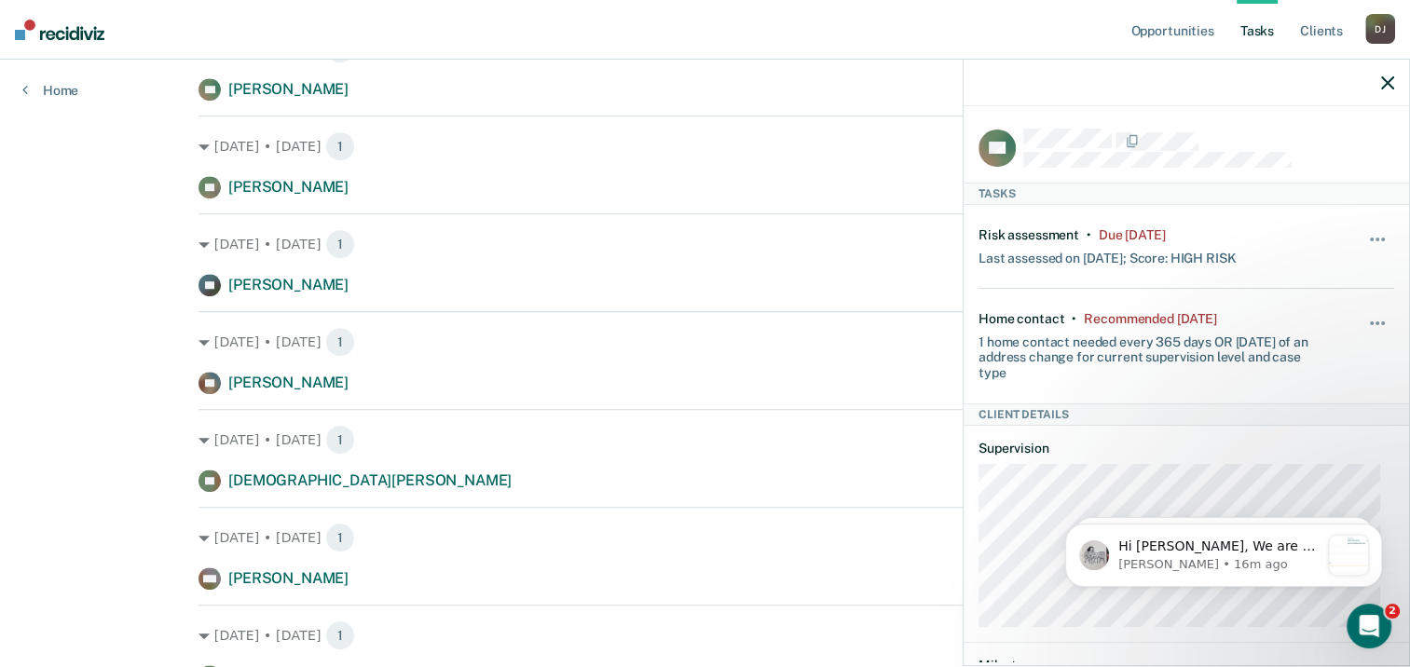
scroll to position [1211, 0]
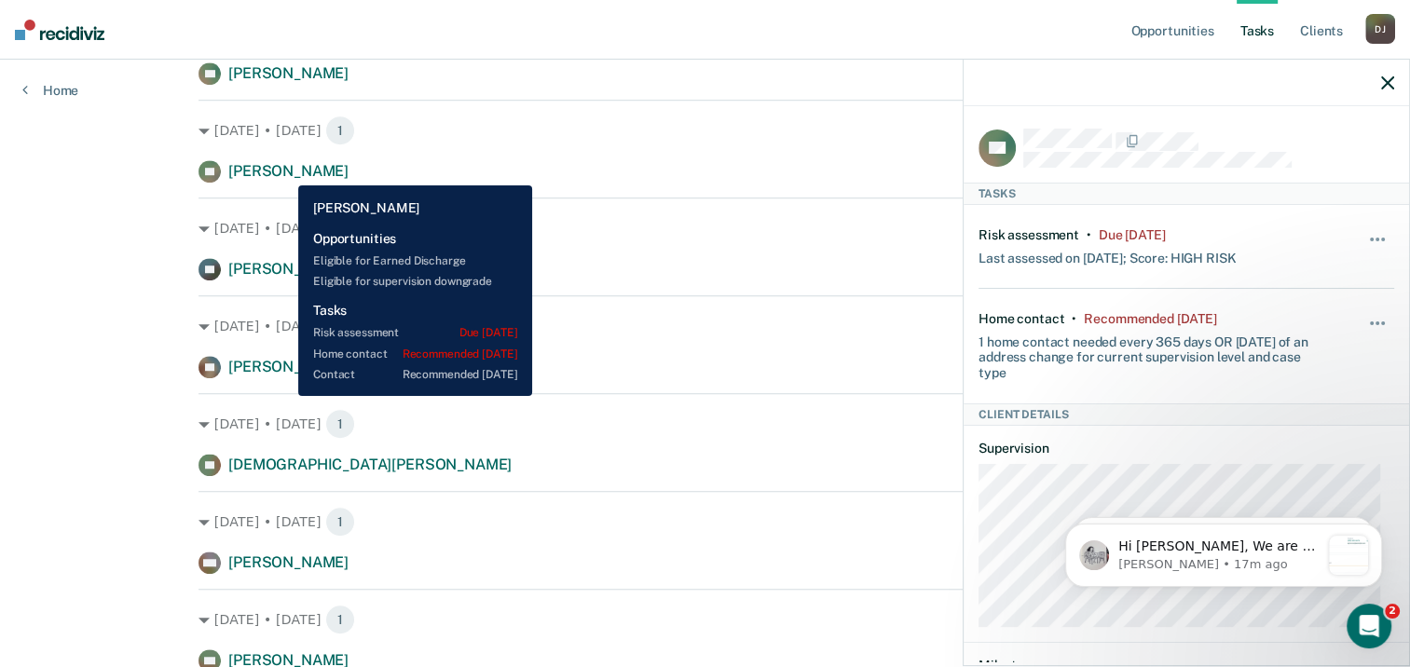
click at [284, 171] on span "[PERSON_NAME]" at bounding box center [288, 171] width 120 height 18
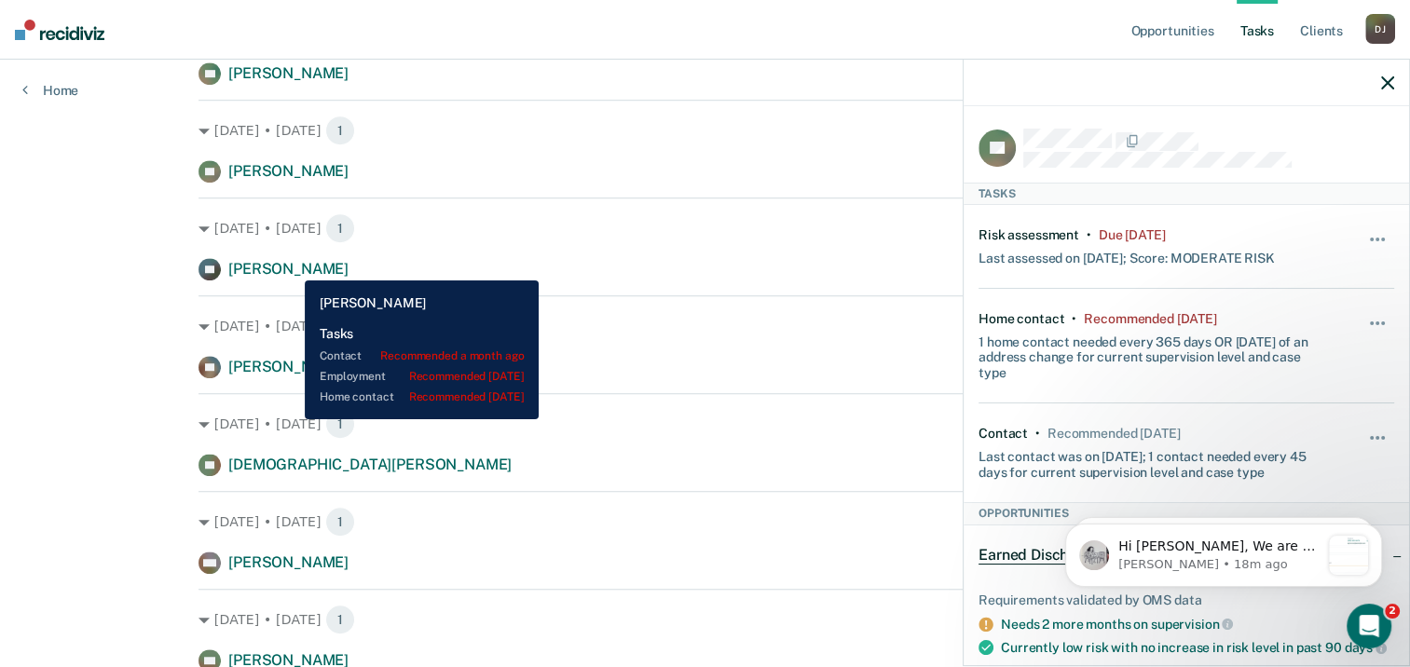
click at [292, 266] on span "[PERSON_NAME]" at bounding box center [288, 269] width 120 height 18
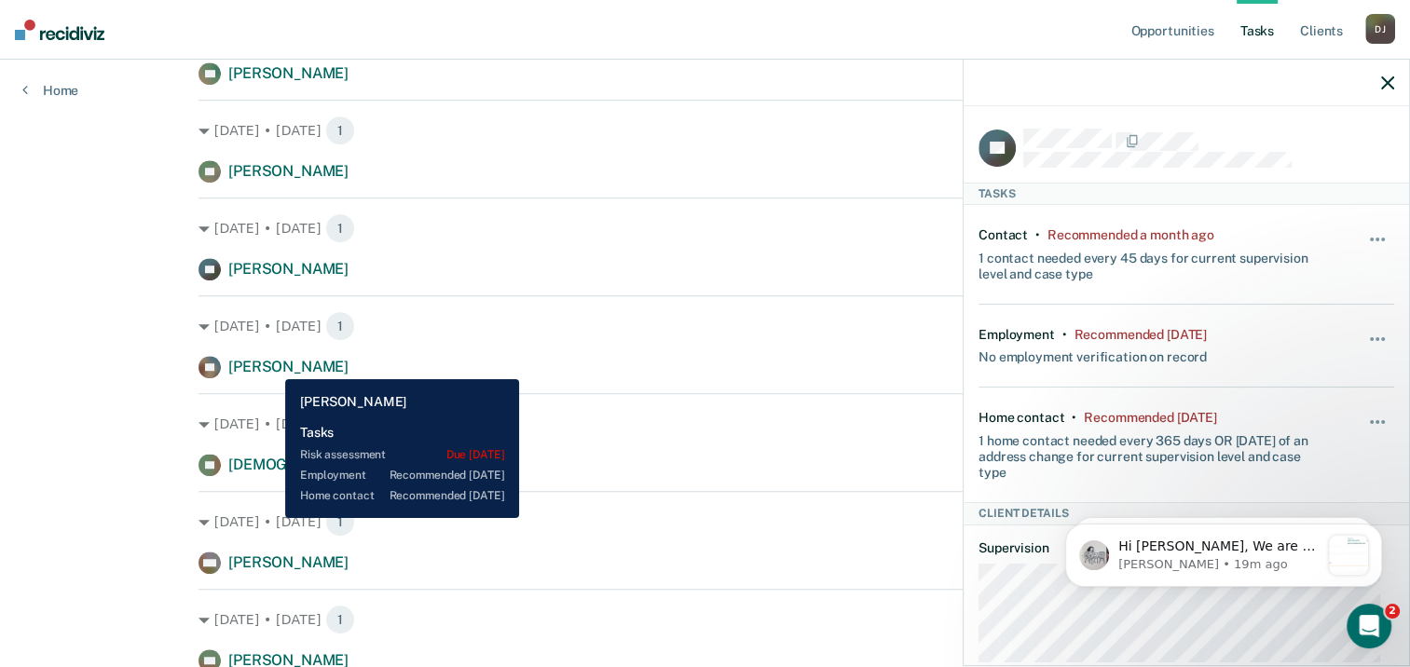
click at [271, 365] on span "[PERSON_NAME]" at bounding box center [288, 367] width 120 height 18
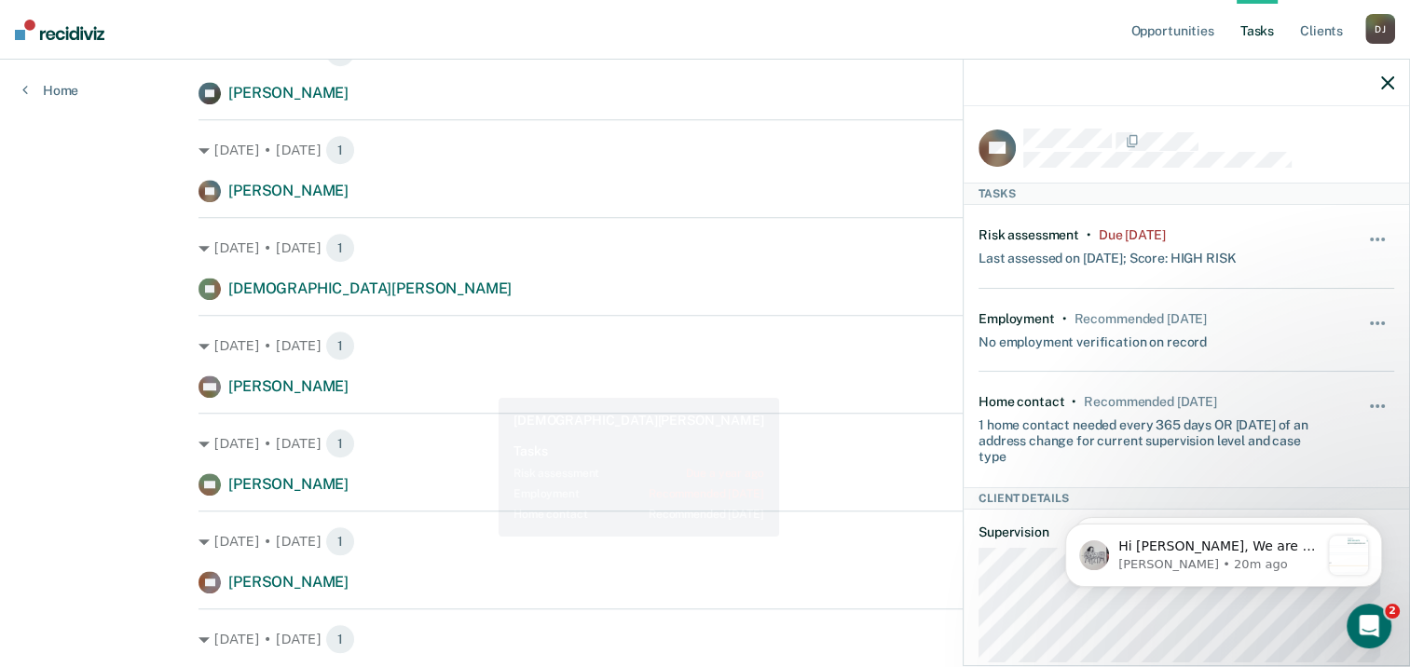
scroll to position [1398, 0]
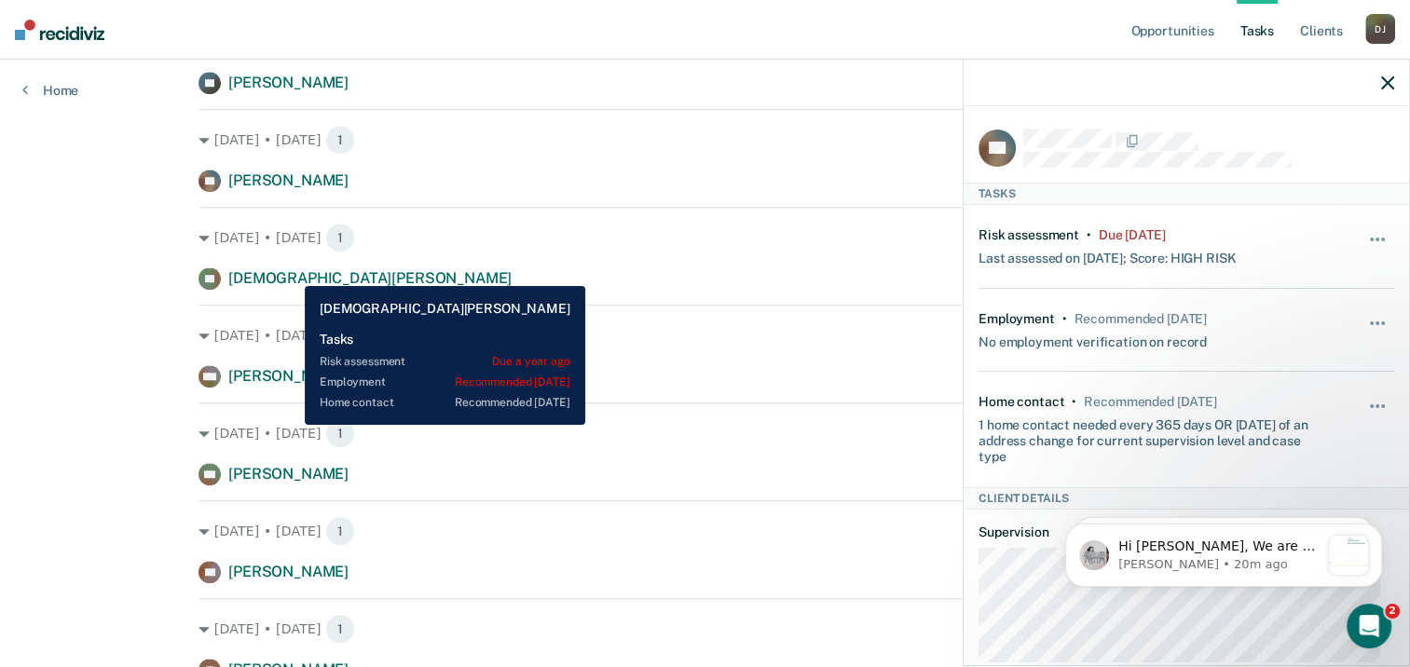
click at [291, 272] on span "[DEMOGRAPHIC_DATA][PERSON_NAME]" at bounding box center [369, 278] width 283 height 18
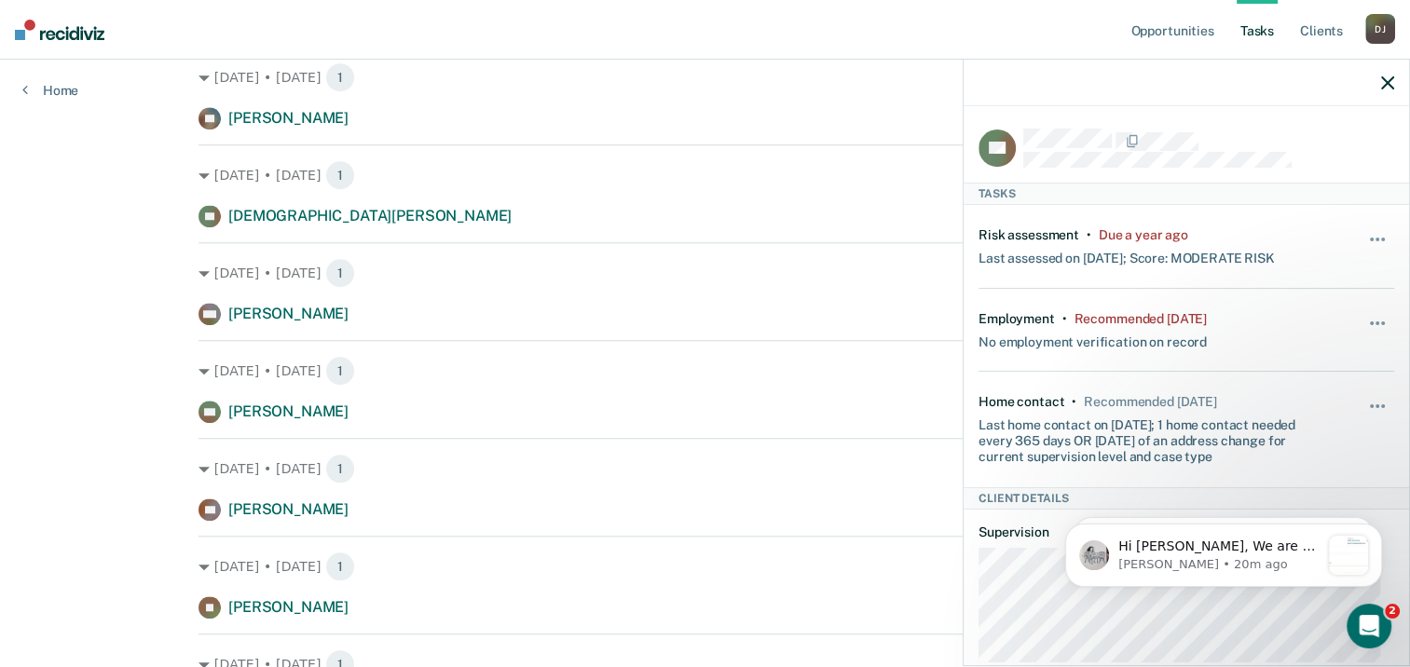
scroll to position [1491, 0]
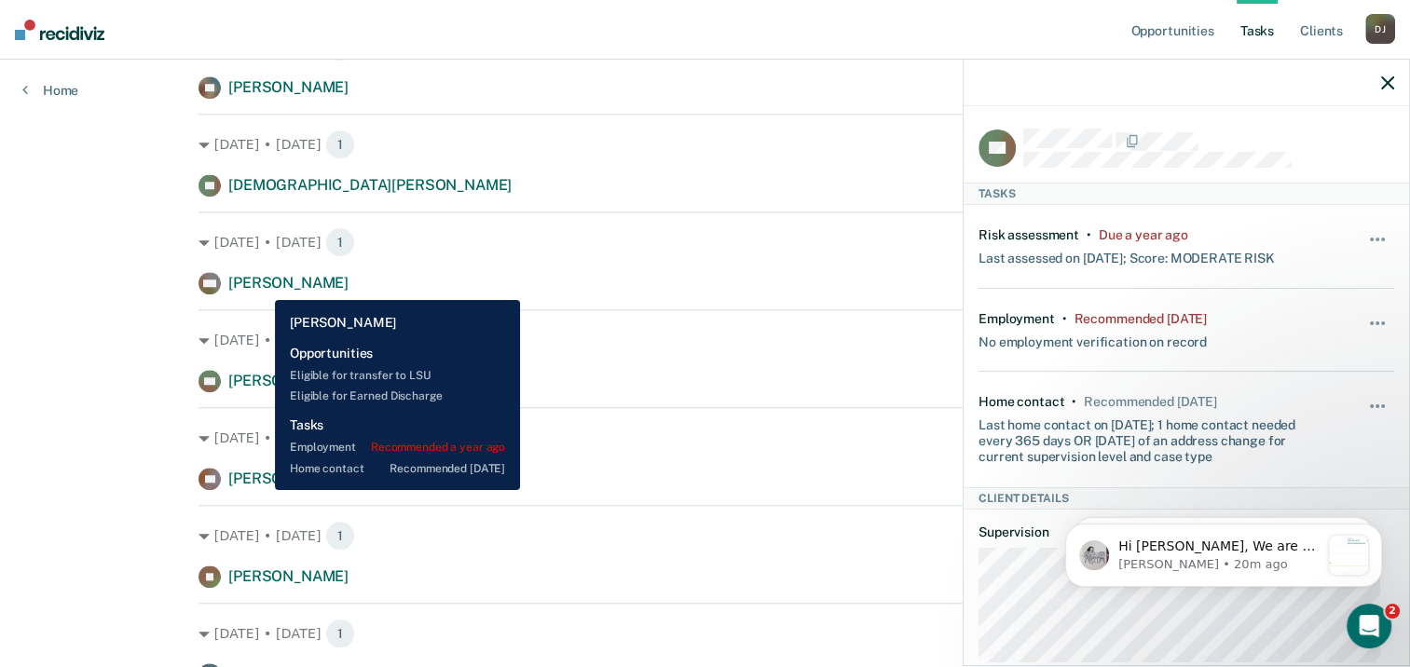
click at [265, 285] on span "[PERSON_NAME]" at bounding box center [288, 283] width 120 height 18
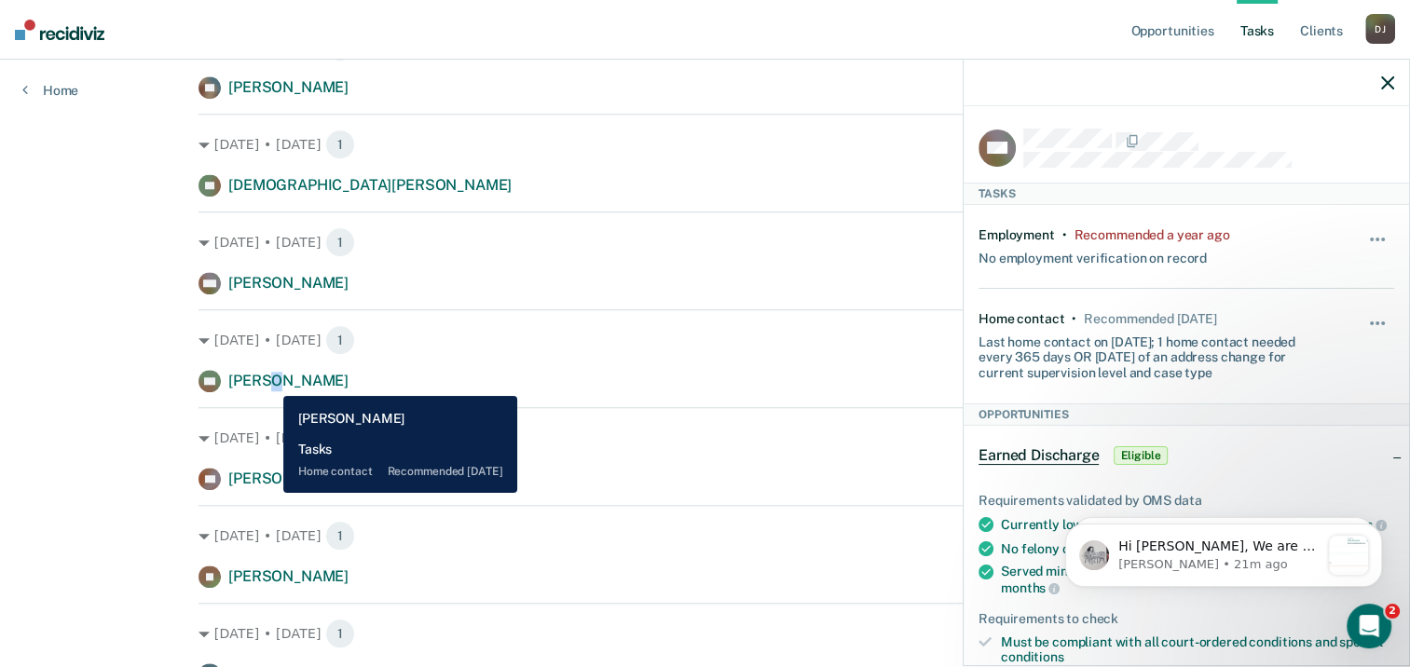
click at [273, 376] on span "[PERSON_NAME]" at bounding box center [288, 381] width 120 height 18
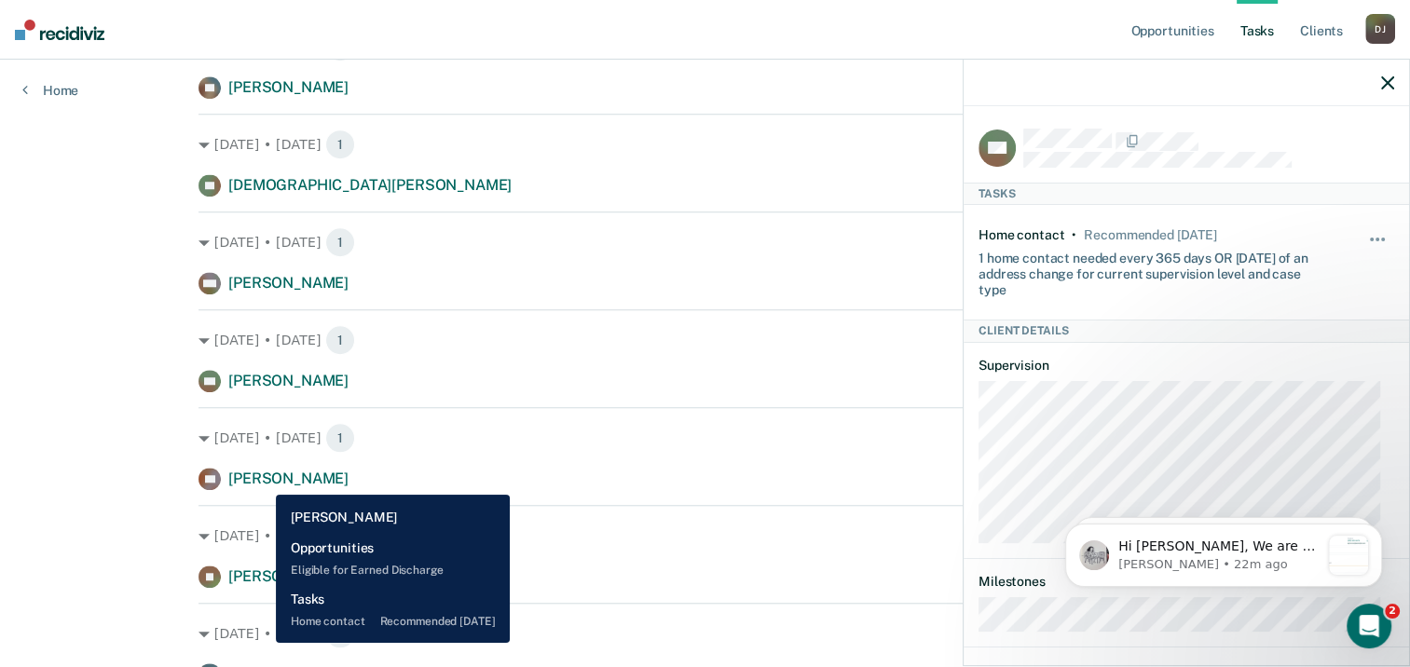
click at [262, 481] on span "[PERSON_NAME]" at bounding box center [288, 479] width 120 height 18
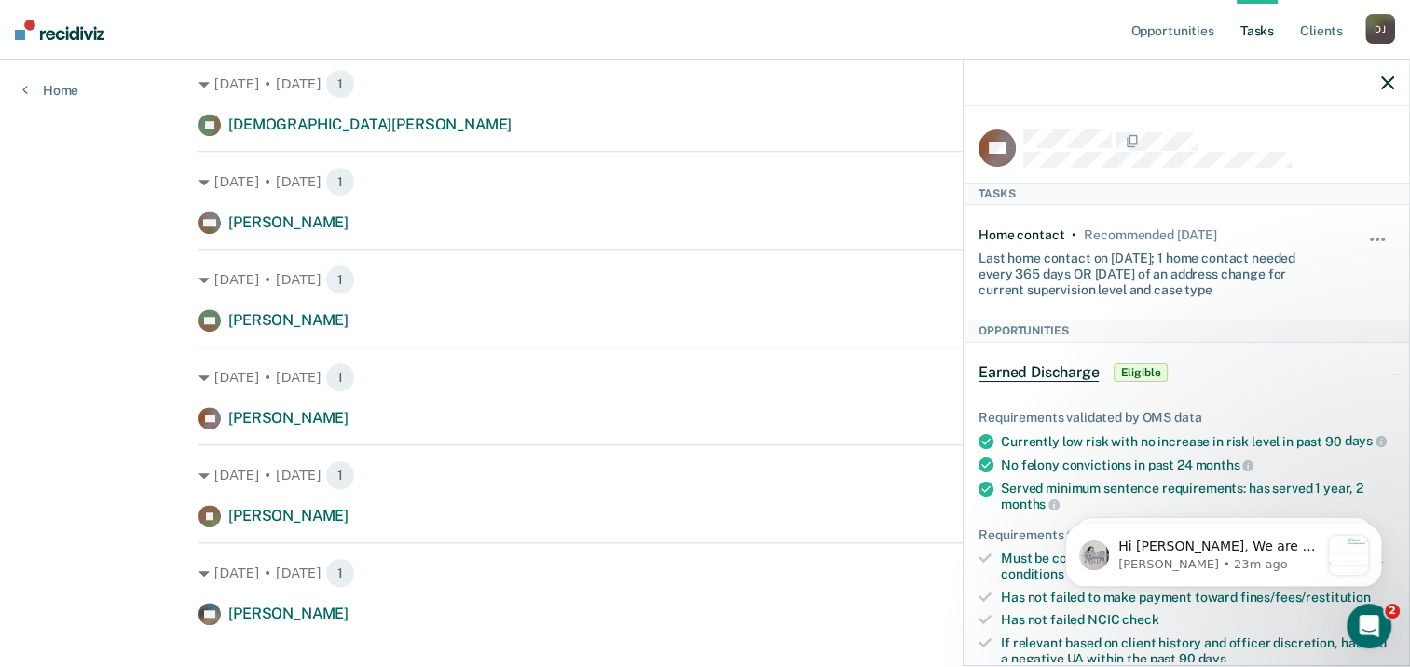
scroll to position [1584, 0]
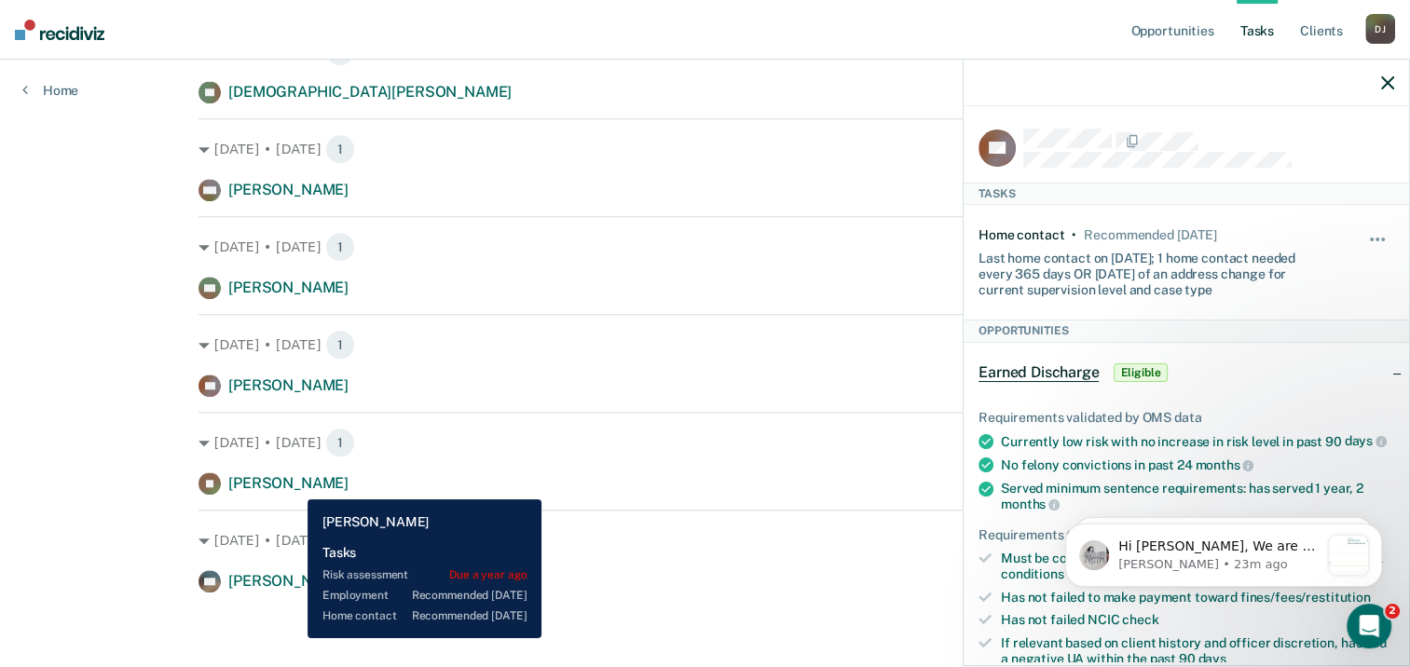
click at [293, 484] on span "[PERSON_NAME]" at bounding box center [288, 483] width 120 height 18
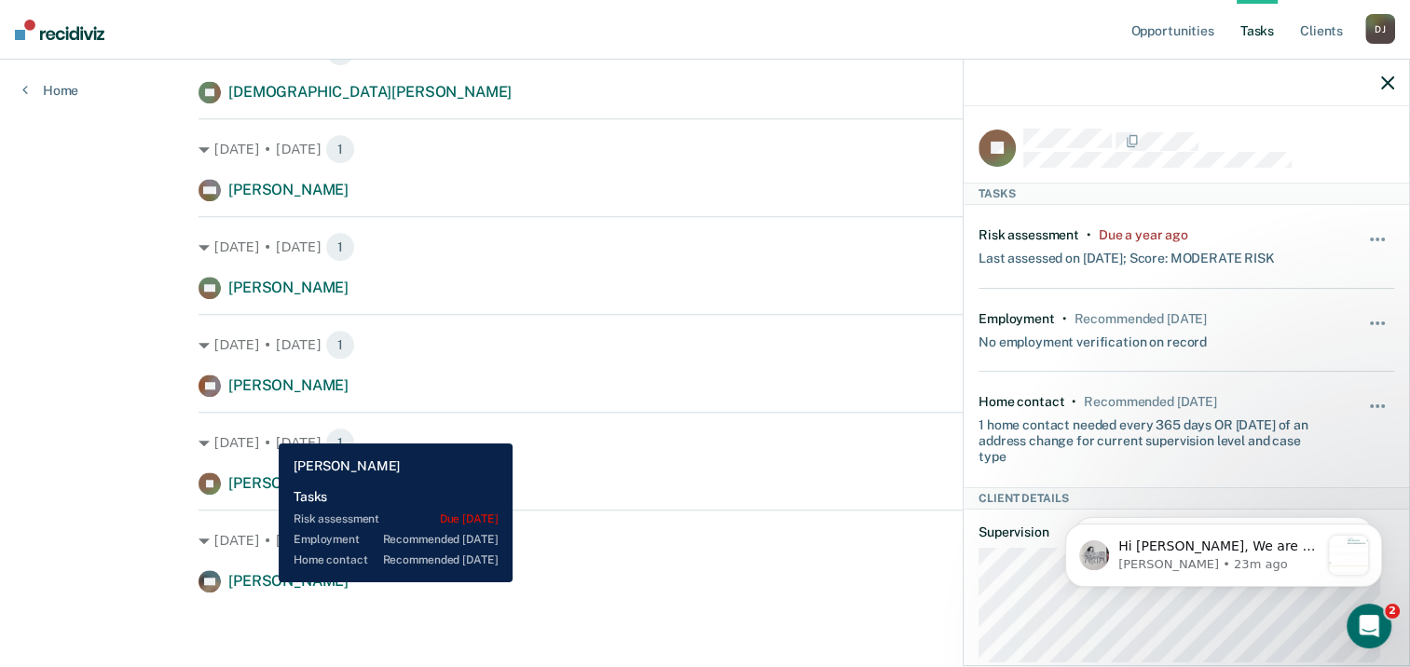
click at [265, 582] on span "[PERSON_NAME]" at bounding box center [288, 581] width 120 height 18
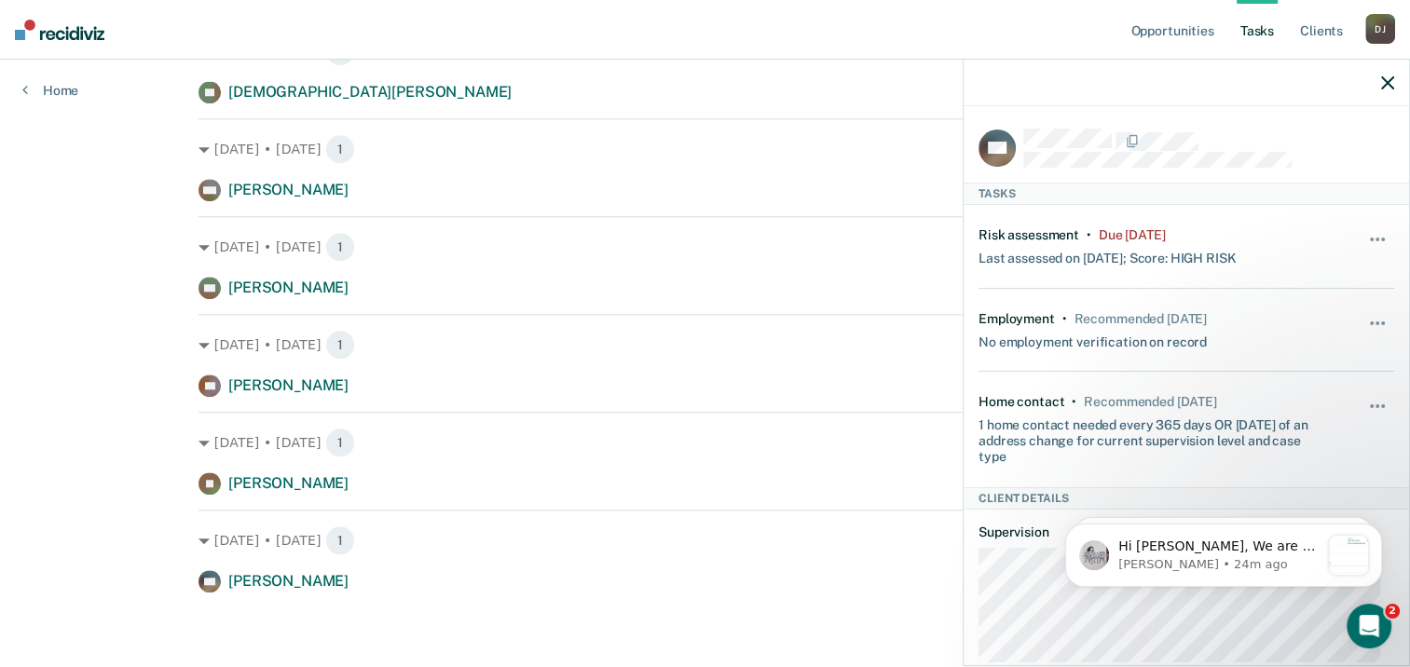
scroll to position [0, 0]
